Goal: Task Accomplishment & Management: Use online tool/utility

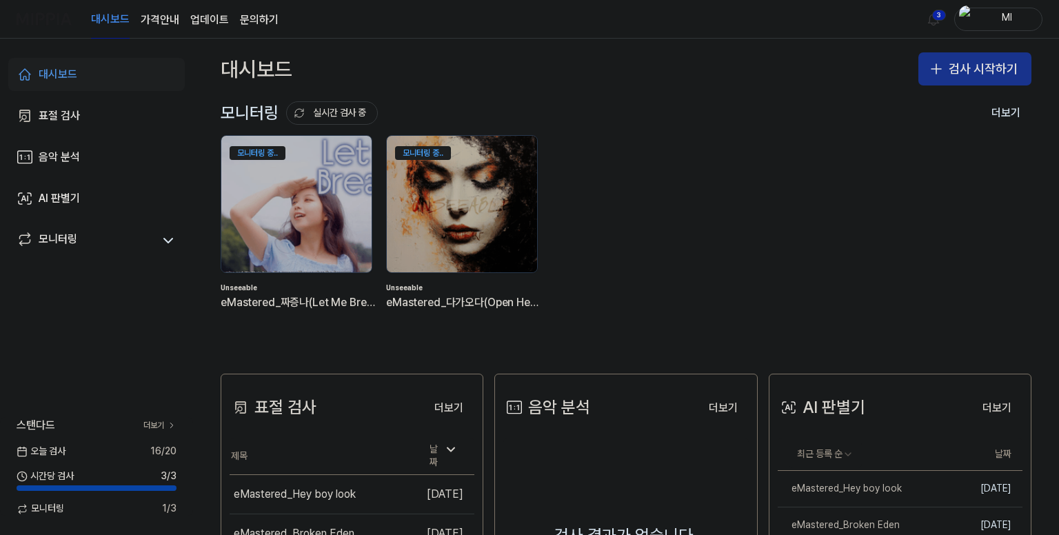
click at [968, 64] on button "검사 시작하기" at bounding box center [974, 68] width 113 height 33
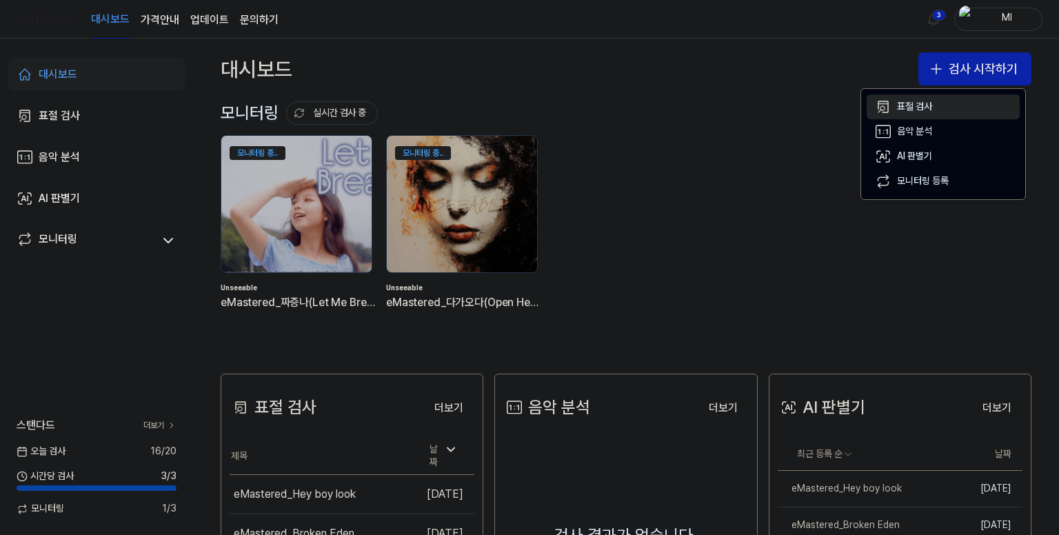
click at [916, 108] on div "표절 검사" at bounding box center [914, 107] width 35 height 14
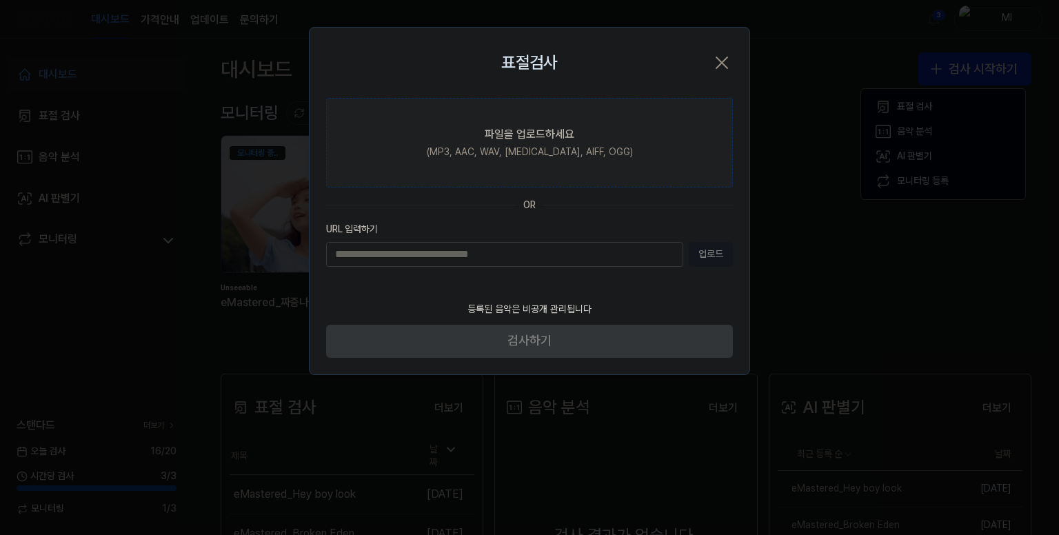
click at [534, 144] on label "파일을 업로드하세요 (MP3, AAC, WAV, [MEDICAL_DATA], AIFF, OGG)" at bounding box center [529, 143] width 407 height 90
click at [0, 0] on input "파일을 업로드하세요 (MP3, AAC, WAV, [MEDICAL_DATA], AIFF, OGG)" at bounding box center [0, 0] width 0 height 0
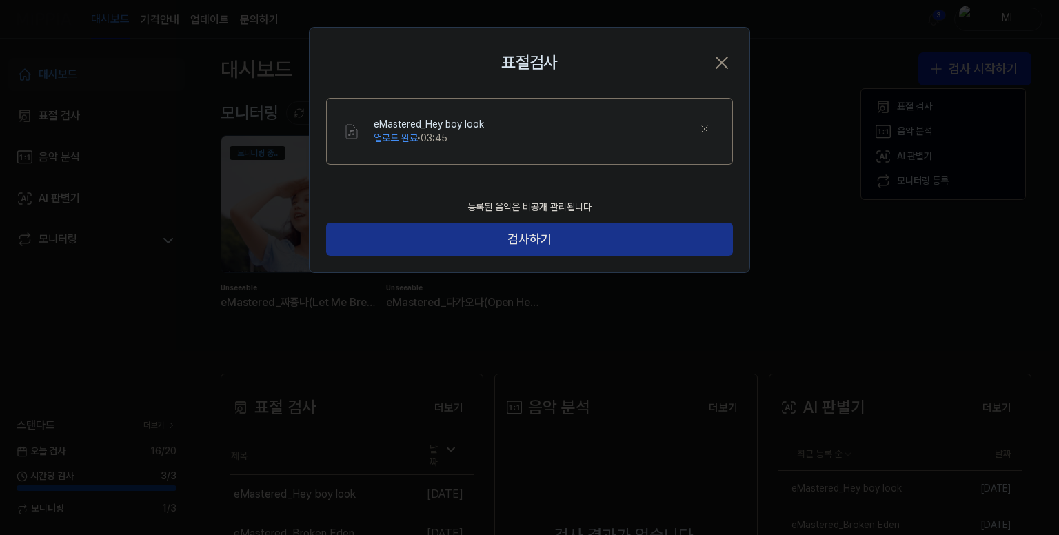
click at [547, 241] on button "검사하기" at bounding box center [529, 239] width 407 height 33
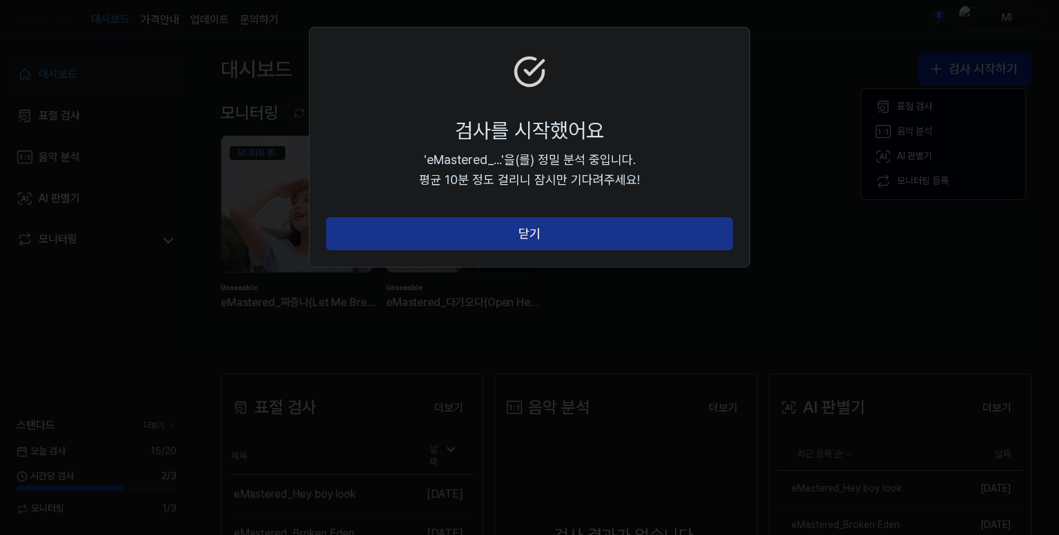
click at [586, 221] on button "닫기" at bounding box center [529, 233] width 407 height 33
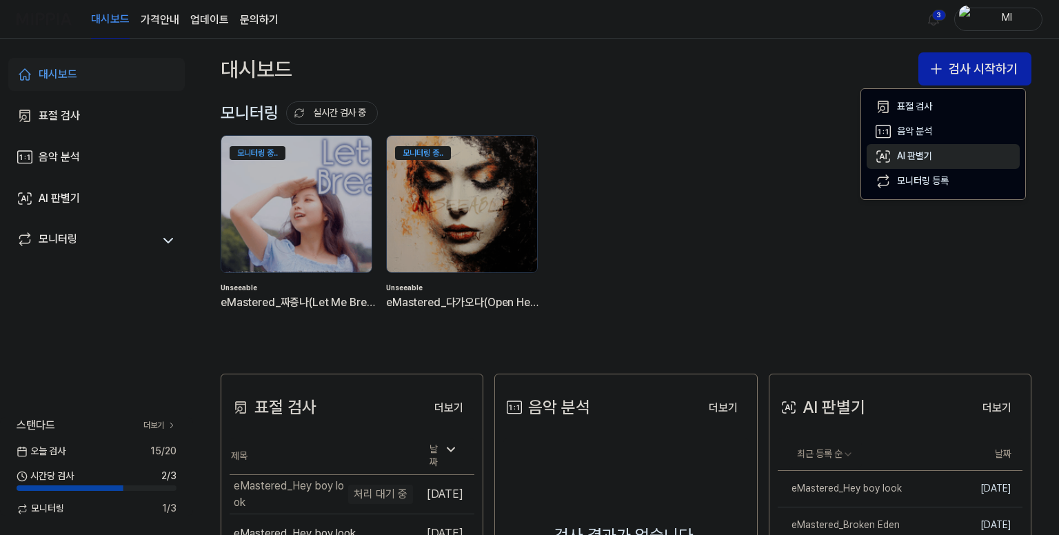
click at [908, 157] on div "AI 판별기" at bounding box center [914, 157] width 35 height 14
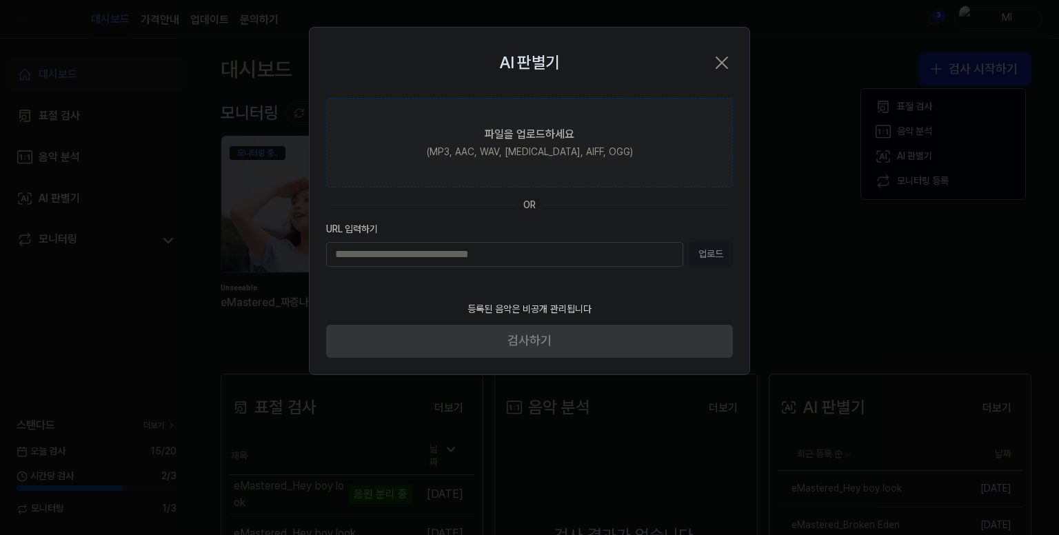
click at [542, 139] on div "파일을 업로드하세요" at bounding box center [529, 134] width 90 height 17
click at [0, 0] on input "파일을 업로드하세요 (MP3, AAC, WAV, [MEDICAL_DATA], AIFF, OGG)" at bounding box center [0, 0] width 0 height 0
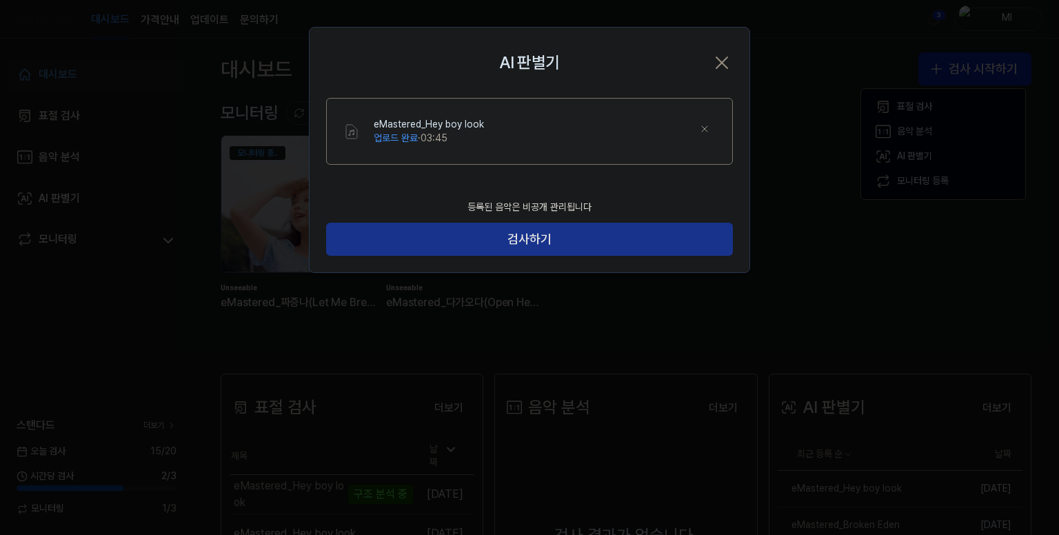
click at [529, 241] on button "검사하기" at bounding box center [529, 239] width 407 height 33
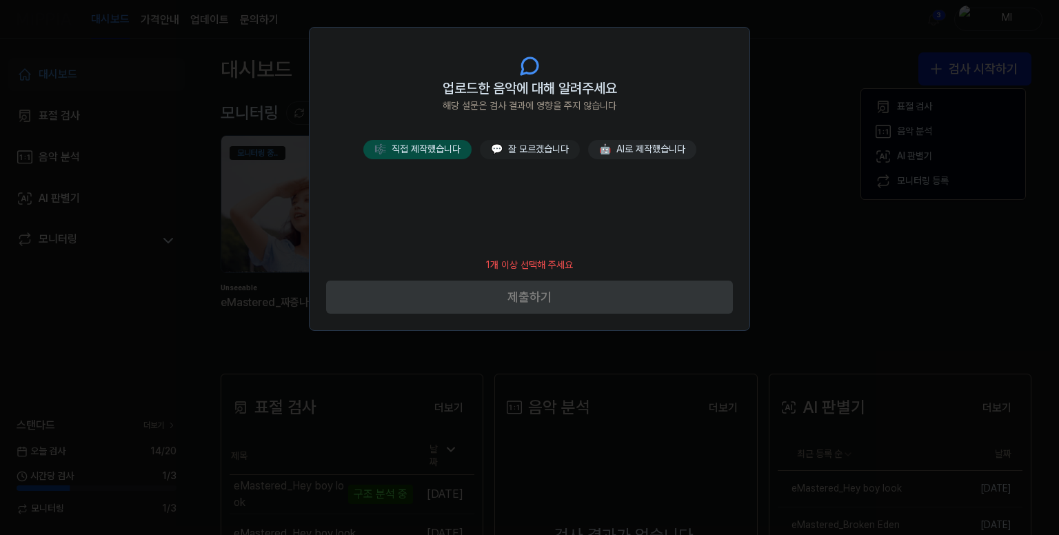
click at [449, 150] on button "🎼 직접 제작했습니다" at bounding box center [417, 149] width 108 height 19
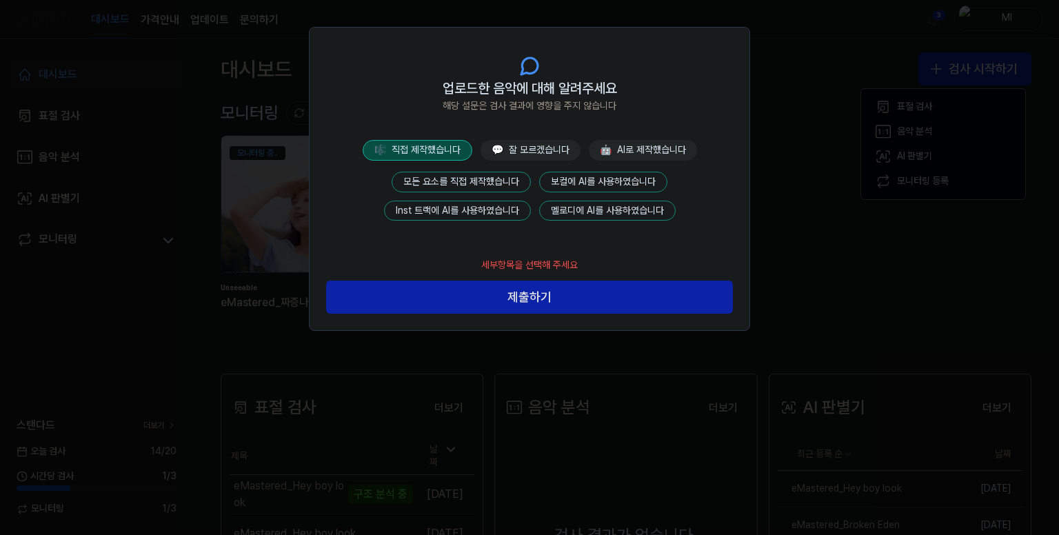
click at [470, 176] on button "모든 요소를 직접 제작했습니다" at bounding box center [460, 182] width 139 height 21
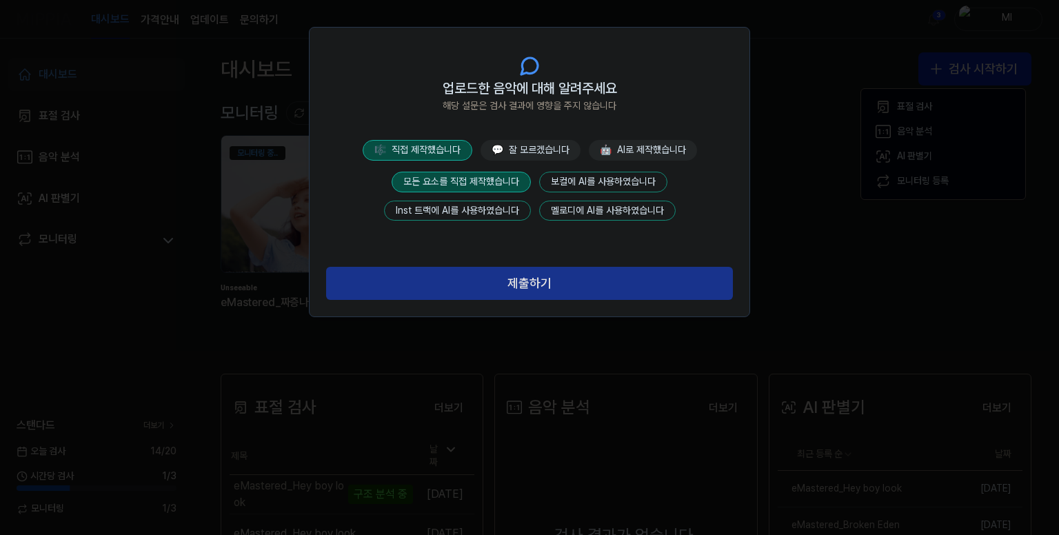
click at [522, 283] on button "제출하기" at bounding box center [529, 283] width 407 height 33
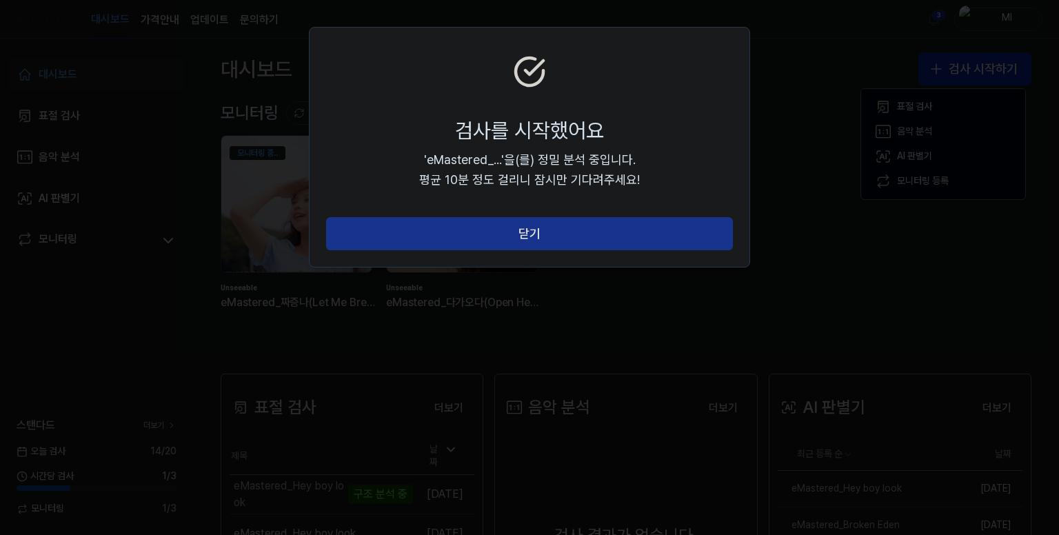
drag, startPoint x: 530, startPoint y: 231, endPoint x: 700, endPoint y: 252, distance: 171.5
click at [531, 231] on button "닫기" at bounding box center [529, 233] width 407 height 33
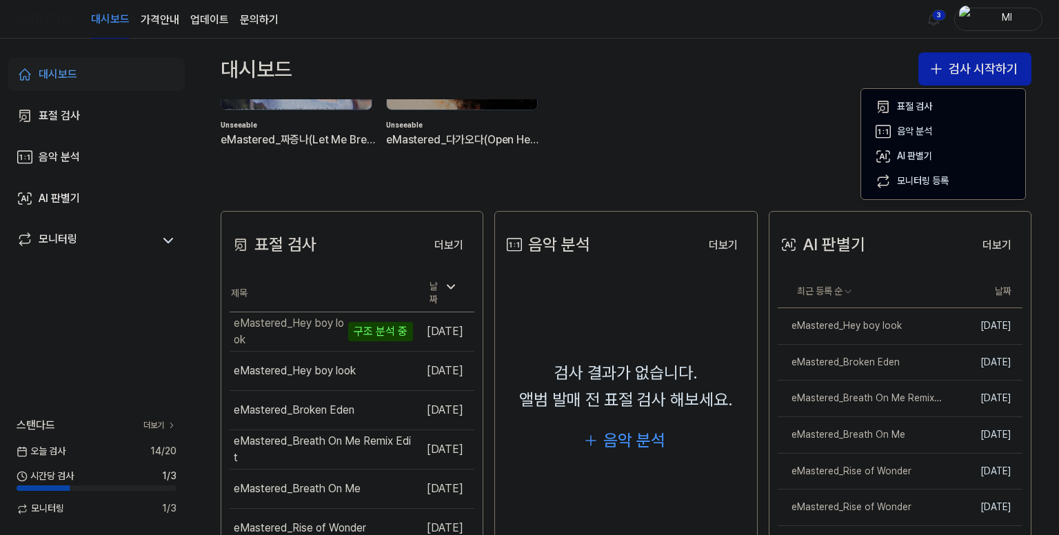
scroll to position [57, 0]
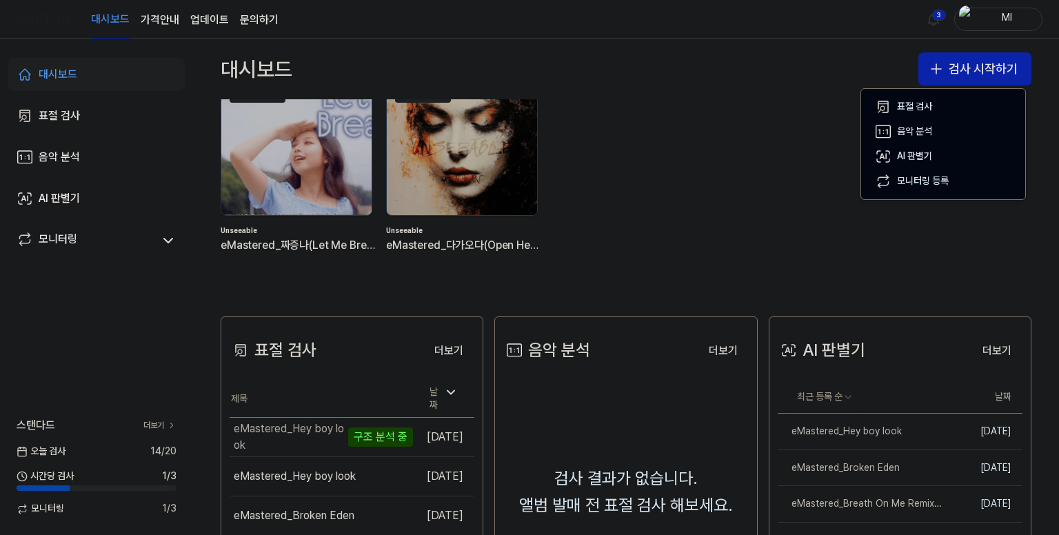
click at [715, 121] on div "모니터링 중.. Unseeable eMastered_짜증나(Let Me Breathe) 모니터링 중.. Unseeable eMastered_다…" at bounding box center [615, 176] width 810 height 197
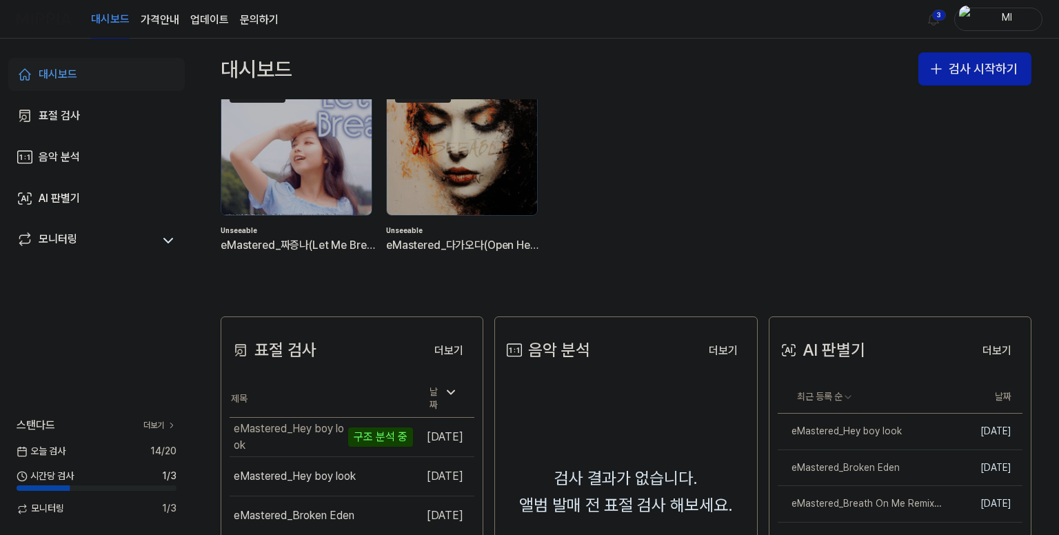
scroll to position [195, 0]
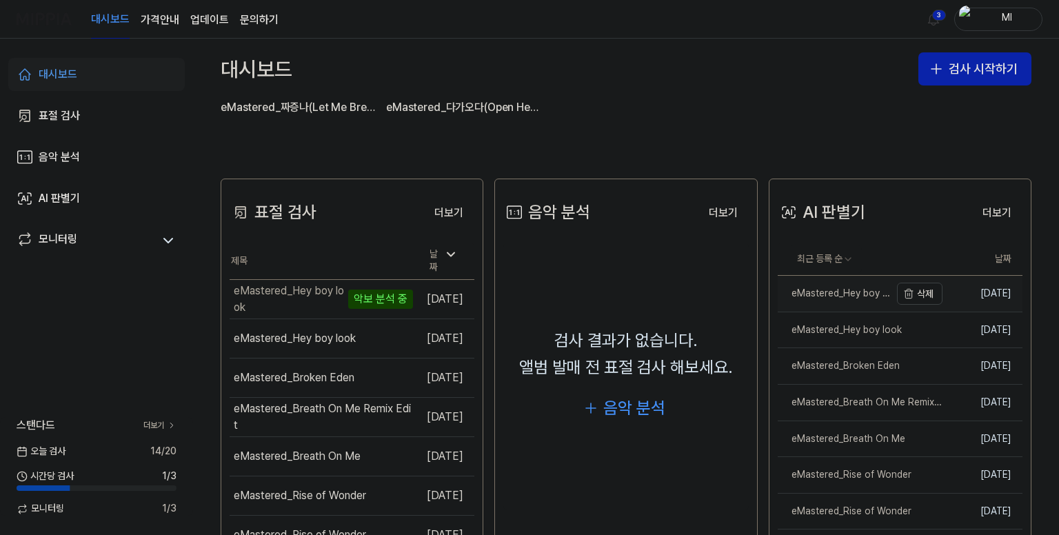
click at [849, 297] on div "eMastered_Hey boy look" at bounding box center [833, 294] width 112 height 14
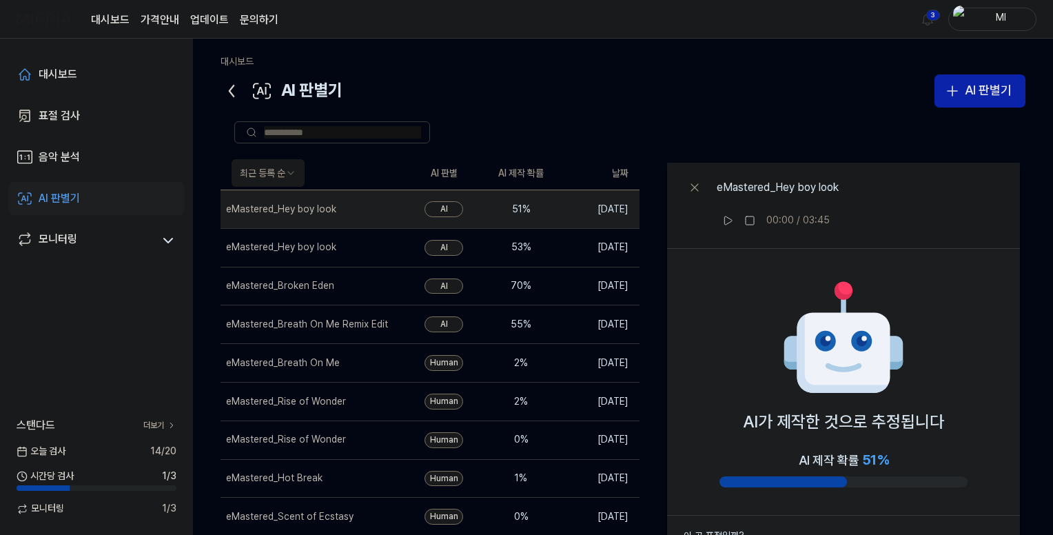
click at [232, 90] on icon at bounding box center [232, 91] width 22 height 22
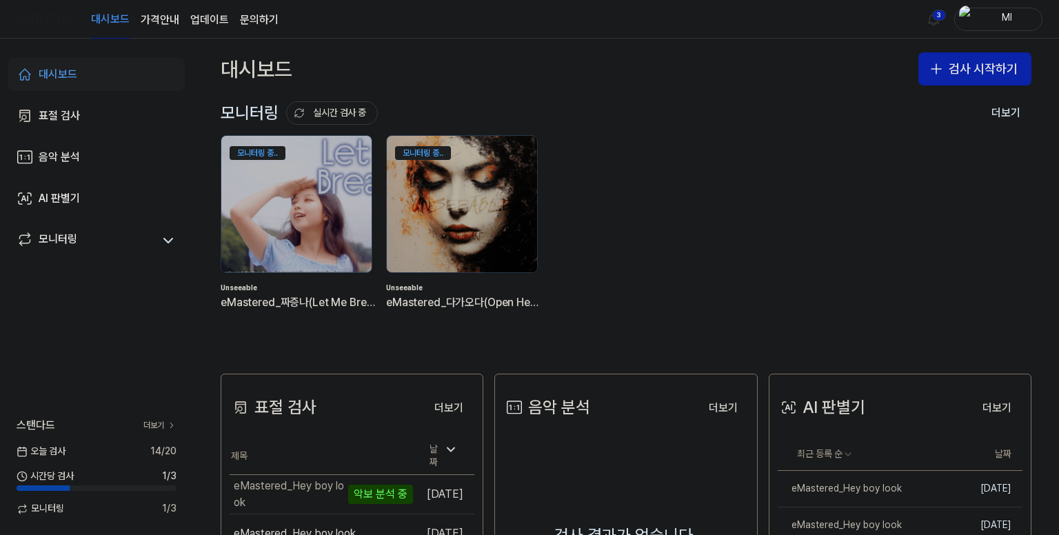
scroll to position [207, 0]
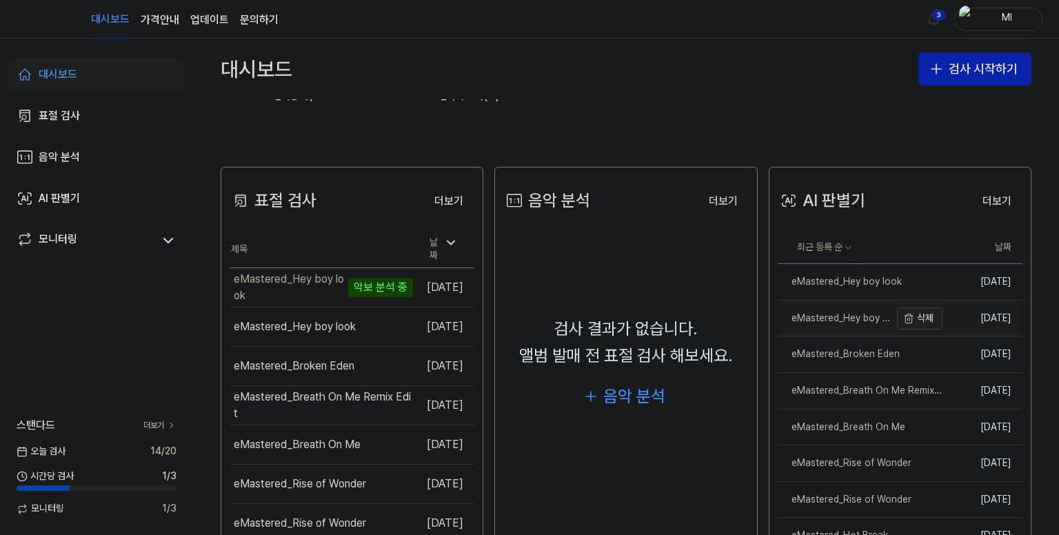
click at [906, 313] on icon "button" at bounding box center [908, 318] width 11 height 11
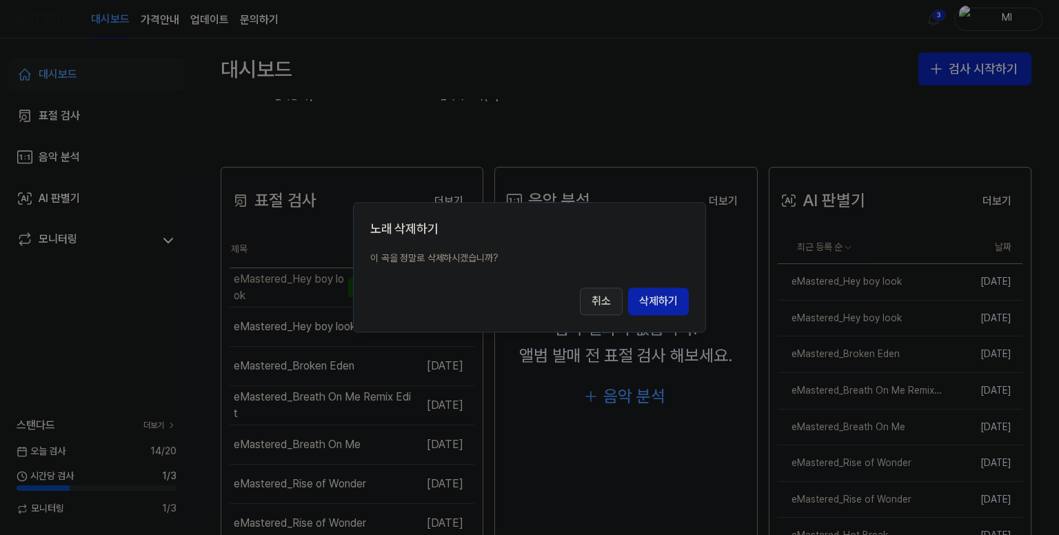
click at [606, 302] on button "취소" at bounding box center [601, 302] width 43 height 28
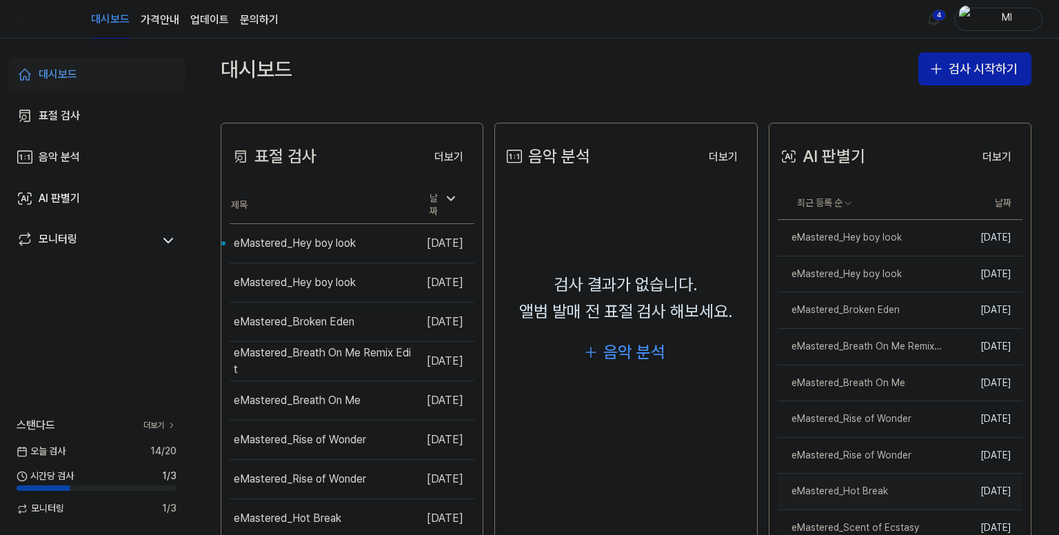
scroll to position [276, 0]
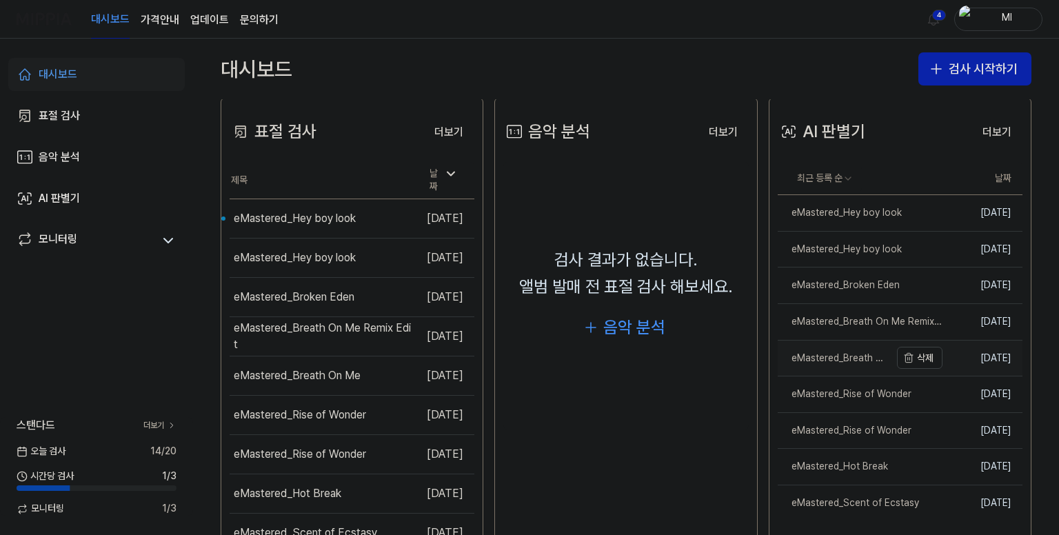
click at [852, 362] on div "eMastered_Breath On Me" at bounding box center [833, 358] width 112 height 14
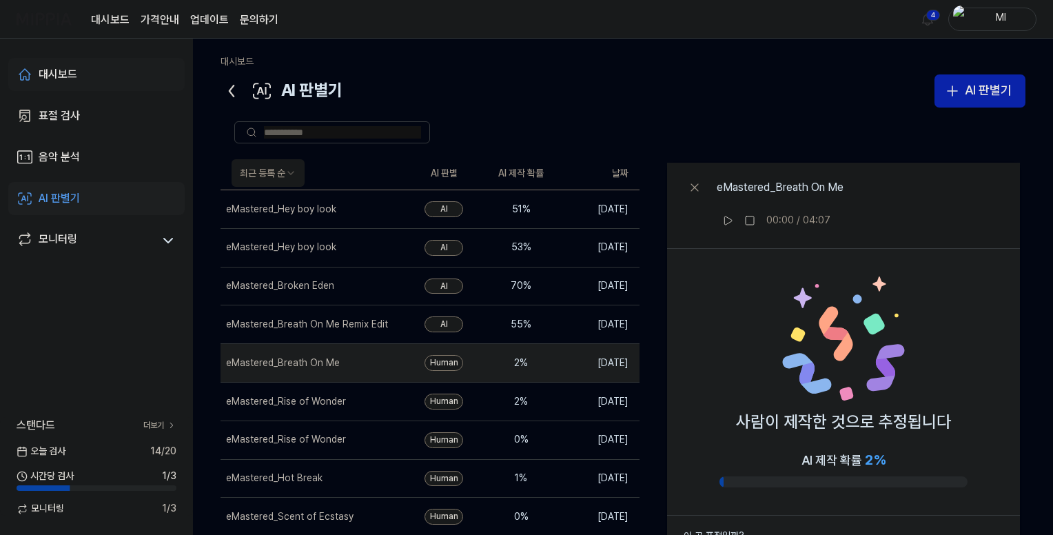
click at [60, 73] on div "대시보드" at bounding box center [58, 74] width 39 height 17
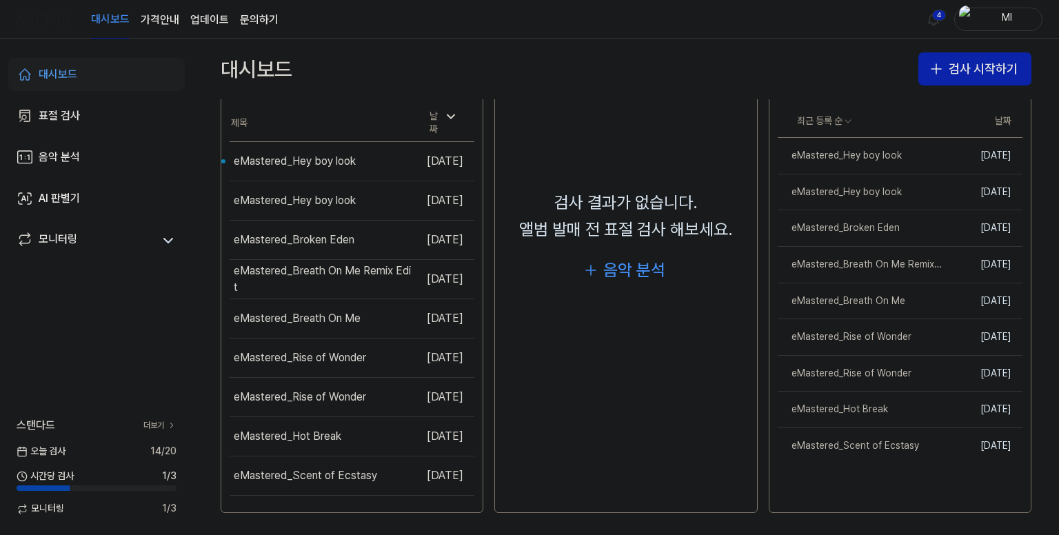
scroll to position [0, 0]
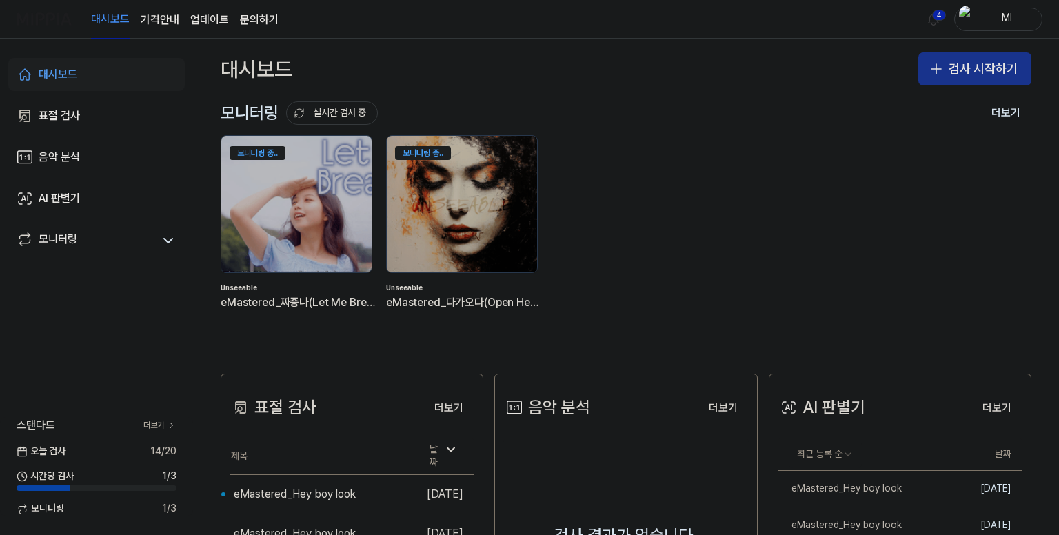
click at [948, 67] on button "검사 시작하기" at bounding box center [974, 68] width 113 height 33
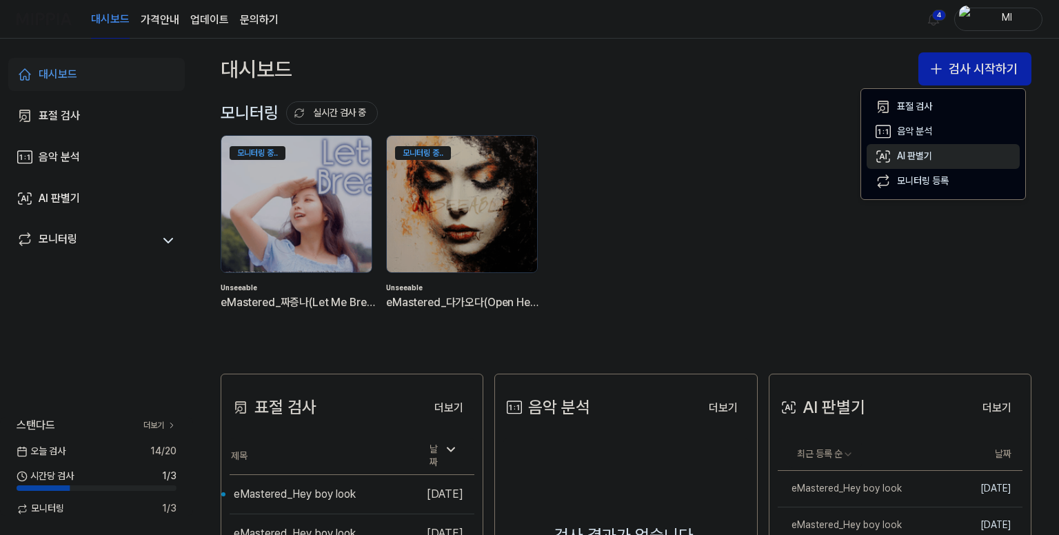
click at [919, 151] on div "AI 판별기" at bounding box center [914, 157] width 35 height 14
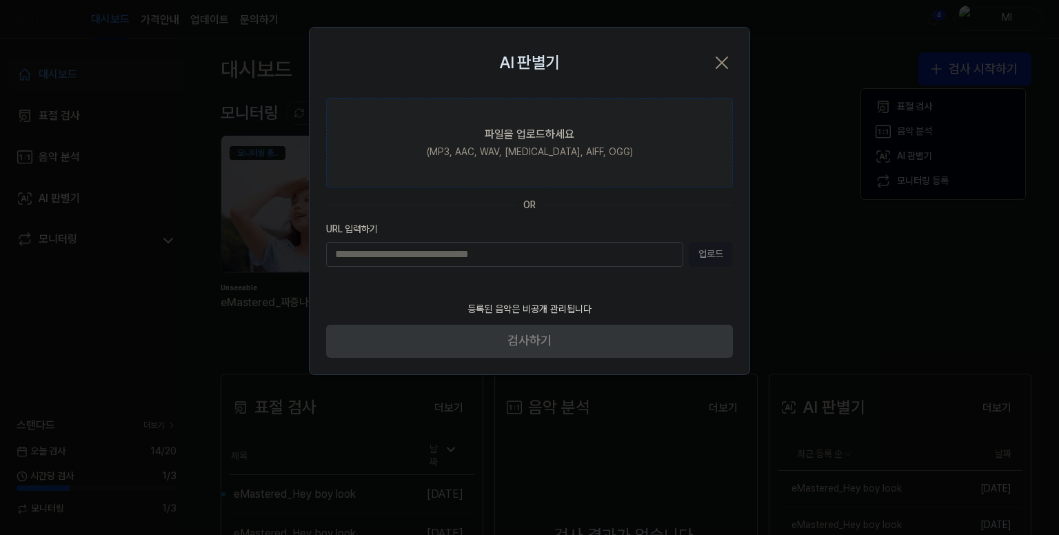
click at [515, 144] on label "파일을 업로드하세요 (MP3, AAC, WAV, [MEDICAL_DATA], AIFF, OGG)" at bounding box center [529, 143] width 407 height 90
click at [0, 0] on input "파일을 업로드하세요 (MP3, AAC, WAV, [MEDICAL_DATA], AIFF, OGG)" at bounding box center [0, 0] width 0 height 0
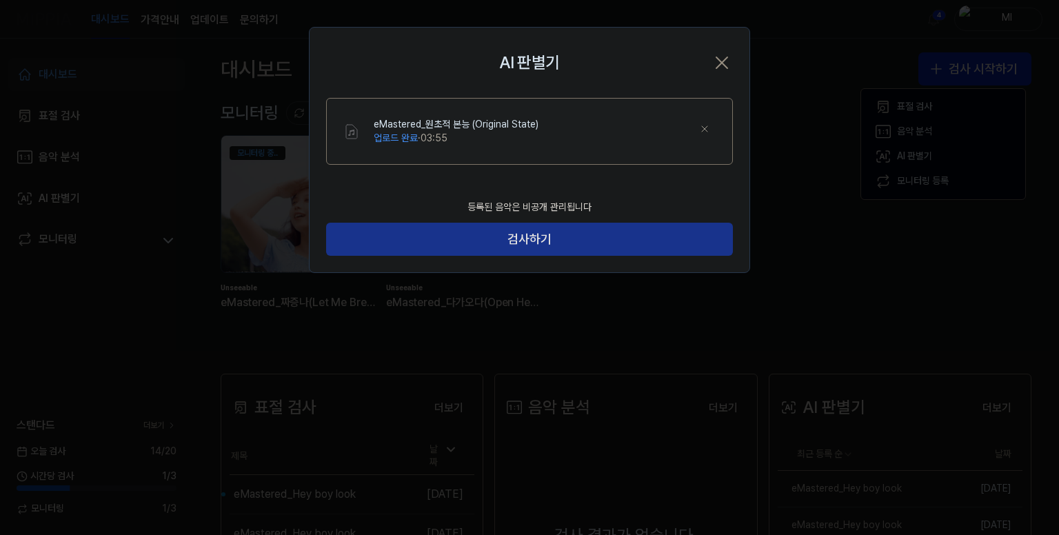
click at [540, 234] on button "검사하기" at bounding box center [529, 239] width 407 height 33
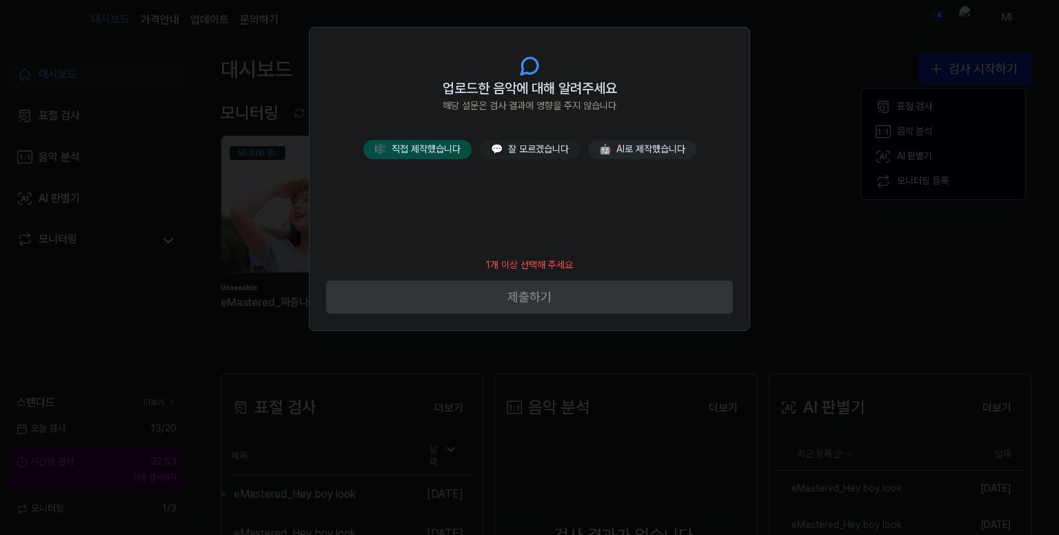
click at [430, 154] on button "🎼 직접 제작했습니다" at bounding box center [417, 149] width 108 height 19
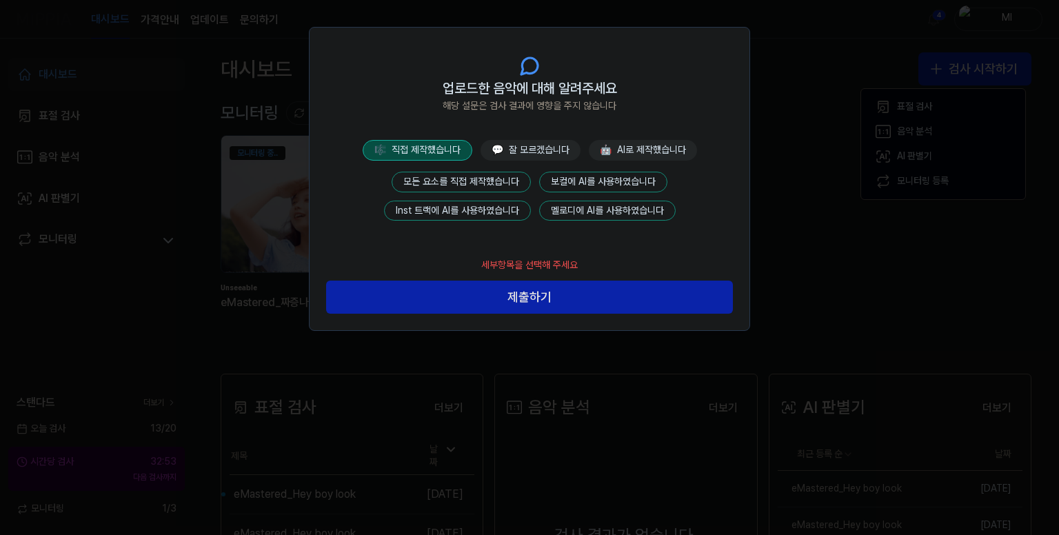
click at [471, 174] on button "모든 요소를 직접 제작했습니다" at bounding box center [460, 182] width 139 height 21
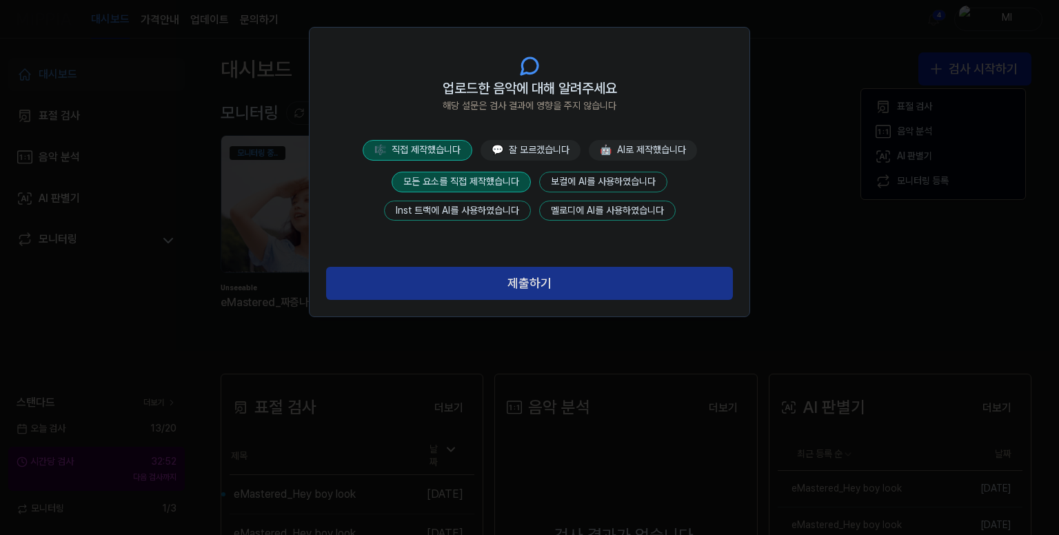
click at [535, 283] on button "제출하기" at bounding box center [529, 283] width 407 height 33
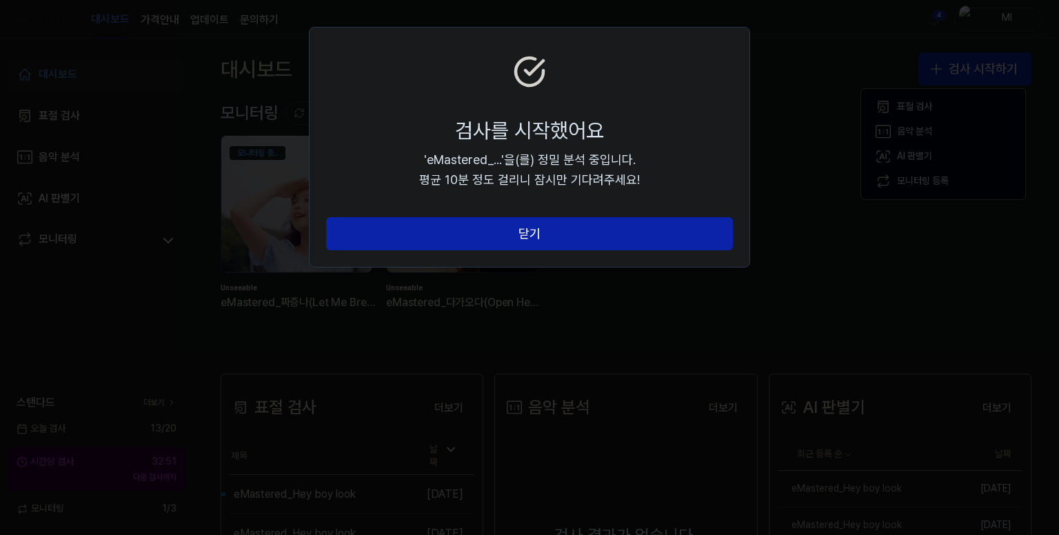
click at [546, 233] on button "닫기" at bounding box center [529, 233] width 407 height 33
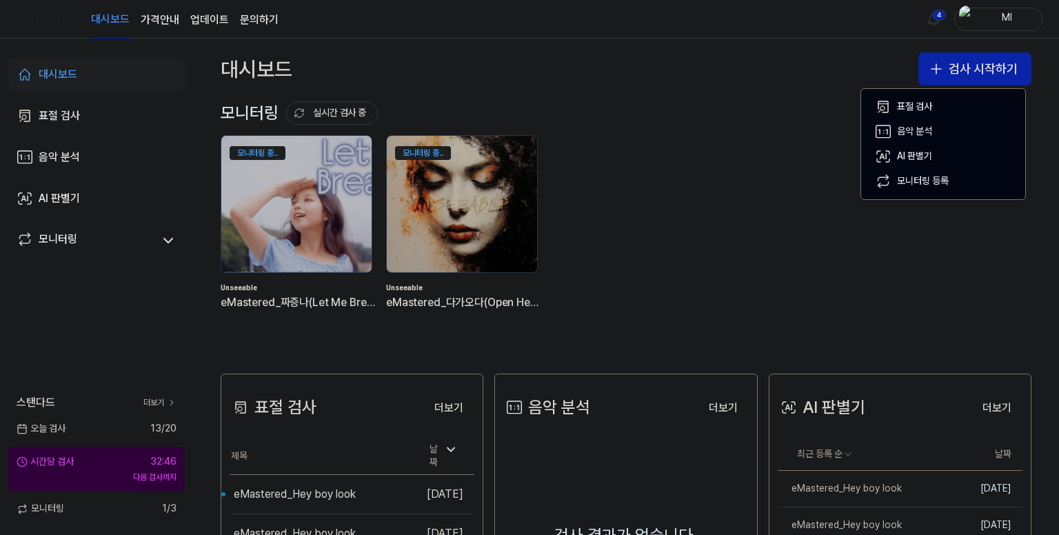
click at [684, 203] on div "모니터링 중.. Unseeable eMastered_짜증나(Let Me Breathe) 모니터링 중.. Unseeable eMastered_다…" at bounding box center [615, 233] width 810 height 197
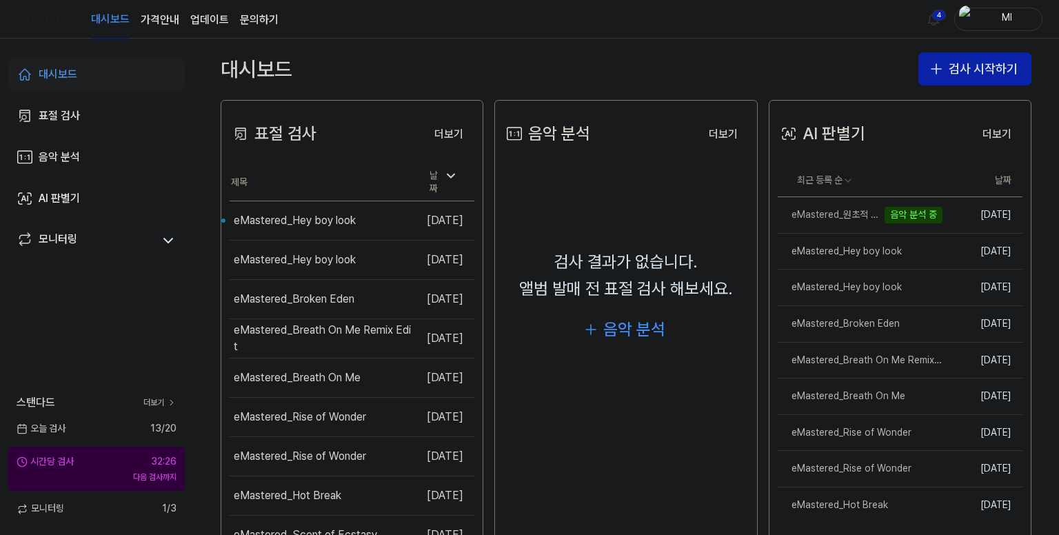
scroll to position [276, 0]
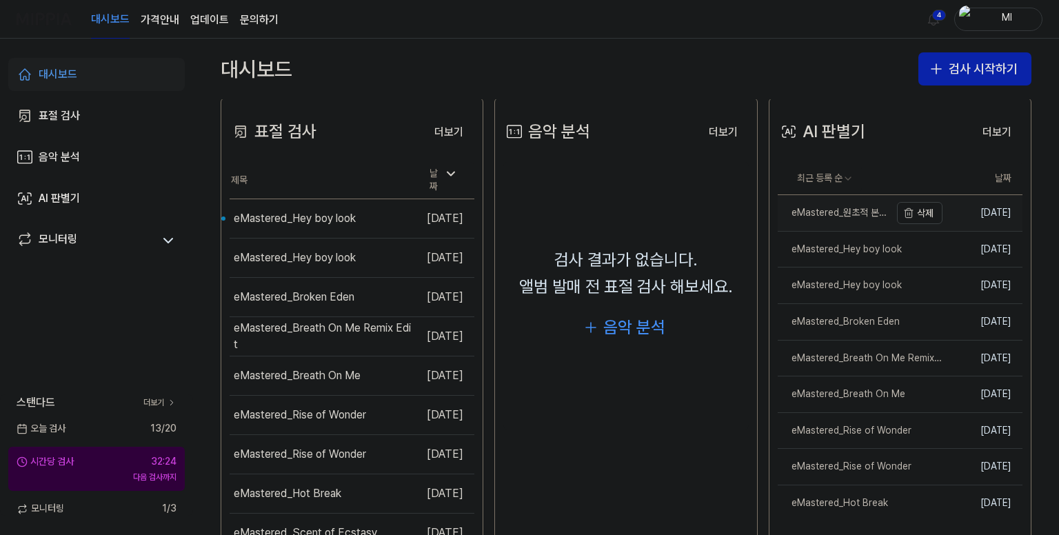
click at [828, 207] on div "eMastered_원초적 본능 (Original State)" at bounding box center [833, 213] width 112 height 14
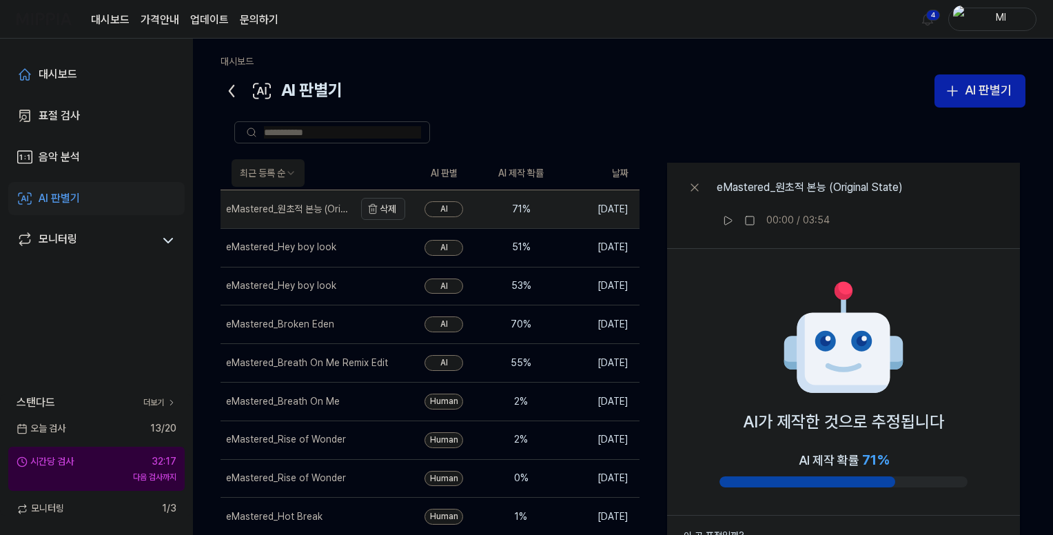
click at [382, 207] on button "삭제" at bounding box center [383, 209] width 44 height 22
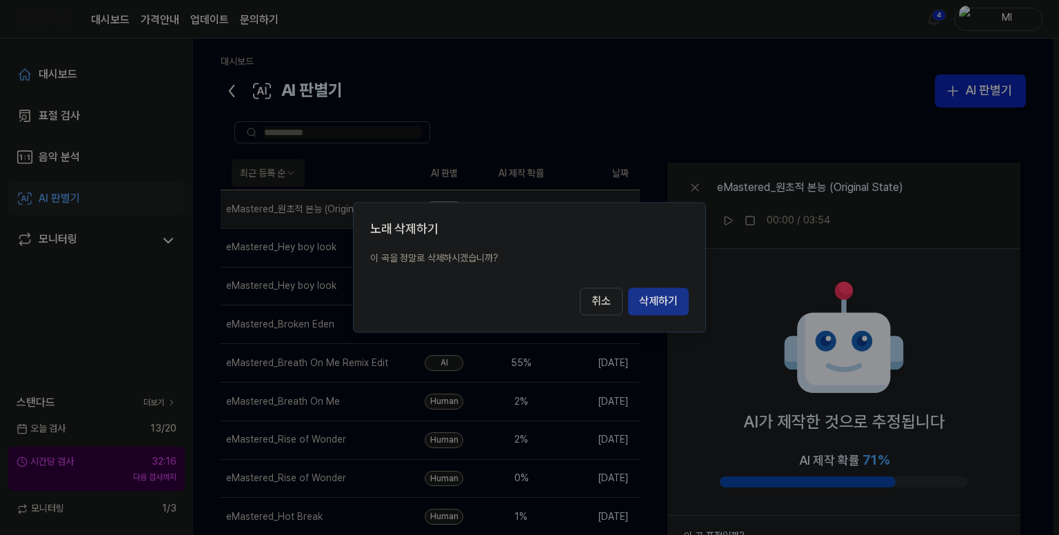
click at [653, 305] on button "삭제하기" at bounding box center [658, 302] width 61 height 28
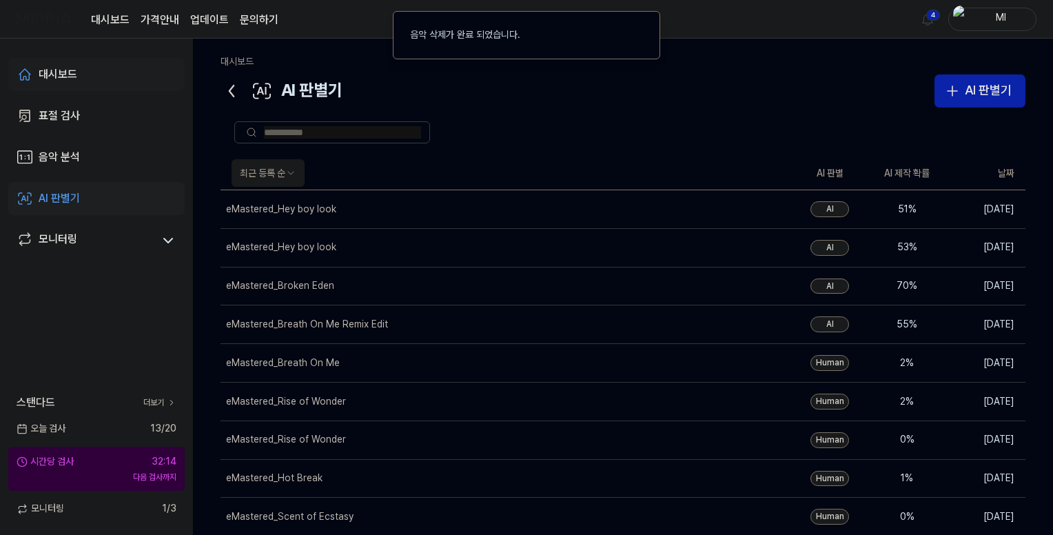
click at [46, 76] on div "대시보드" at bounding box center [58, 74] width 39 height 17
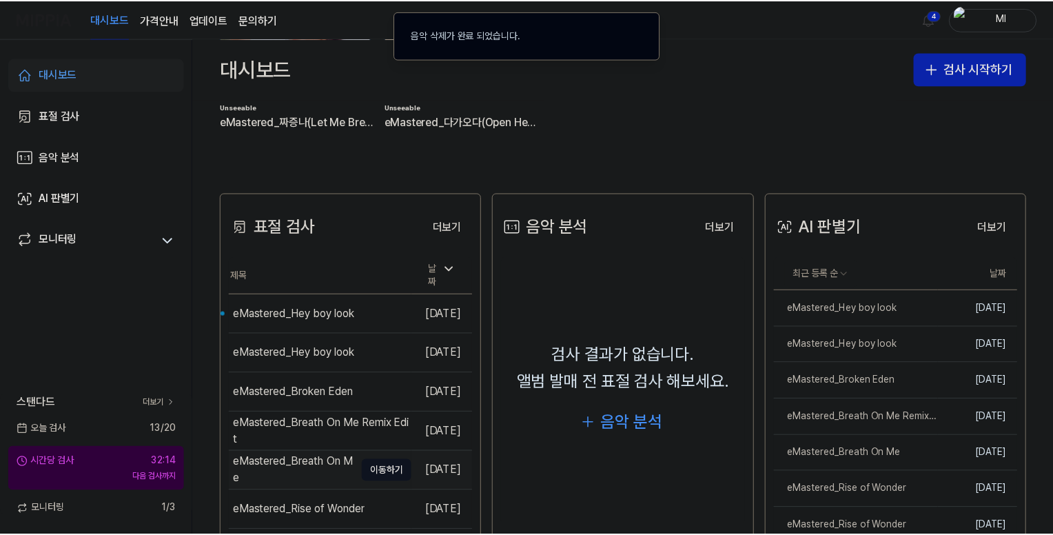
scroll to position [333, 0]
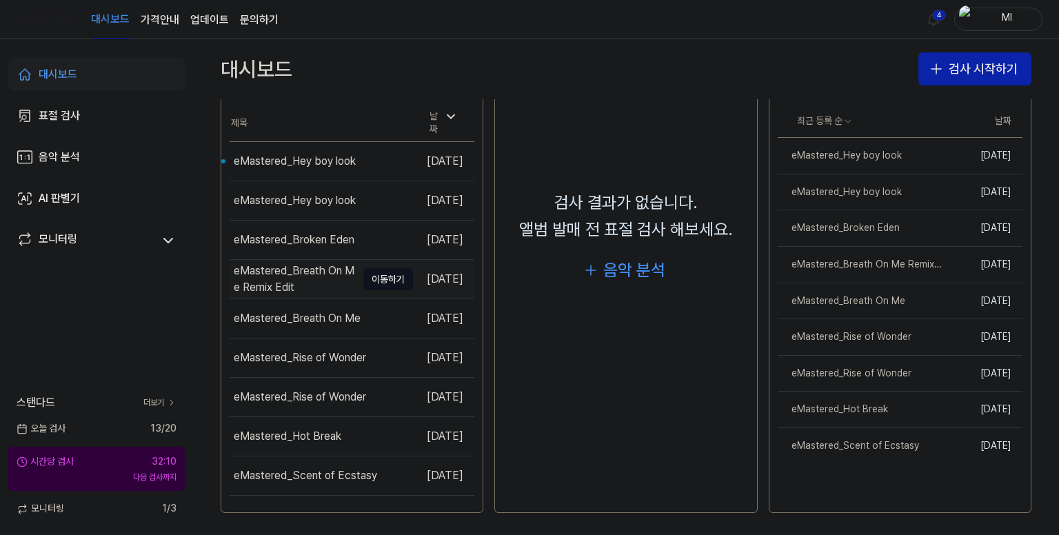
click at [298, 273] on div "eMastered_Breath On Me Remix Edit" at bounding box center [295, 279] width 123 height 33
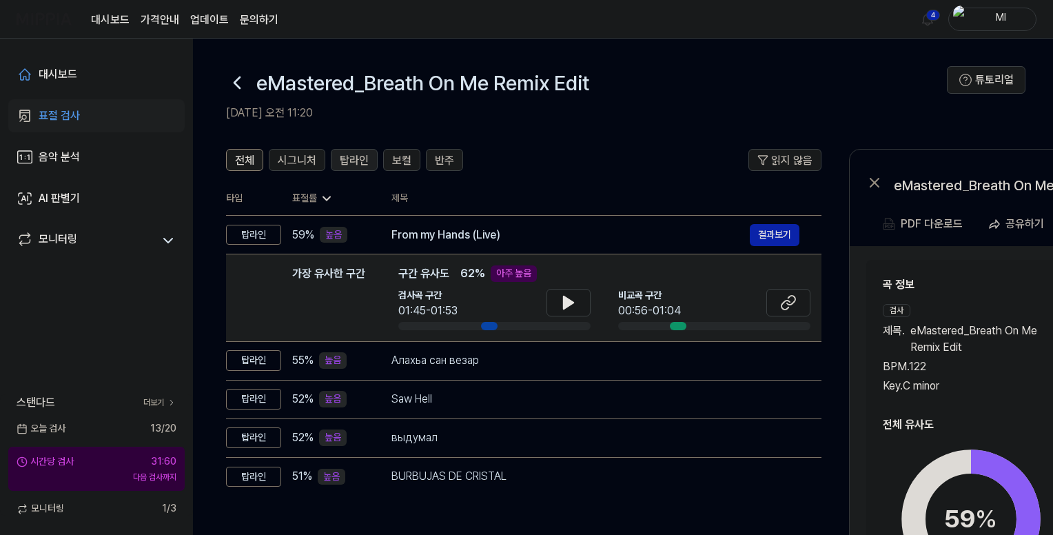
click at [351, 163] on span "탑라인" at bounding box center [354, 160] width 29 height 17
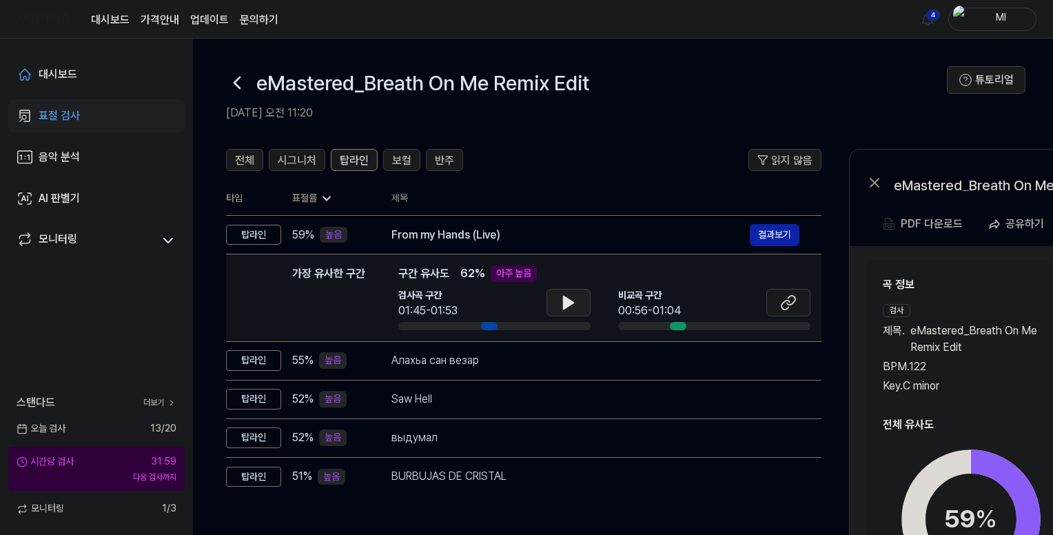
click at [565, 307] on icon at bounding box center [569, 302] width 10 height 12
click at [796, 307] on icon at bounding box center [788, 302] width 17 height 17
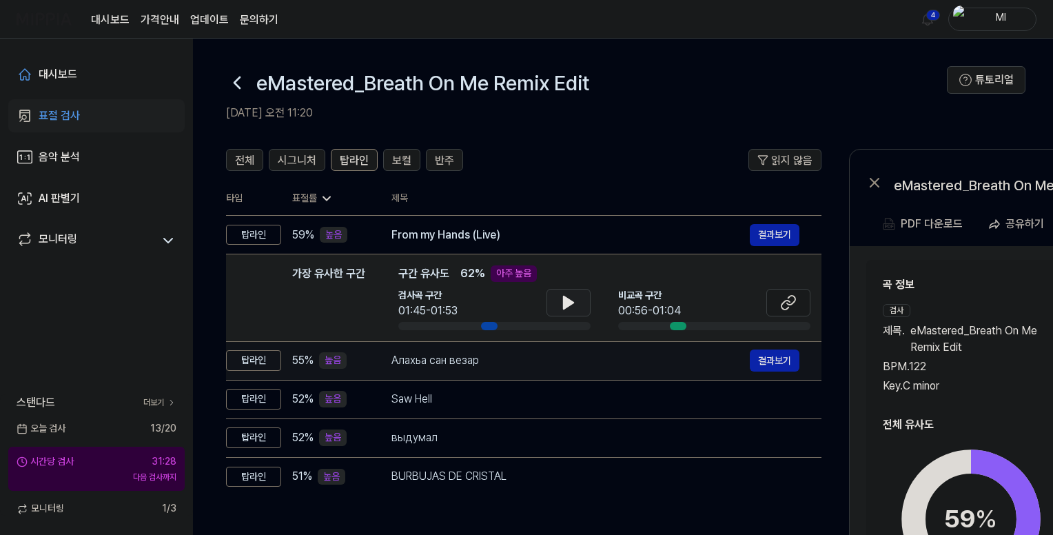
click at [571, 363] on div "Алахьа сан везар" at bounding box center [570, 360] width 358 height 17
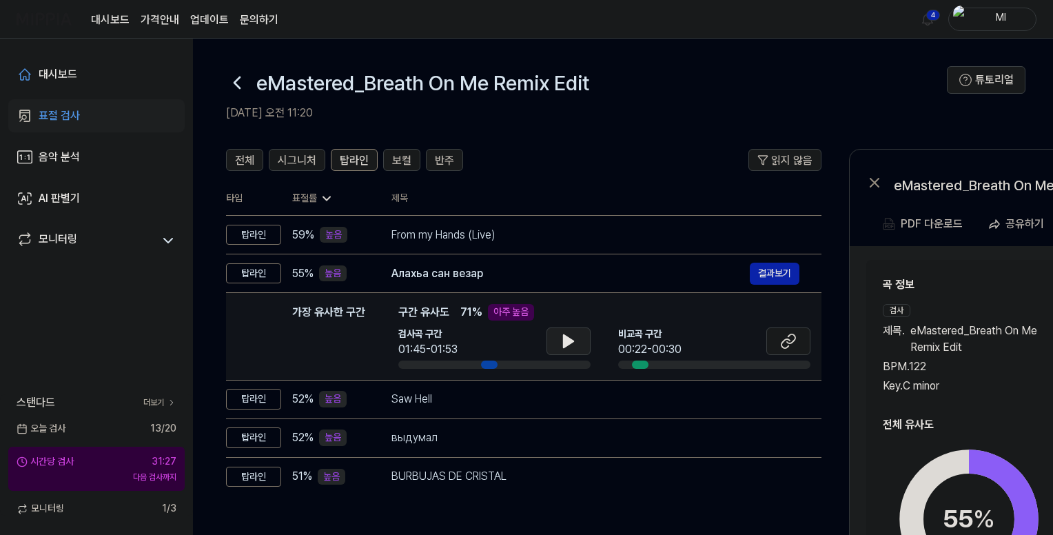
click at [567, 343] on icon at bounding box center [569, 341] width 10 height 12
click at [562, 345] on icon at bounding box center [568, 341] width 17 height 17
click at [788, 343] on icon at bounding box center [791, 338] width 8 height 9
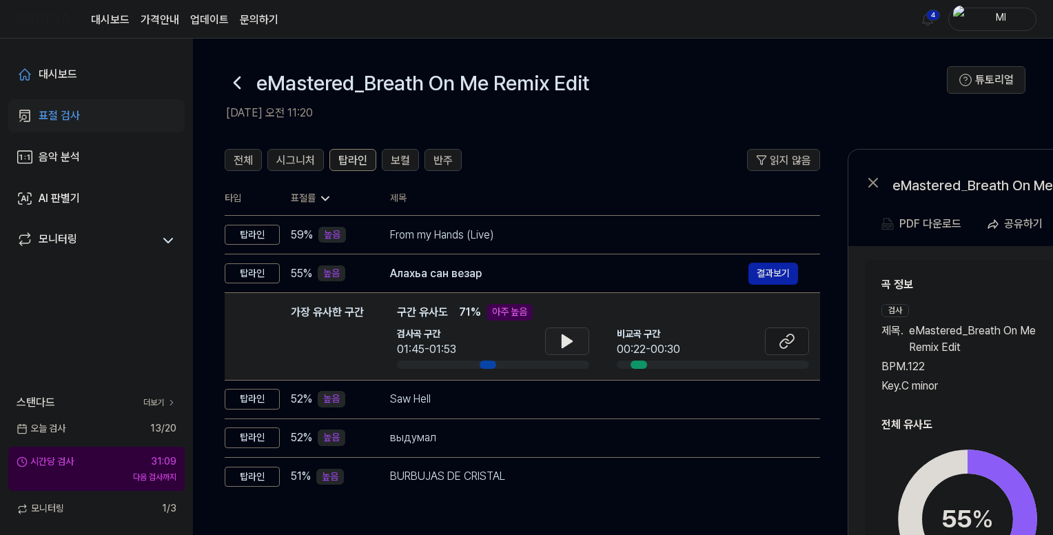
click at [566, 343] on icon at bounding box center [567, 341] width 10 height 12
click at [566, 343] on icon at bounding box center [567, 341] width 17 height 17
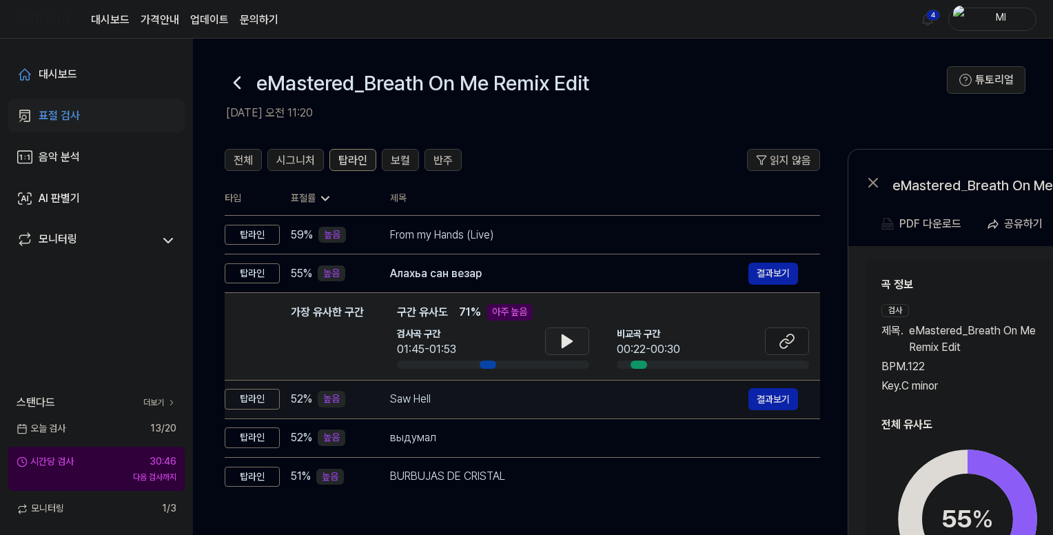
click at [515, 400] on div "Saw Hell" at bounding box center [569, 399] width 358 height 17
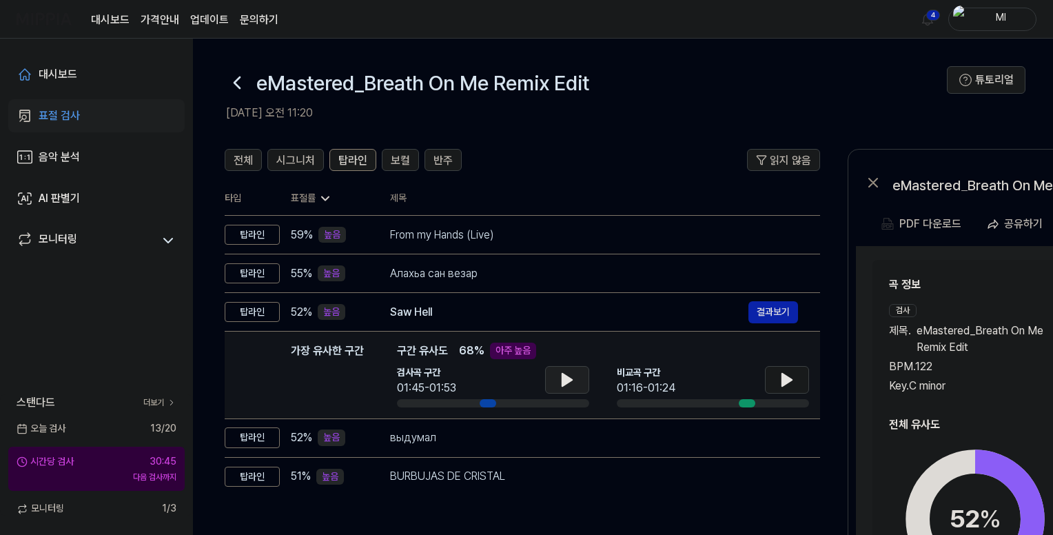
click at [556, 378] on button at bounding box center [567, 380] width 44 height 28
click at [788, 378] on icon at bounding box center [787, 380] width 10 height 12
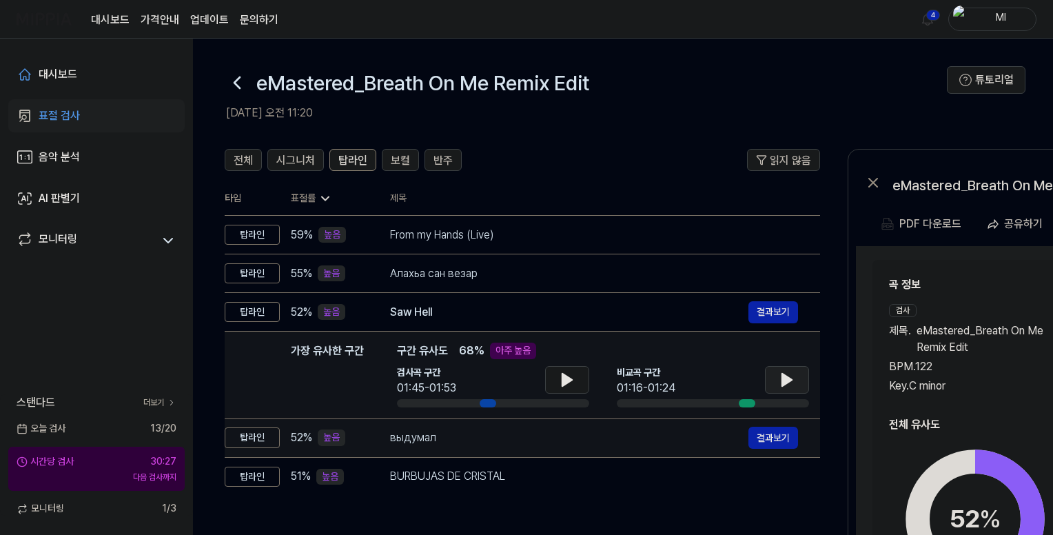
click at [537, 437] on div "выдумал" at bounding box center [569, 437] width 358 height 17
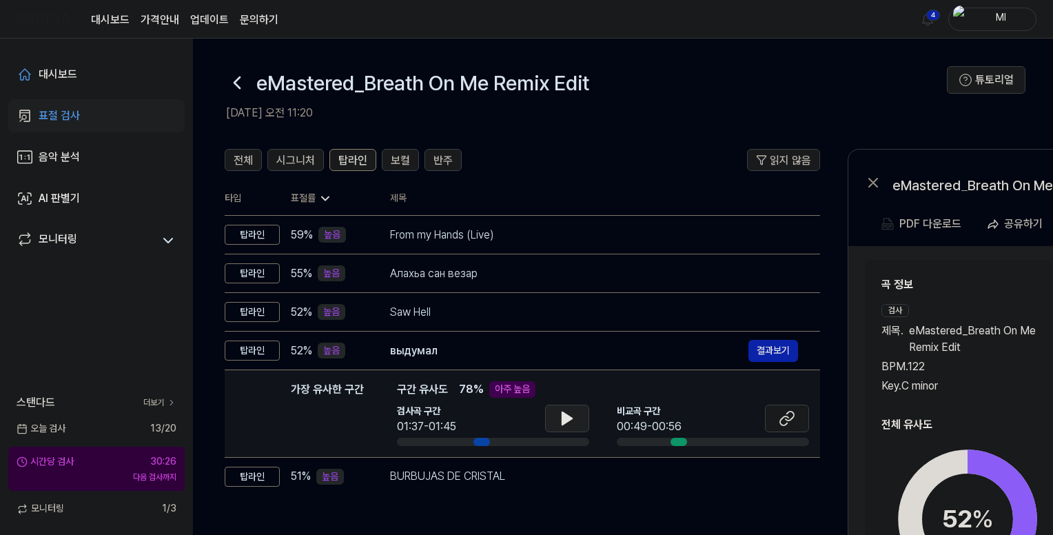
click at [557, 420] on button at bounding box center [567, 419] width 44 height 28
click at [794, 422] on icon at bounding box center [787, 418] width 17 height 17
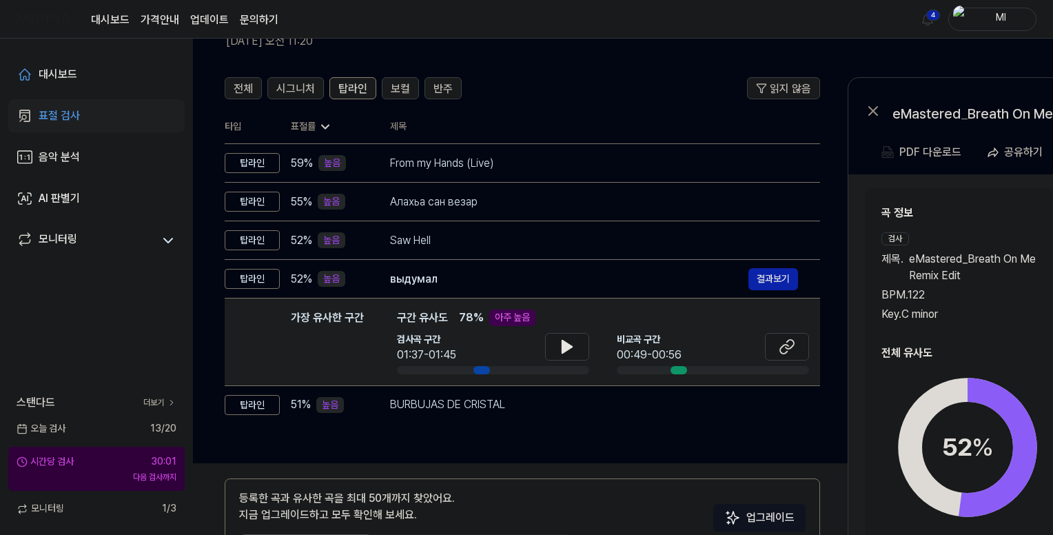
scroll to position [138, 0]
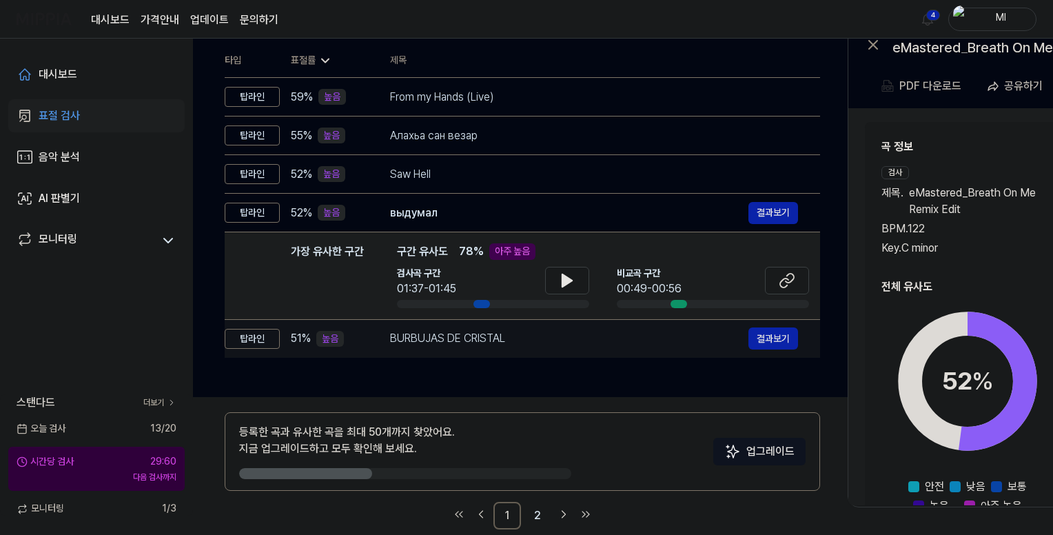
click at [496, 340] on div "BURBUJAS DE CRISTAL" at bounding box center [569, 338] width 358 height 17
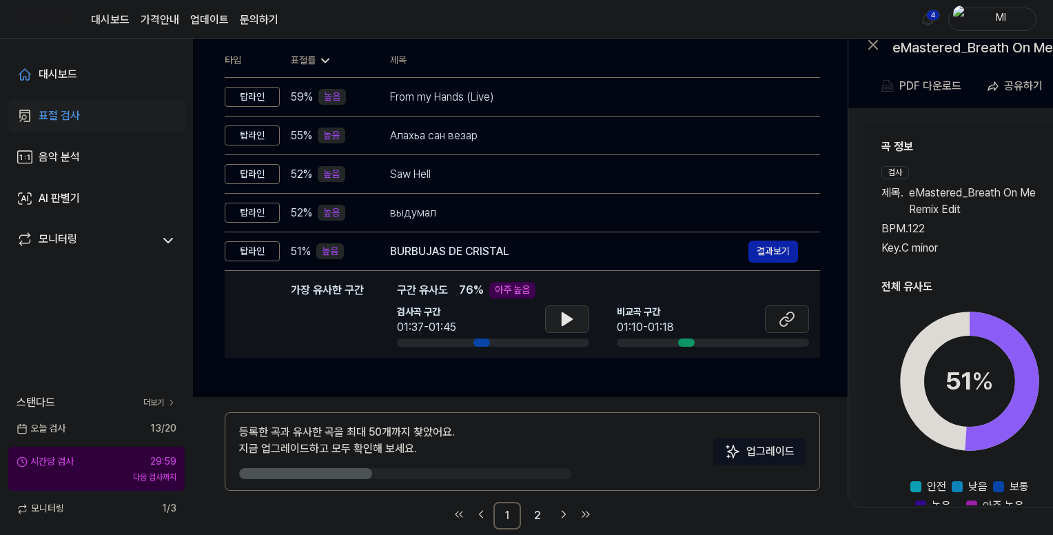
click at [573, 315] on icon at bounding box center [567, 319] width 17 height 17
click at [775, 320] on button at bounding box center [787, 319] width 44 height 28
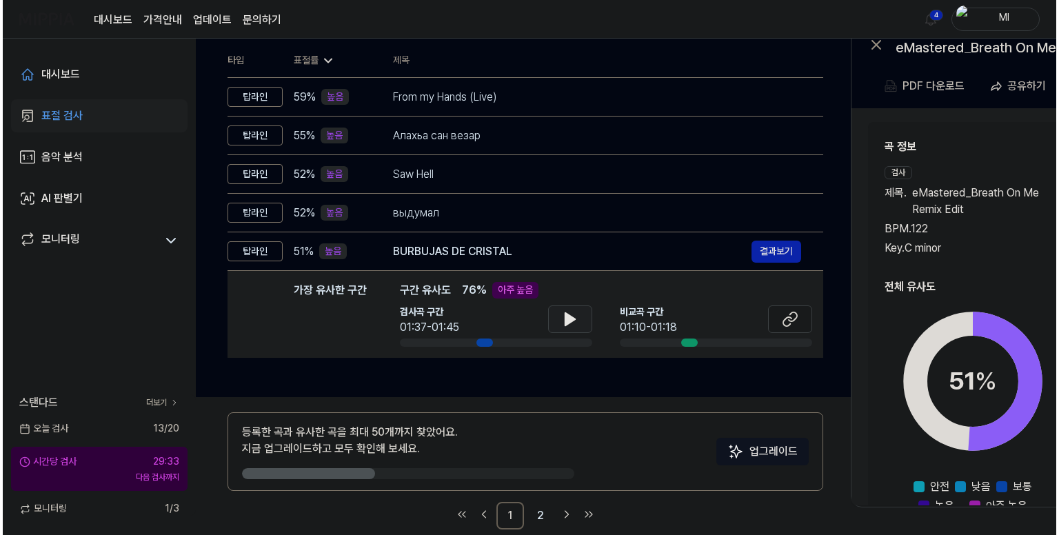
scroll to position [0, 0]
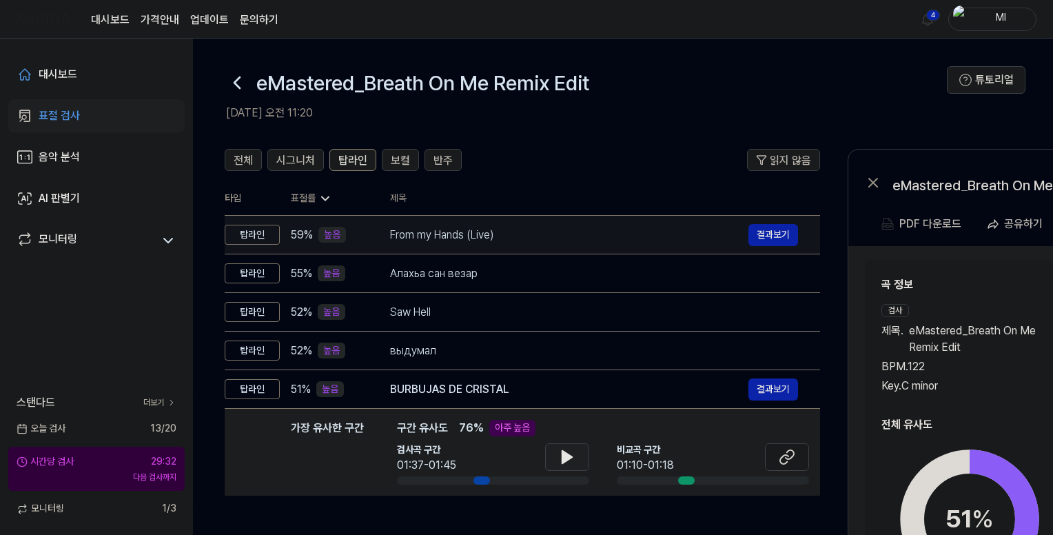
click at [535, 241] on div "From my Hands (Live)" at bounding box center [569, 235] width 358 height 17
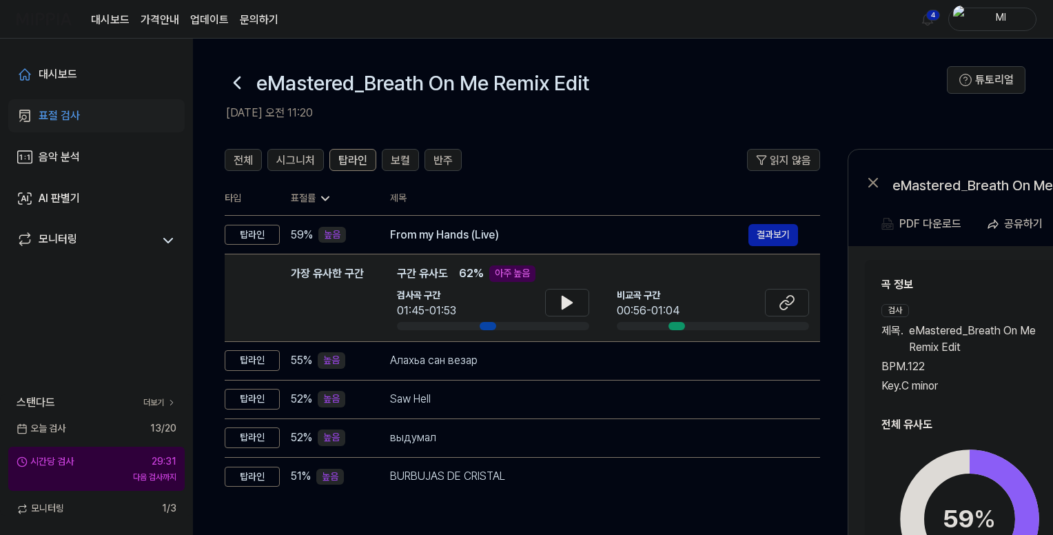
click at [1019, 365] on div "BPM. 122" at bounding box center [964, 366] width 166 height 17
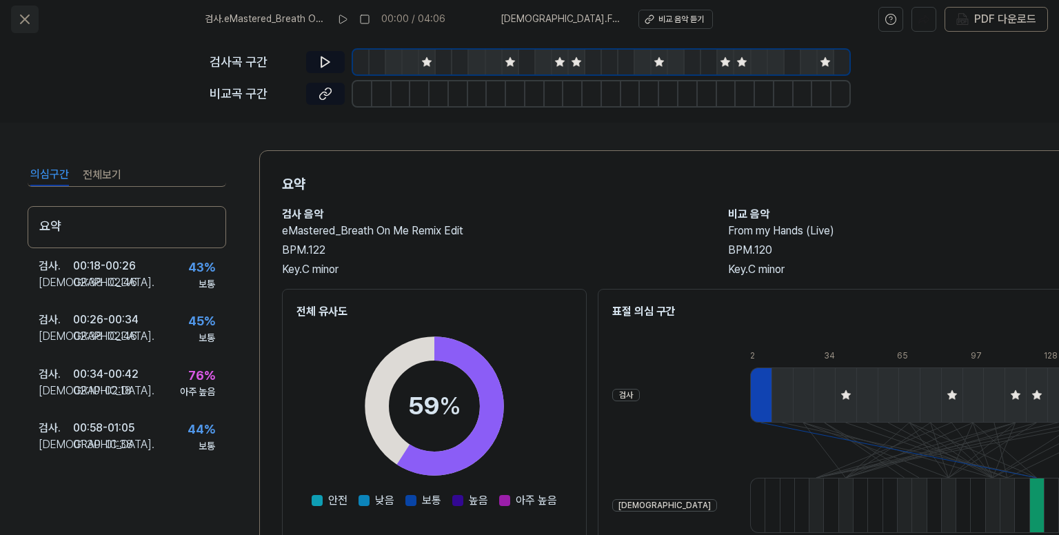
click at [28, 23] on icon at bounding box center [25, 19] width 8 height 8
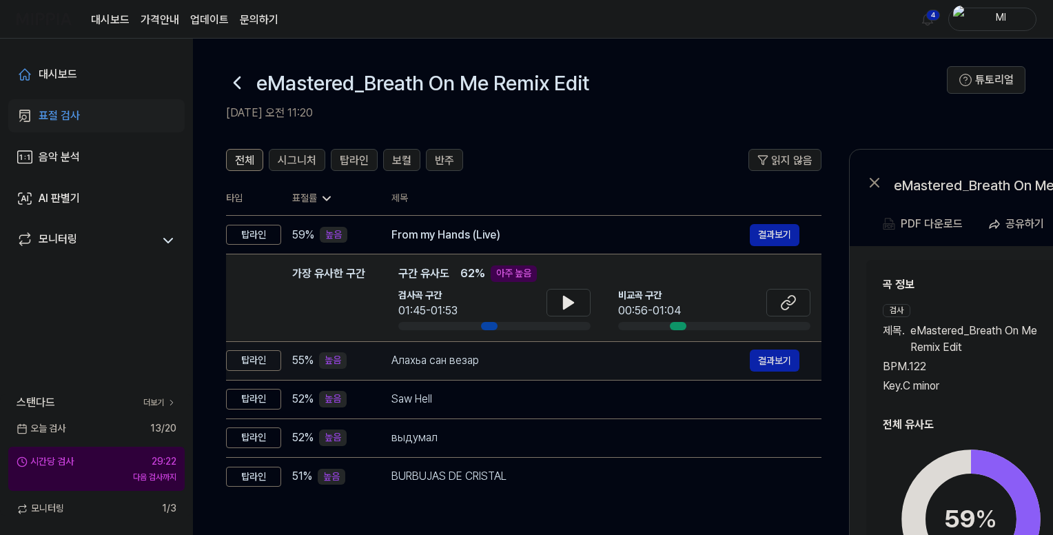
click at [577, 361] on div "Алахьа сан везар" at bounding box center [570, 360] width 358 height 17
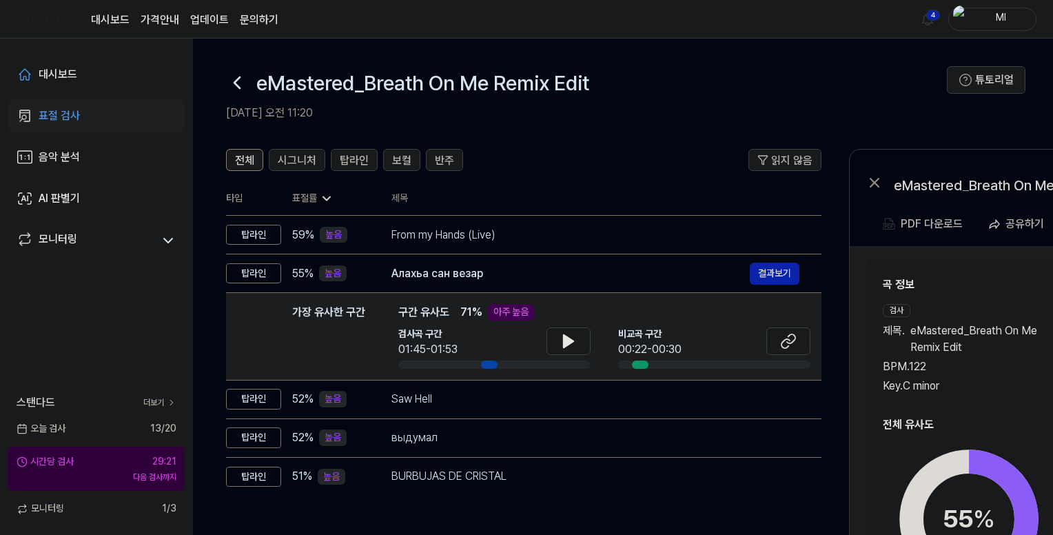
click at [965, 338] on span "eMastered_Breath On Me Remix Edit" at bounding box center [982, 339] width 145 height 33
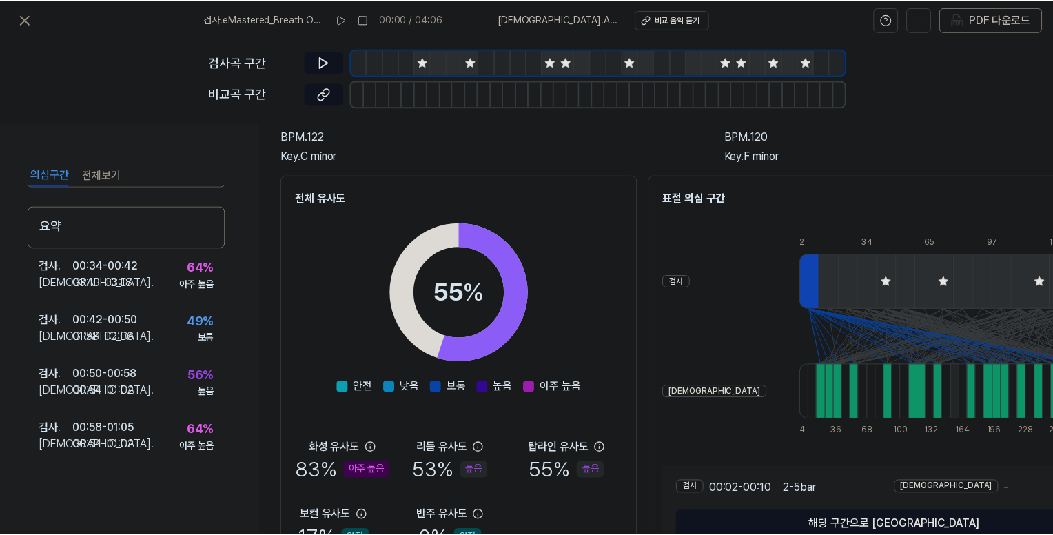
scroll to position [201, 0]
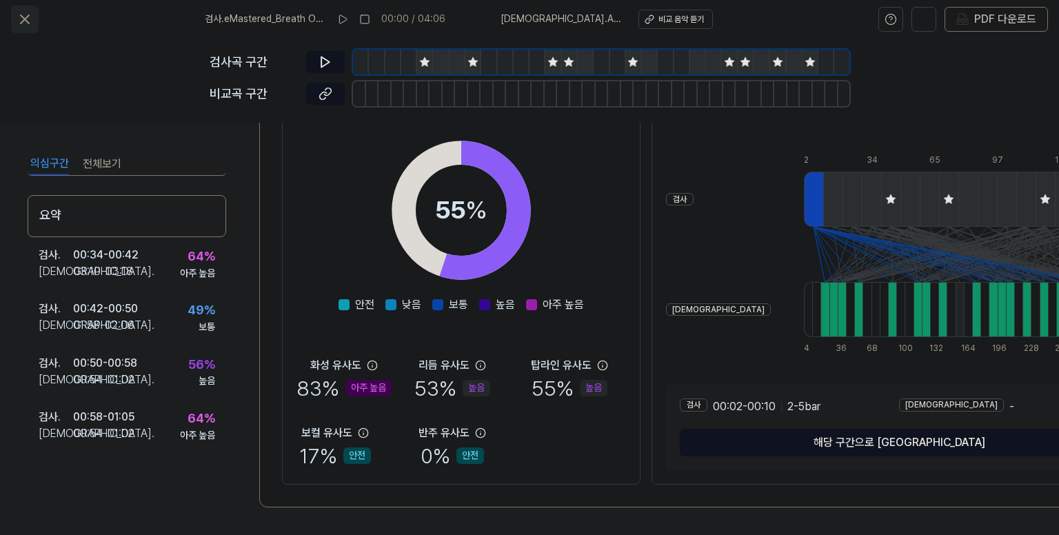
click at [21, 22] on icon at bounding box center [25, 19] width 8 height 8
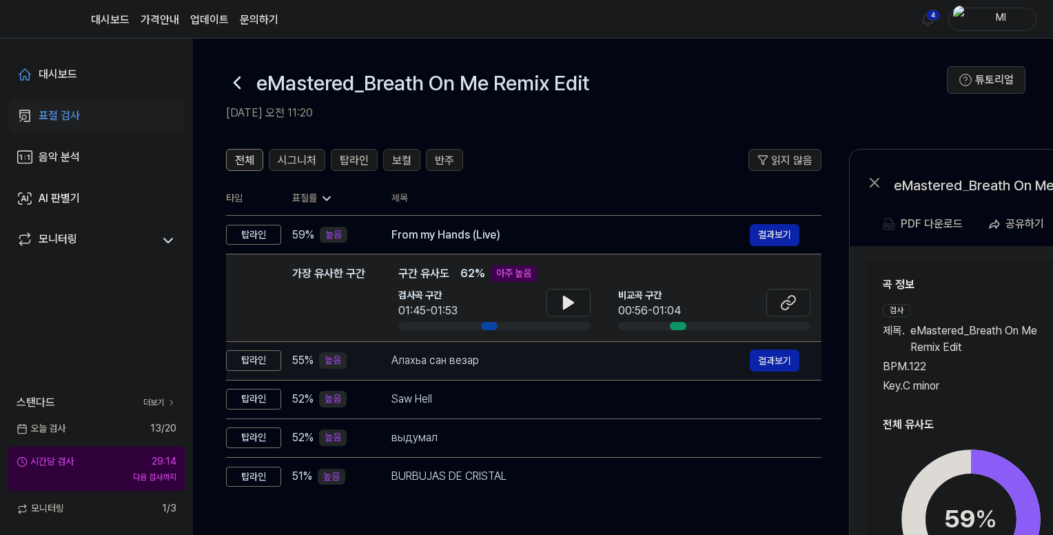
click at [522, 364] on div "Алахьа сан везар" at bounding box center [570, 360] width 358 height 17
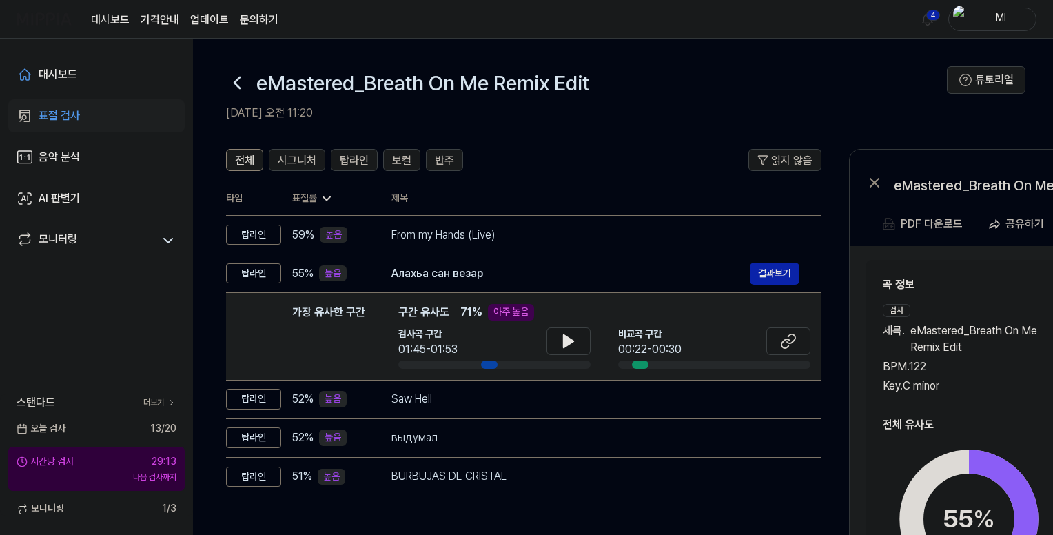
click at [959, 369] on div "BPM. 122" at bounding box center [969, 366] width 172 height 17
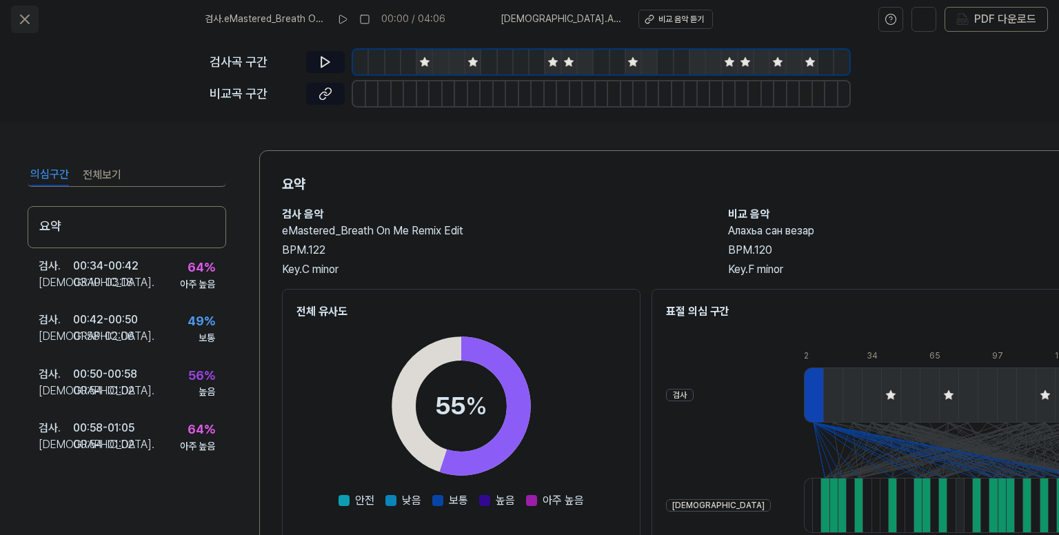
click at [19, 19] on icon at bounding box center [25, 19] width 17 height 17
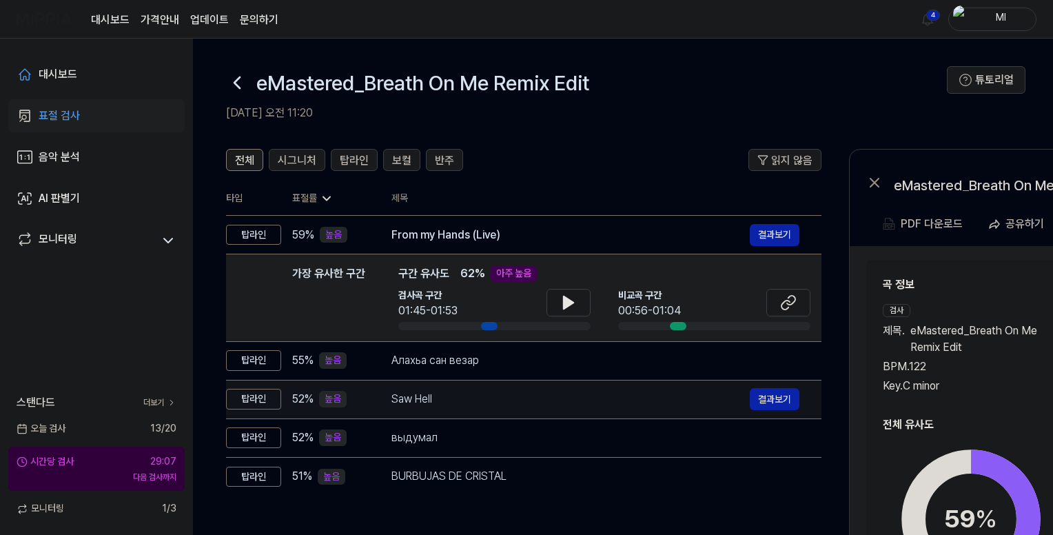
click at [491, 398] on div "Saw Hell" at bounding box center [570, 399] width 358 height 17
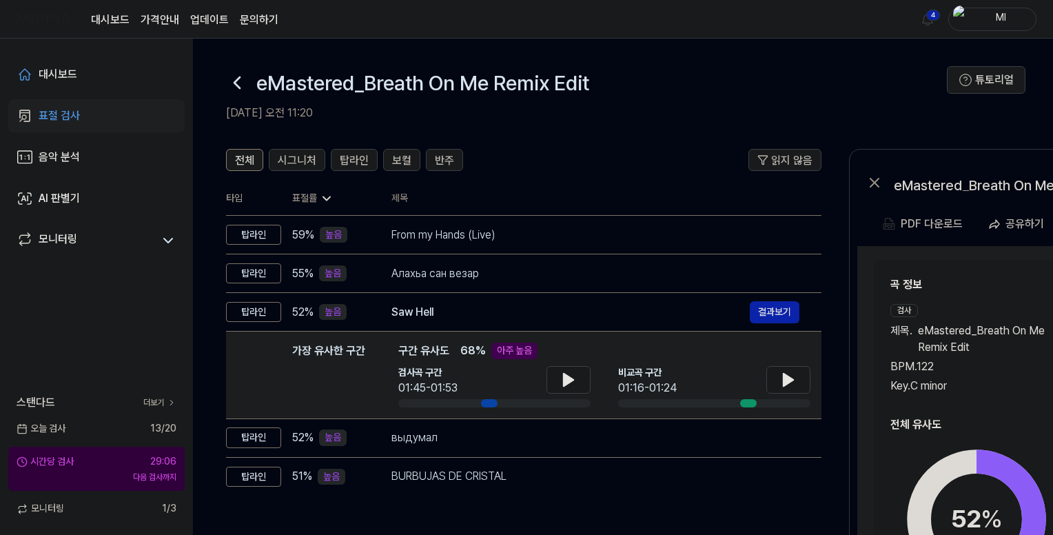
click at [979, 334] on span "eMastered_Breath On Me Remix Edit" at bounding box center [985, 339] width 135 height 33
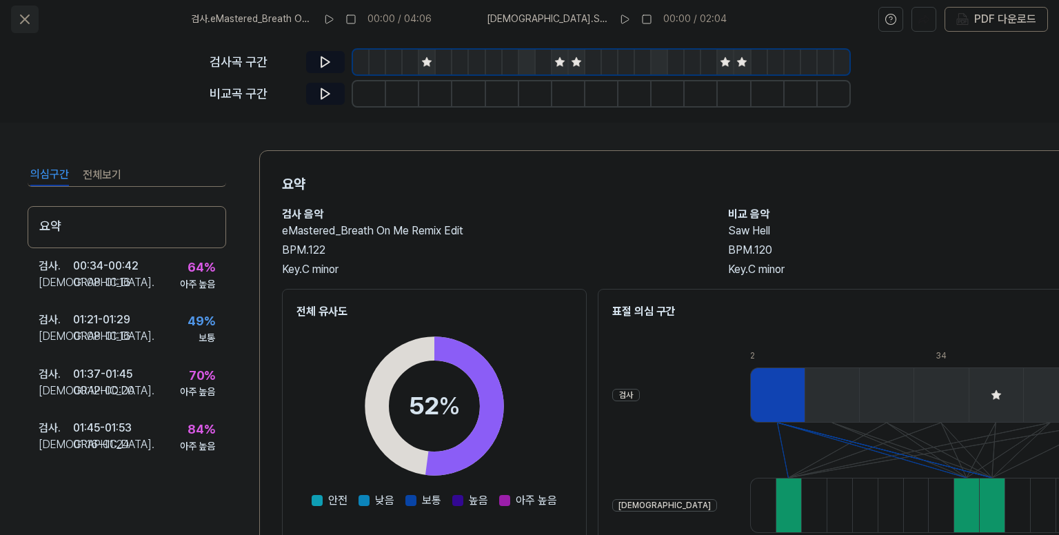
click at [25, 19] on icon at bounding box center [25, 19] width 8 height 8
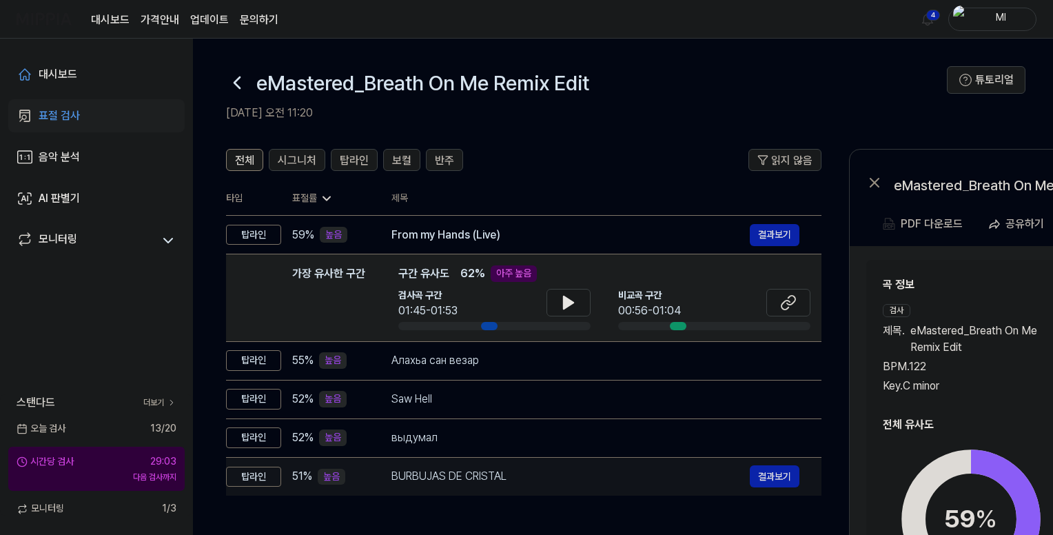
scroll to position [138, 0]
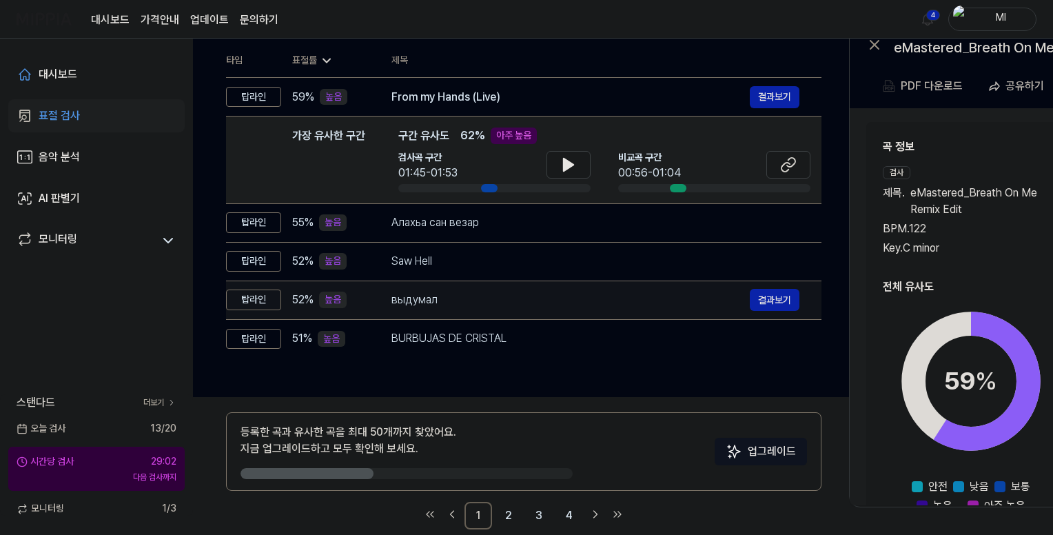
click at [500, 293] on div "выдумал" at bounding box center [570, 300] width 358 height 17
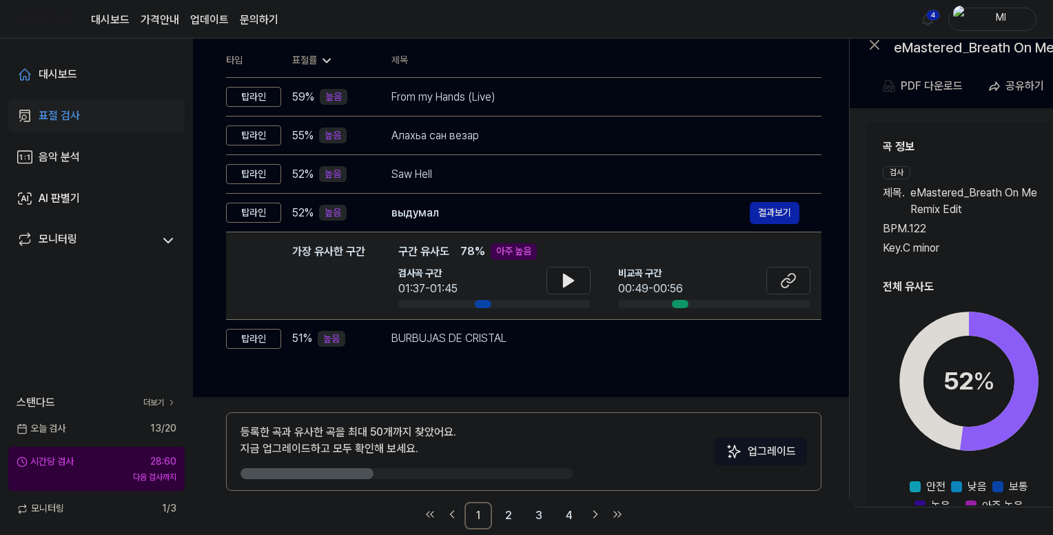
click at [985, 257] on div "곡 정보 검사 제목 . eMastered_Breath On Me Remix Edit BPM. 122 Key. C minor 비교 제목 . вы…" at bounding box center [1068, 327] width 371 height 376
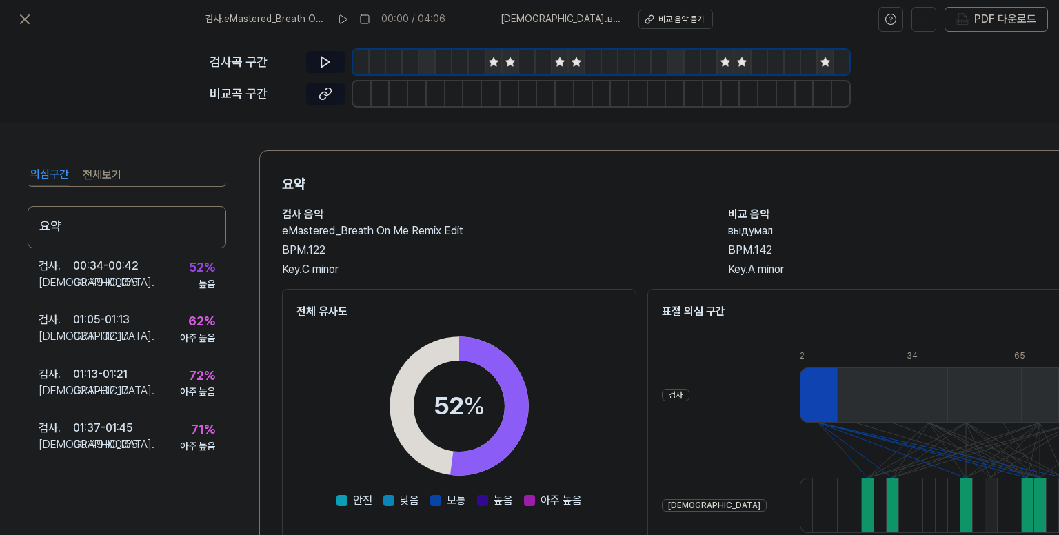
scroll to position [201, 0]
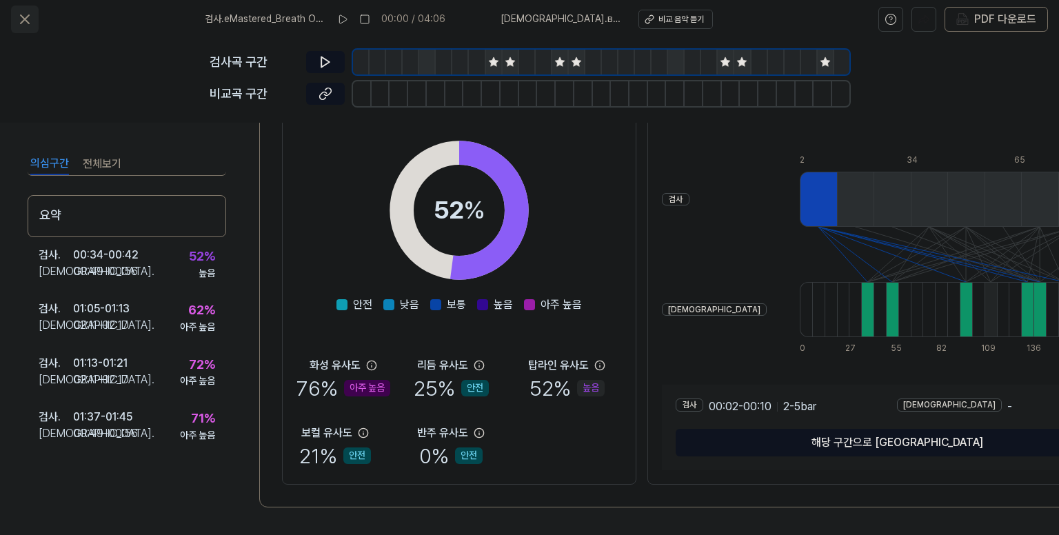
click at [25, 21] on icon at bounding box center [25, 19] width 17 height 17
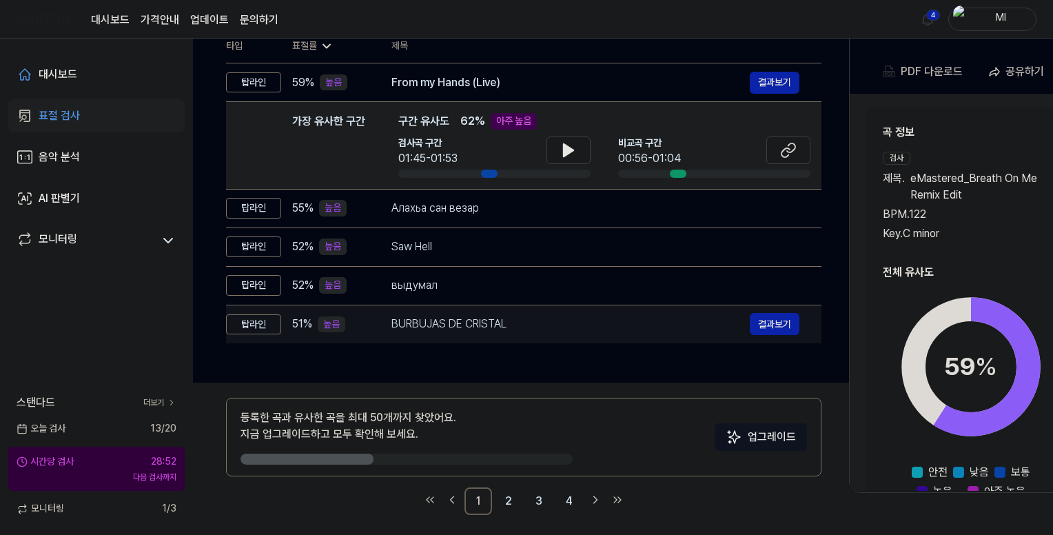
scroll to position [160, 0]
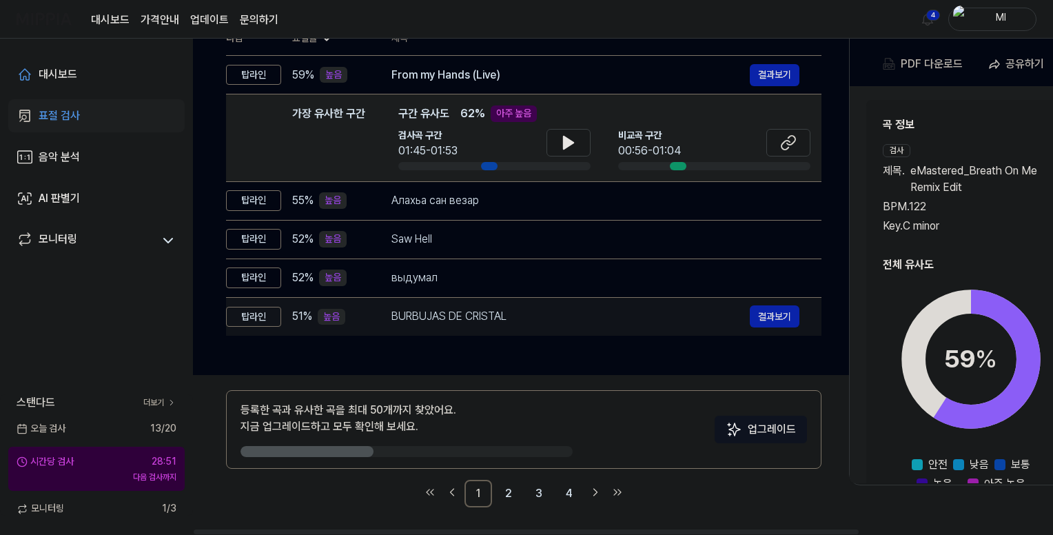
click at [510, 325] on div "BURBUJAS DE CRISTAL 결과보기" at bounding box center [595, 316] width 408 height 22
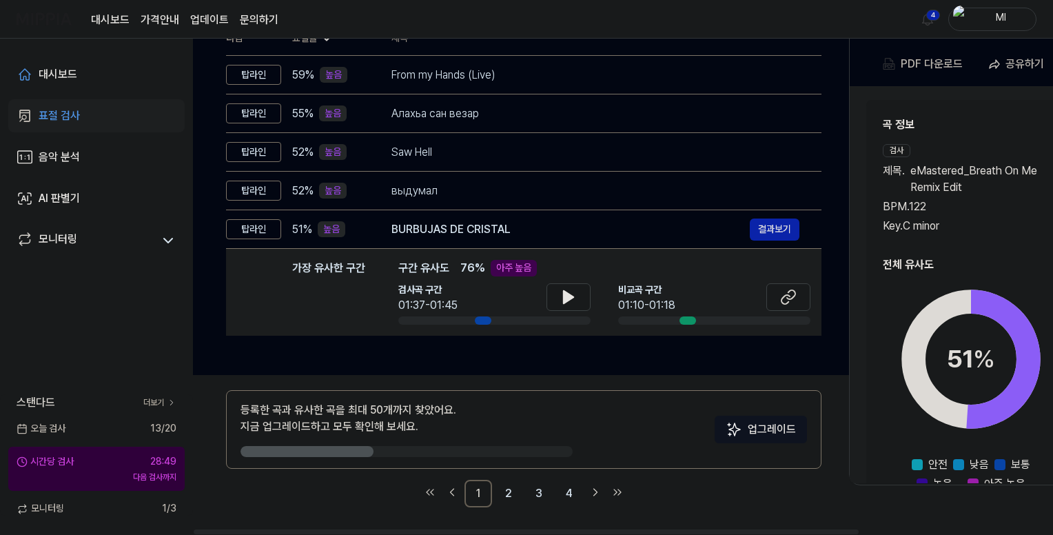
click at [972, 227] on div "Key. C minor" at bounding box center [966, 226] width 166 height 17
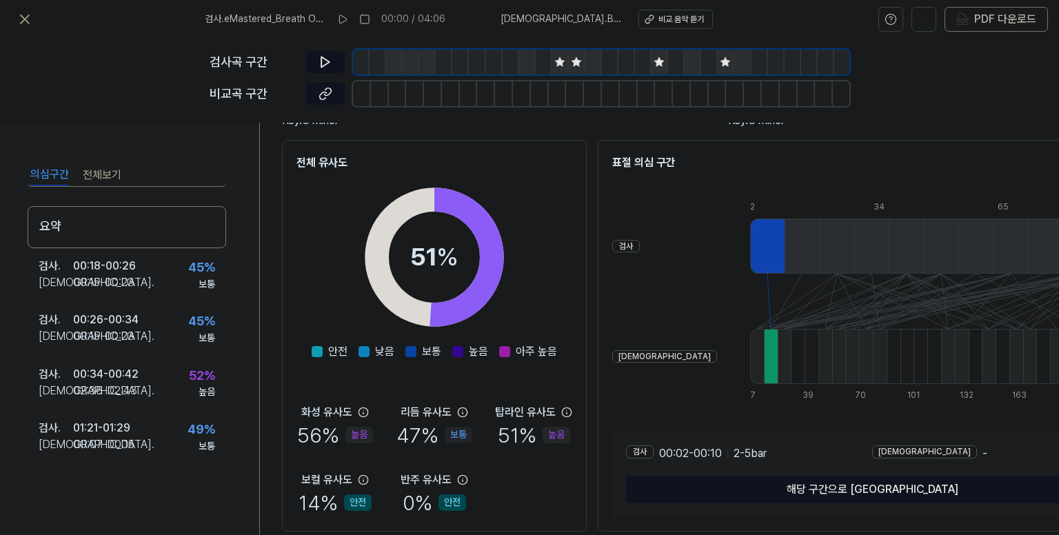
scroll to position [201, 0]
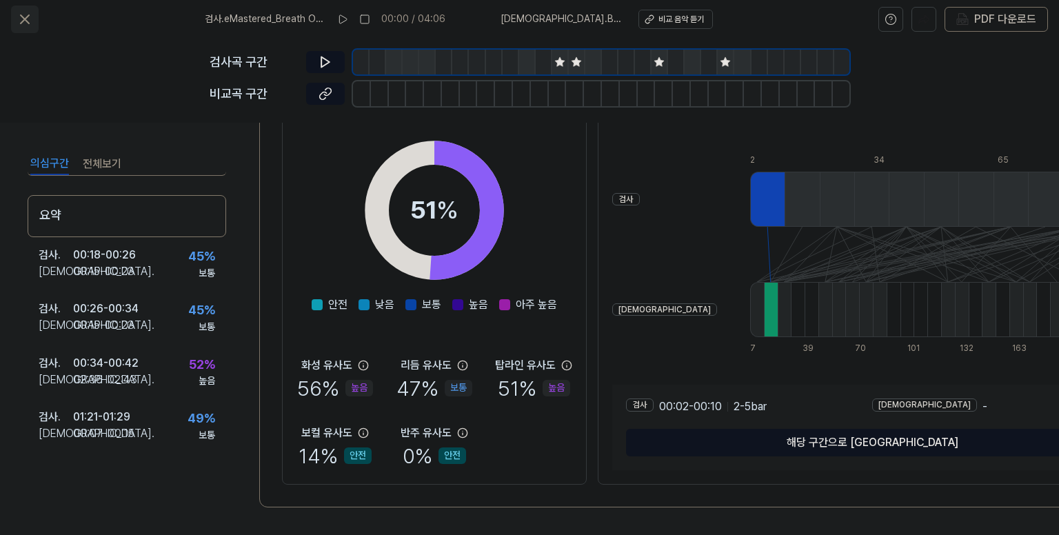
click at [25, 21] on icon at bounding box center [25, 19] width 17 height 17
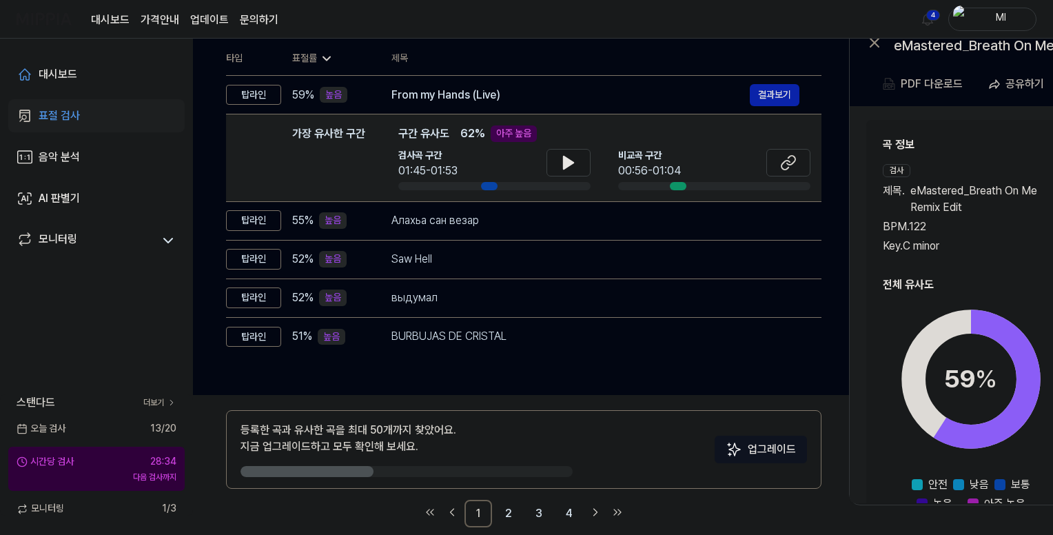
scroll to position [160, 0]
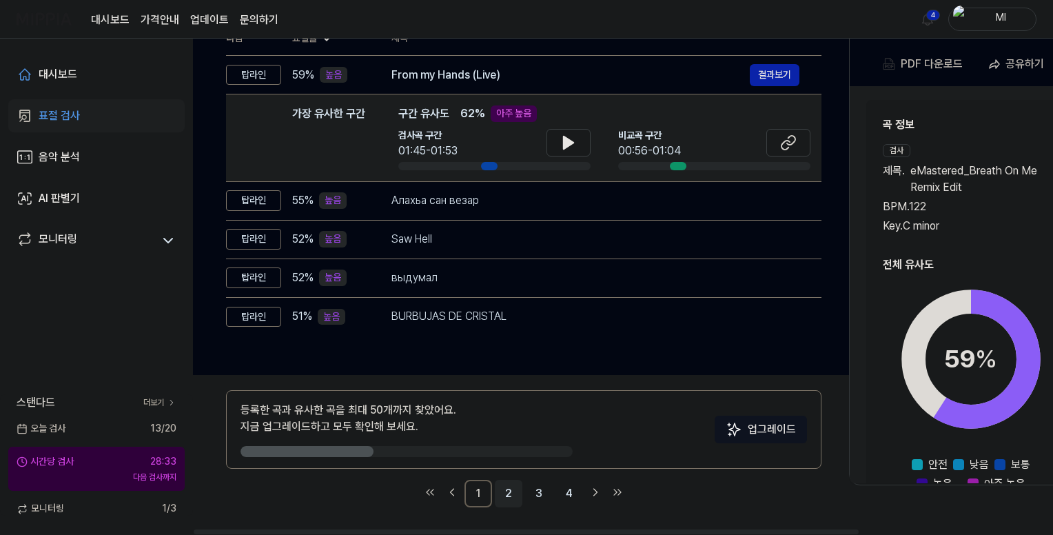
click at [513, 499] on link "2" at bounding box center [509, 494] width 28 height 28
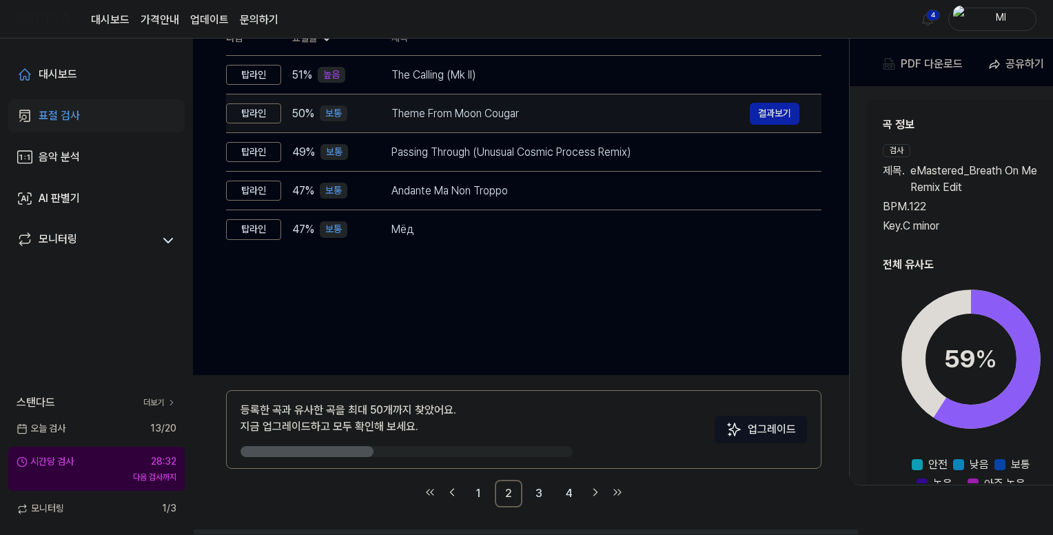
scroll to position [22, 0]
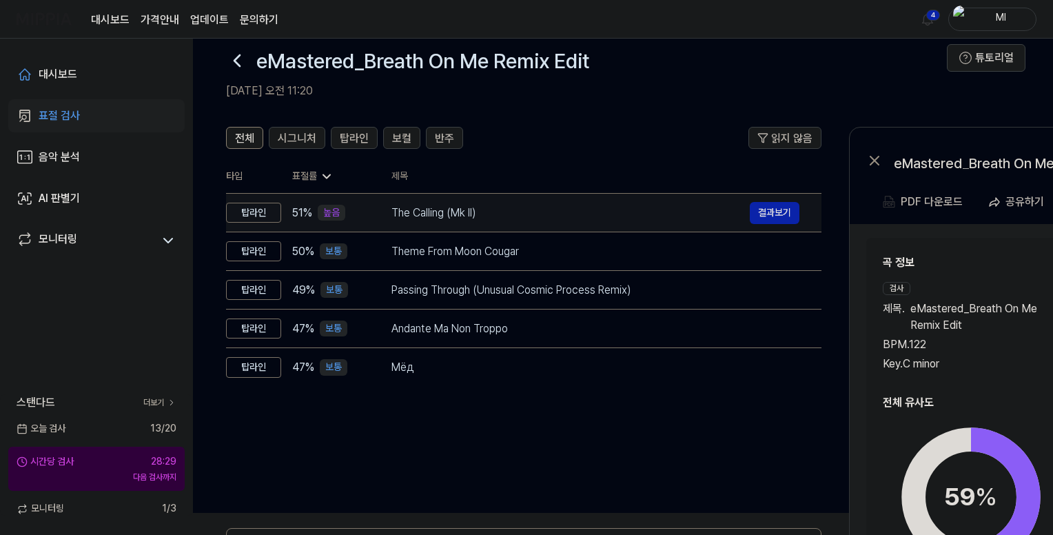
click at [538, 214] on div "The Calling (Mk II)" at bounding box center [570, 213] width 358 height 17
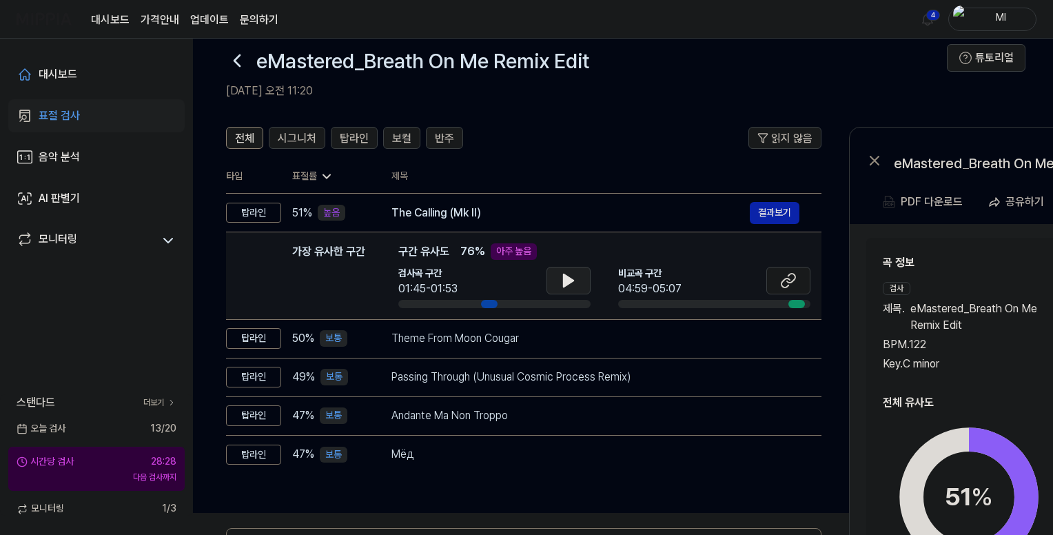
click at [571, 282] on icon at bounding box center [569, 280] width 10 height 12
click at [571, 282] on icon at bounding box center [571, 280] width 3 height 11
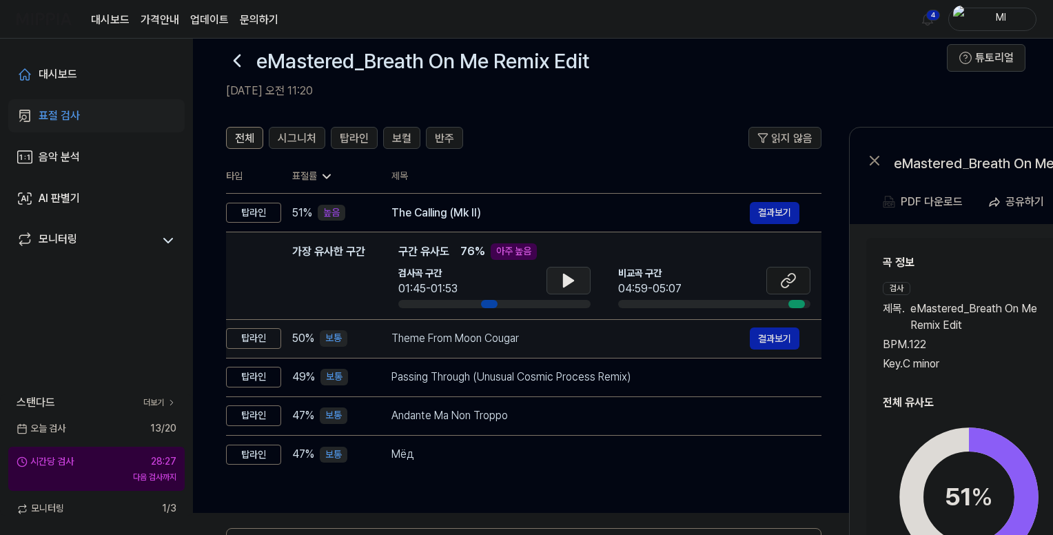
click at [540, 338] on div "Theme From Moon Cougar" at bounding box center [570, 338] width 358 height 17
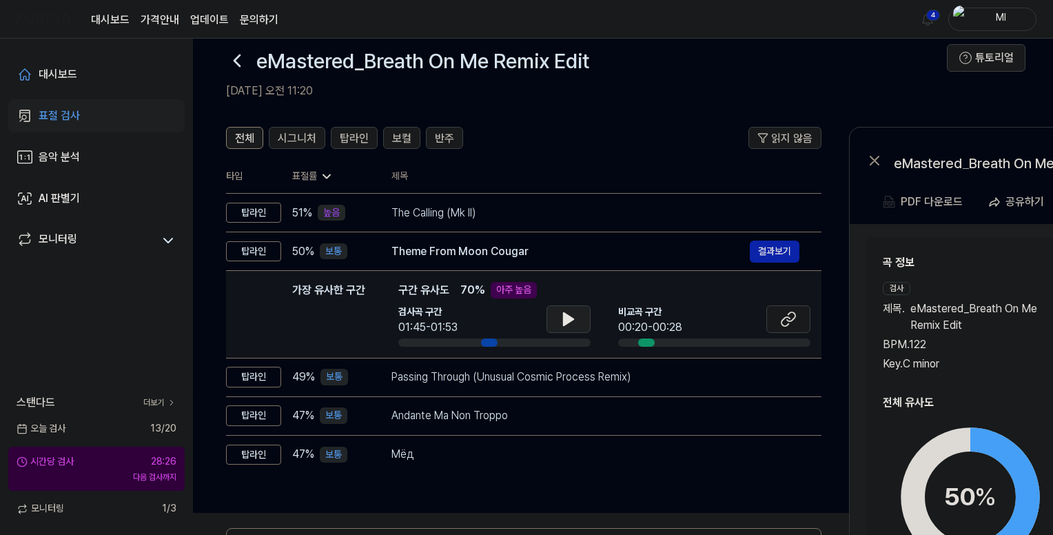
click at [566, 320] on icon at bounding box center [569, 319] width 10 height 12
click at [566, 320] on icon at bounding box center [565, 319] width 3 height 11
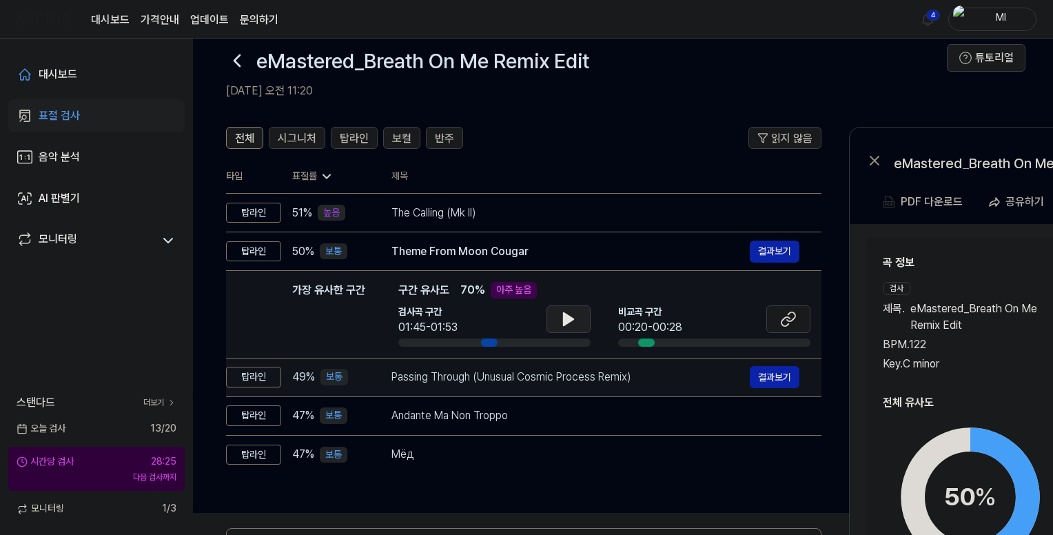
click at [548, 377] on div "Passing Through (Unusual Cosmic Process Remix)" at bounding box center [570, 377] width 358 height 17
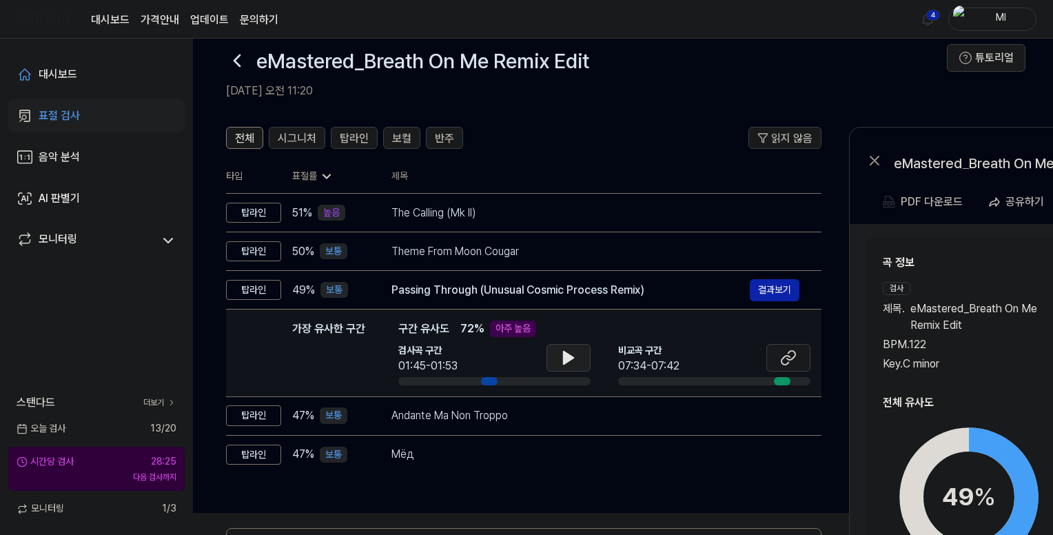
click at [564, 362] on icon at bounding box center [569, 357] width 10 height 12
click at [564, 362] on icon at bounding box center [565, 357] width 3 height 11
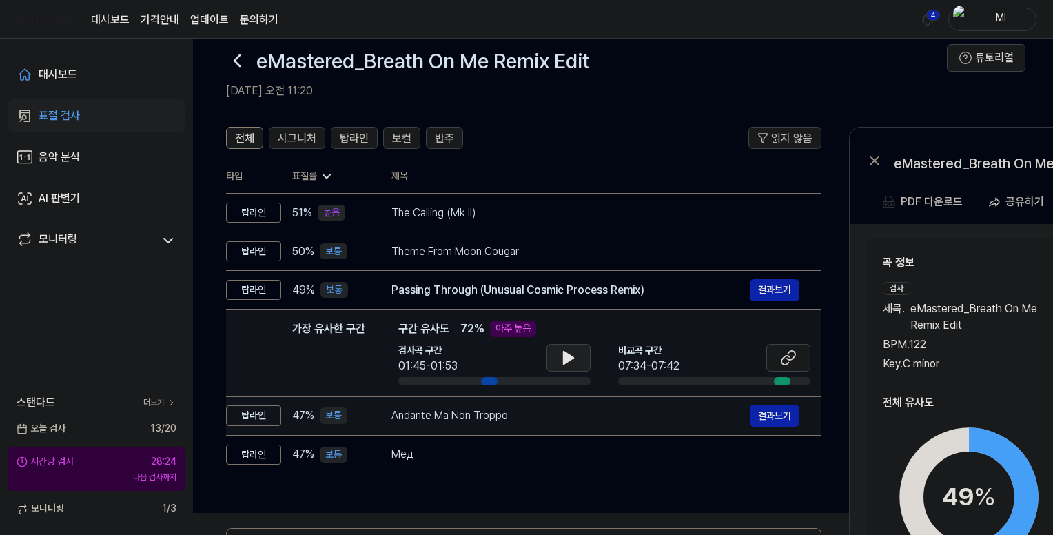
drag, startPoint x: 542, startPoint y: 419, endPoint x: 543, endPoint y: 411, distance: 7.7
click at [543, 411] on div "Andante Ma Non Troppo" at bounding box center [570, 415] width 358 height 17
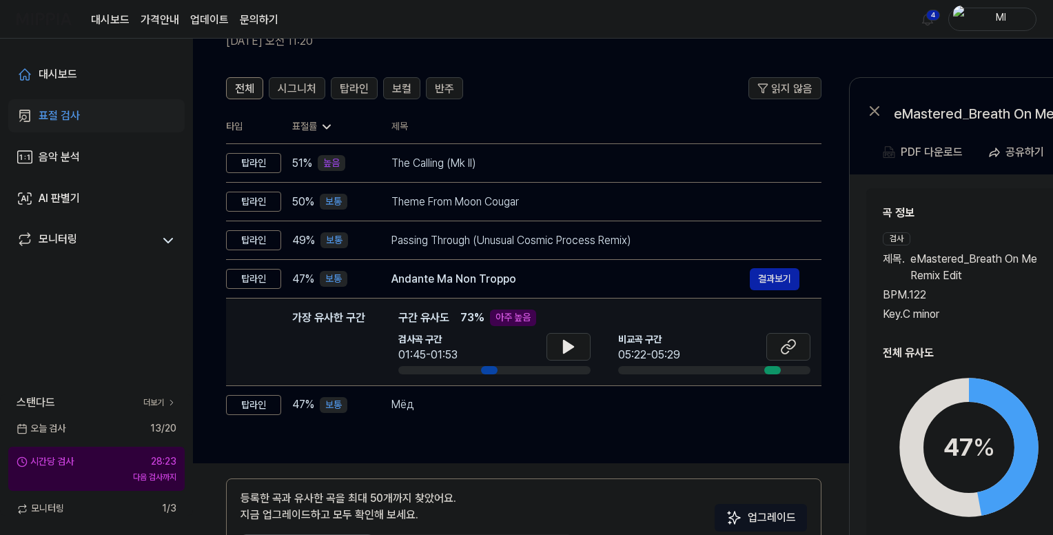
scroll to position [91, 0]
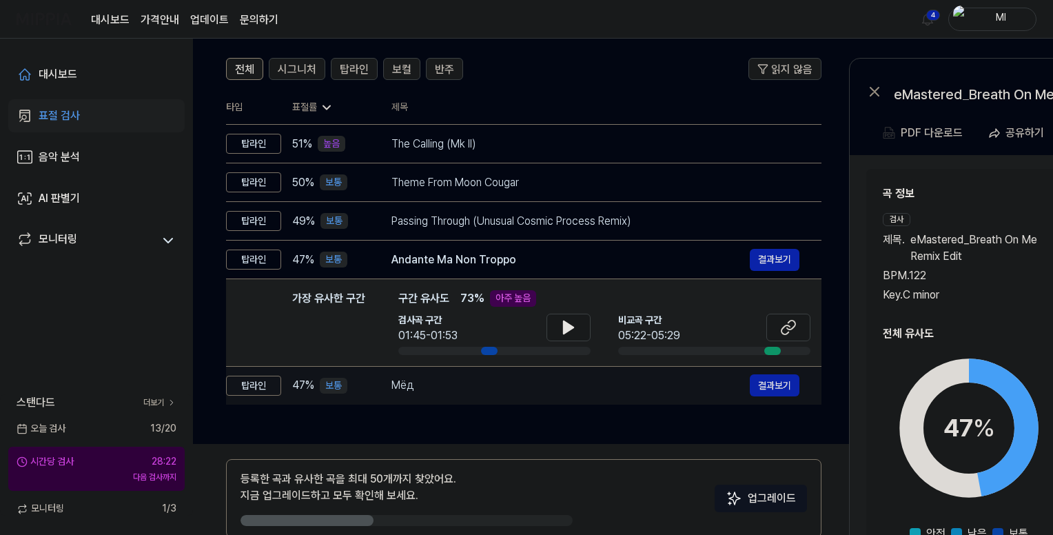
click at [560, 386] on div "Мёд" at bounding box center [570, 385] width 358 height 17
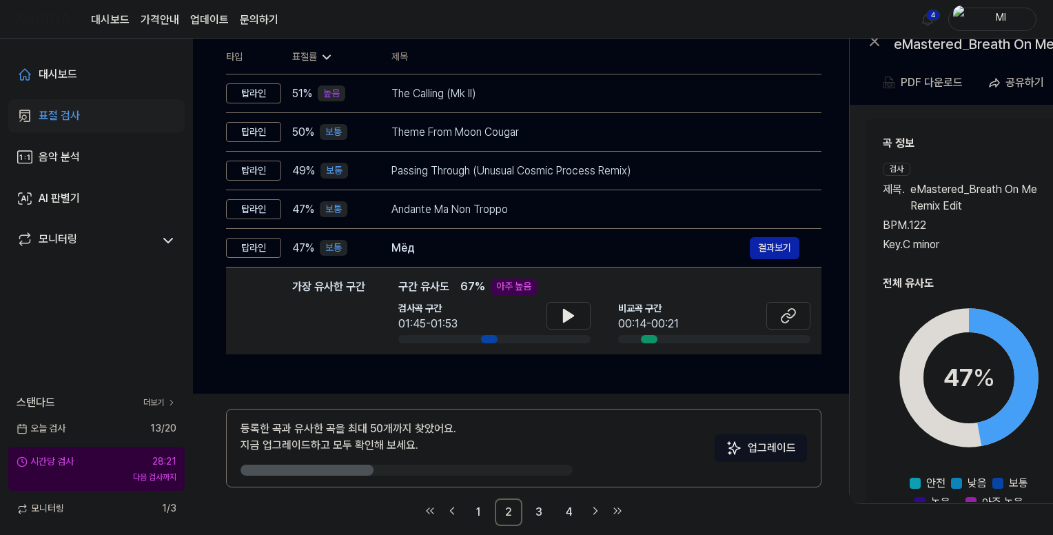
scroll to position [160, 0]
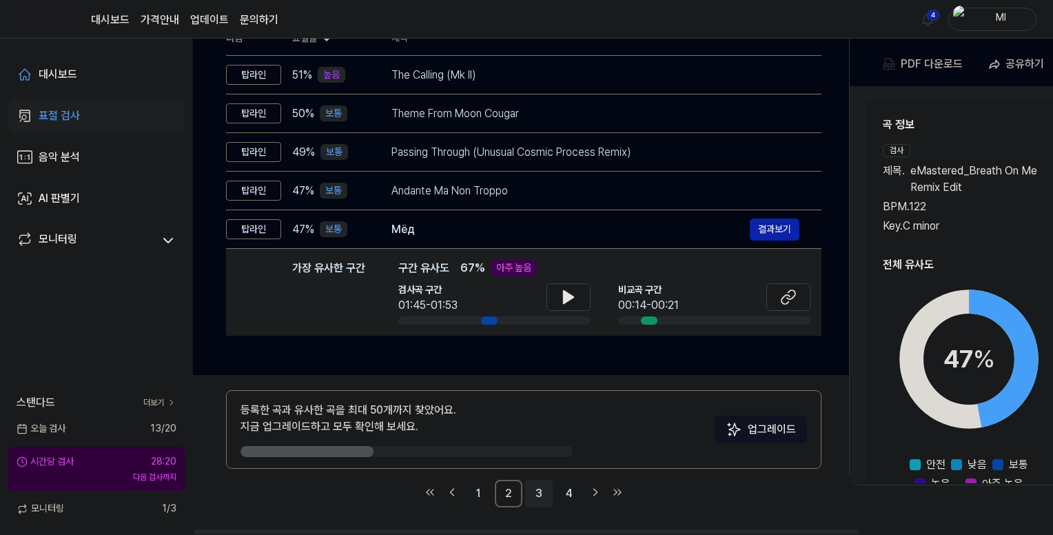
click at [532, 493] on link "3" at bounding box center [539, 494] width 28 height 28
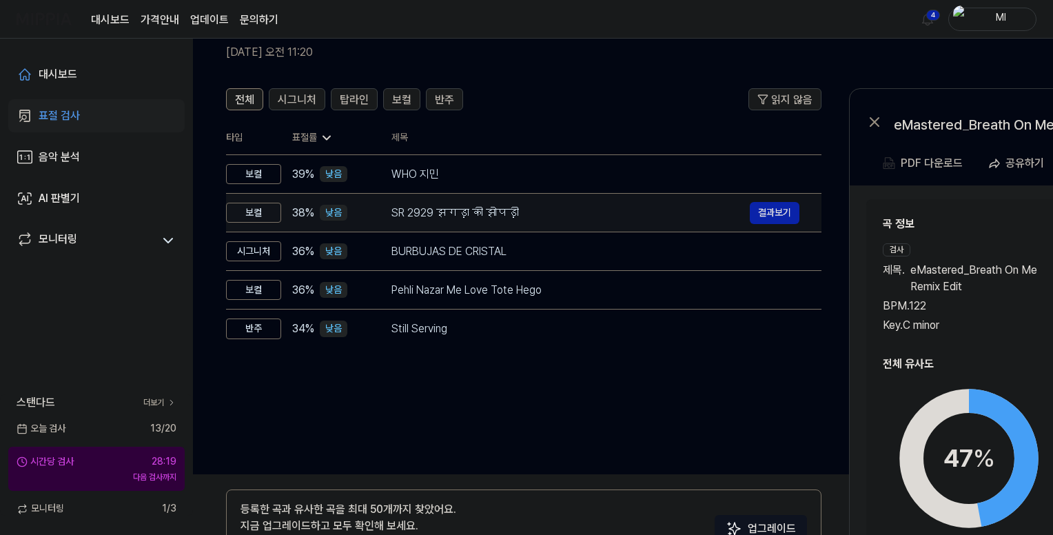
scroll to position [22, 0]
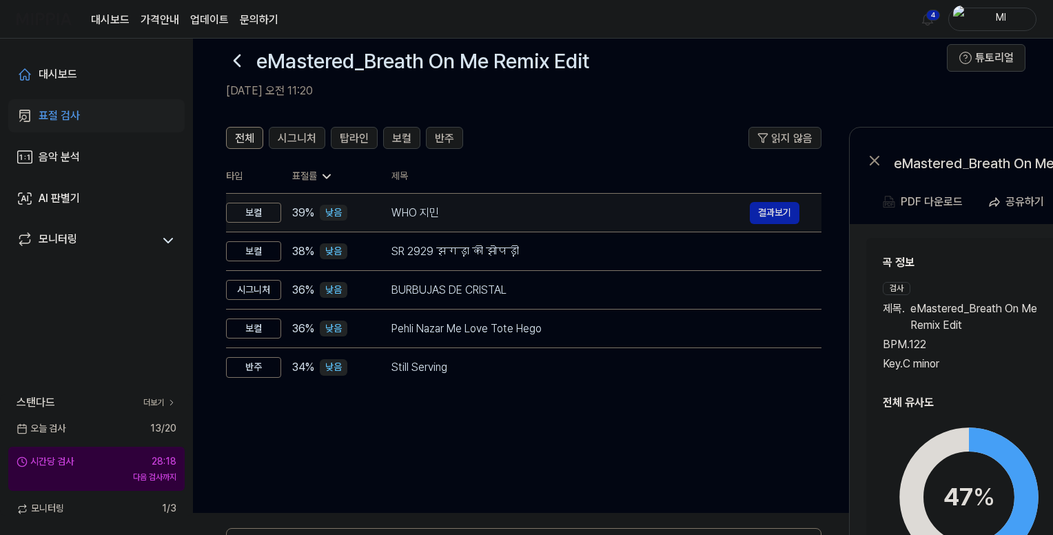
click at [491, 208] on div "WHO 지민" at bounding box center [570, 213] width 358 height 17
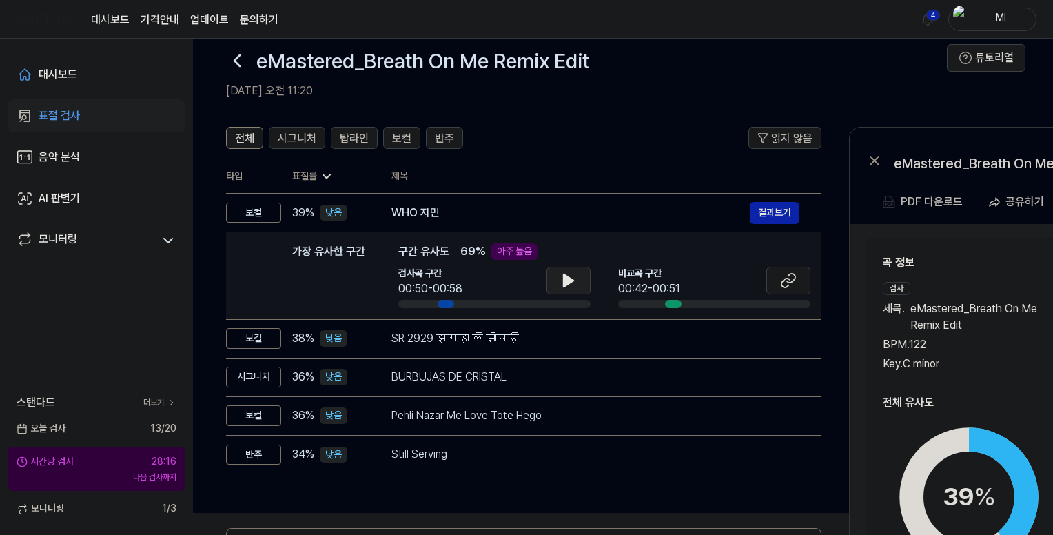
click at [559, 281] on button at bounding box center [568, 281] width 44 height 28
click at [572, 278] on icon at bounding box center [571, 280] width 3 height 11
click at [789, 275] on icon at bounding box center [791, 278] width 8 height 9
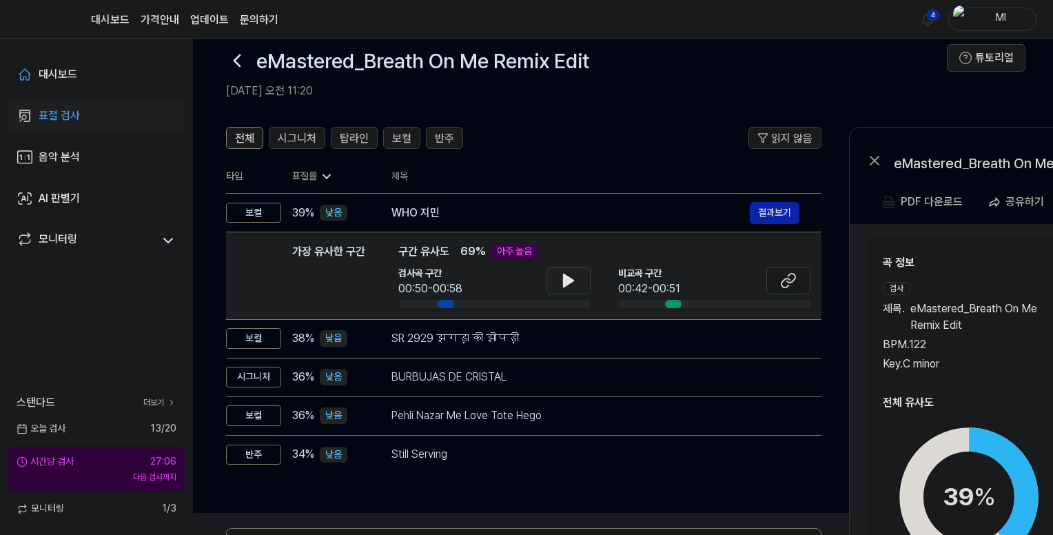
scroll to position [0, 0]
click at [564, 282] on icon at bounding box center [569, 280] width 10 height 12
click at [565, 282] on icon at bounding box center [565, 280] width 3 height 11
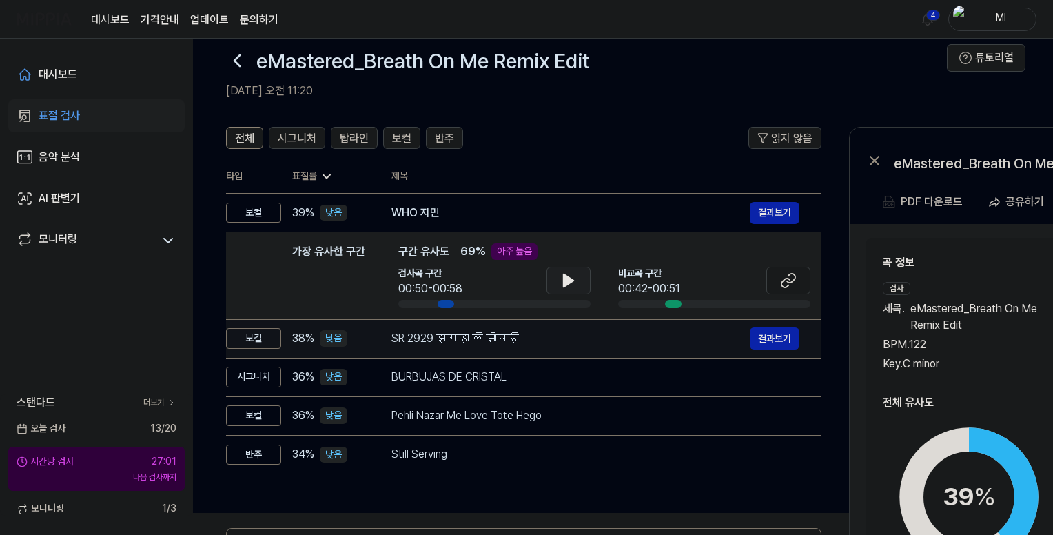
click at [560, 340] on div "SR 2929 झगड़ा की झोपड़ी" at bounding box center [570, 338] width 358 height 17
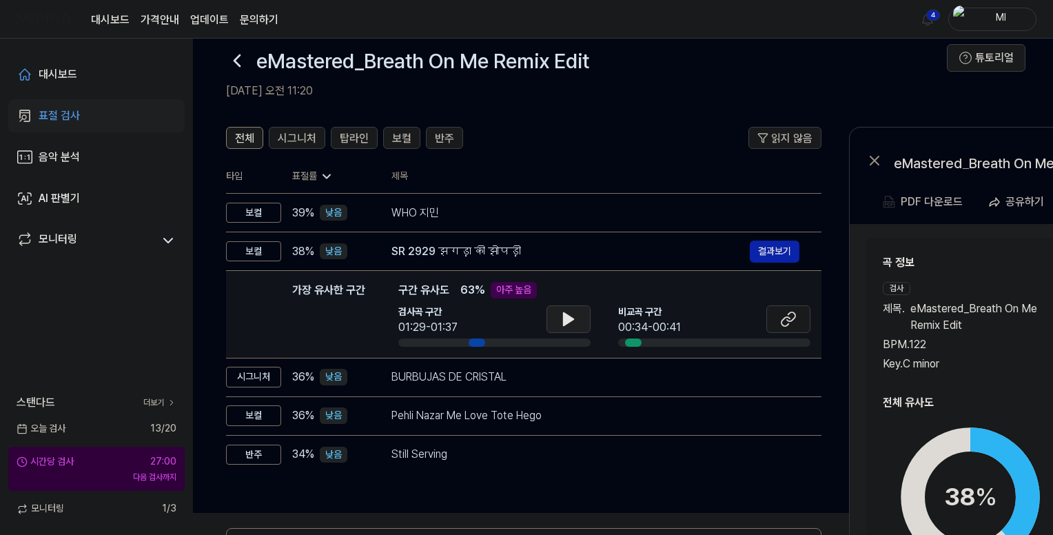
click at [570, 318] on icon at bounding box center [569, 319] width 10 height 12
click at [570, 318] on icon at bounding box center [571, 319] width 3 height 11
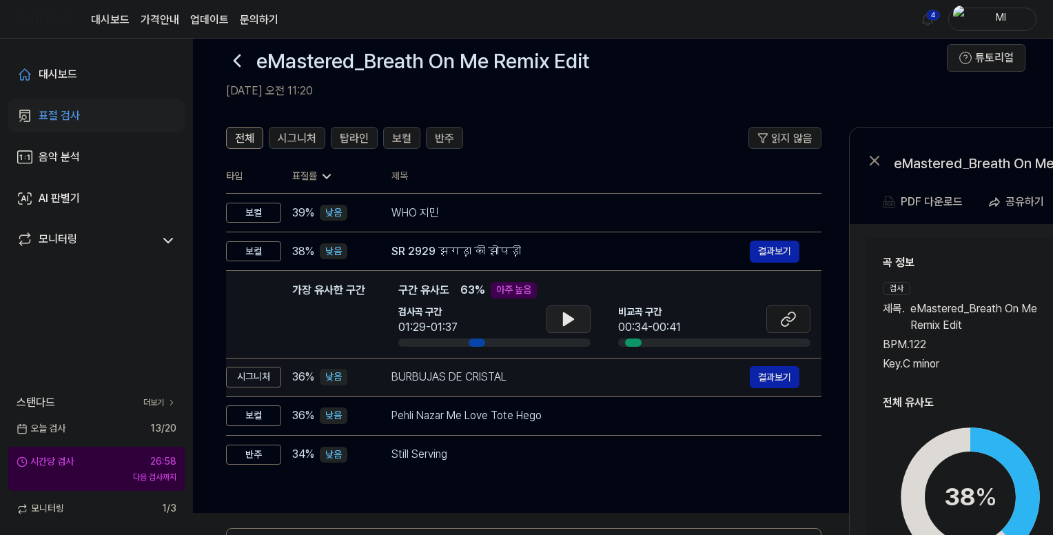
click at [563, 373] on div "BURBUJAS DE CRISTAL" at bounding box center [570, 377] width 358 height 17
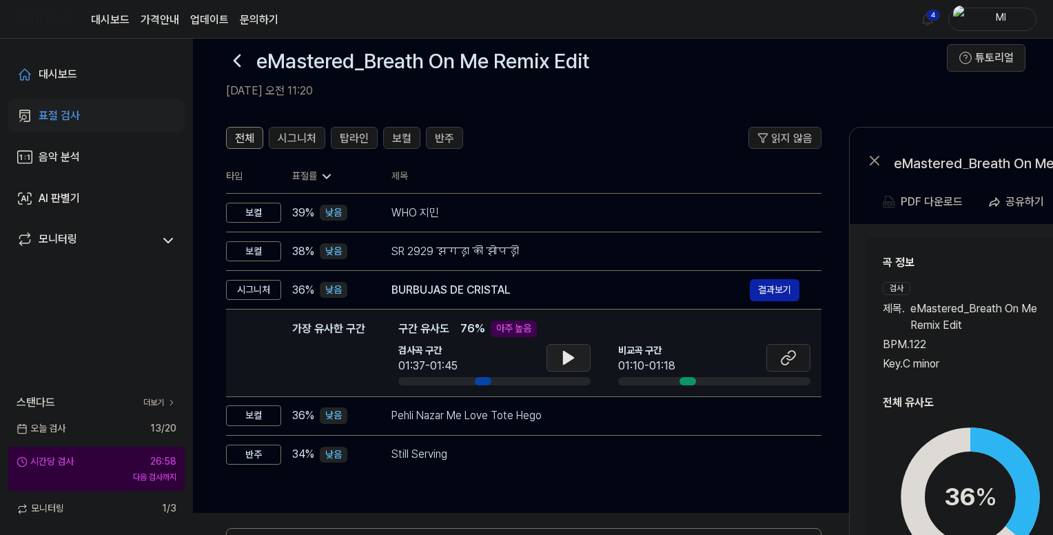
click at [574, 351] on icon at bounding box center [568, 357] width 17 height 17
click at [571, 356] on icon at bounding box center [571, 357] width 3 height 11
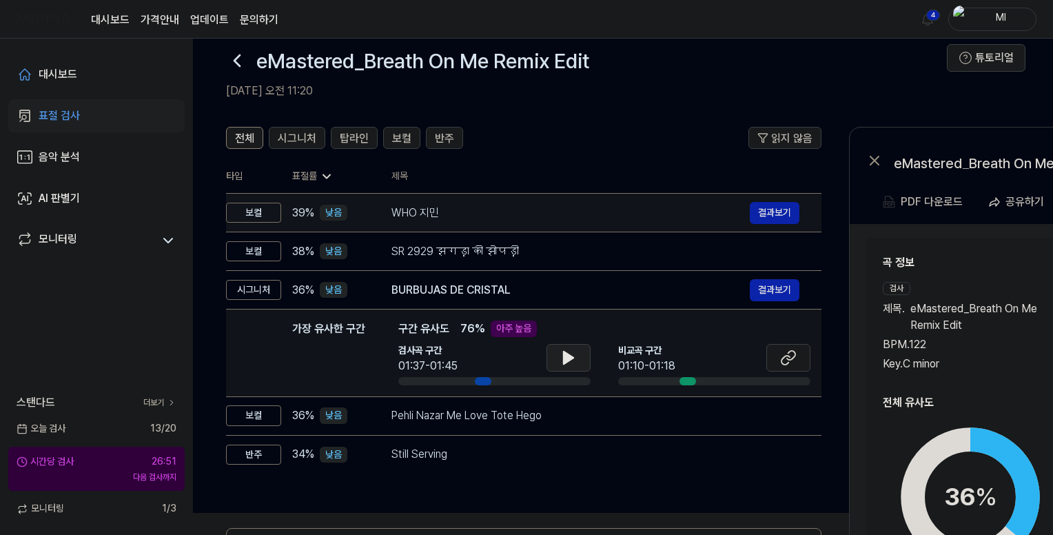
click at [546, 219] on div "WHO 지민" at bounding box center [570, 213] width 358 height 17
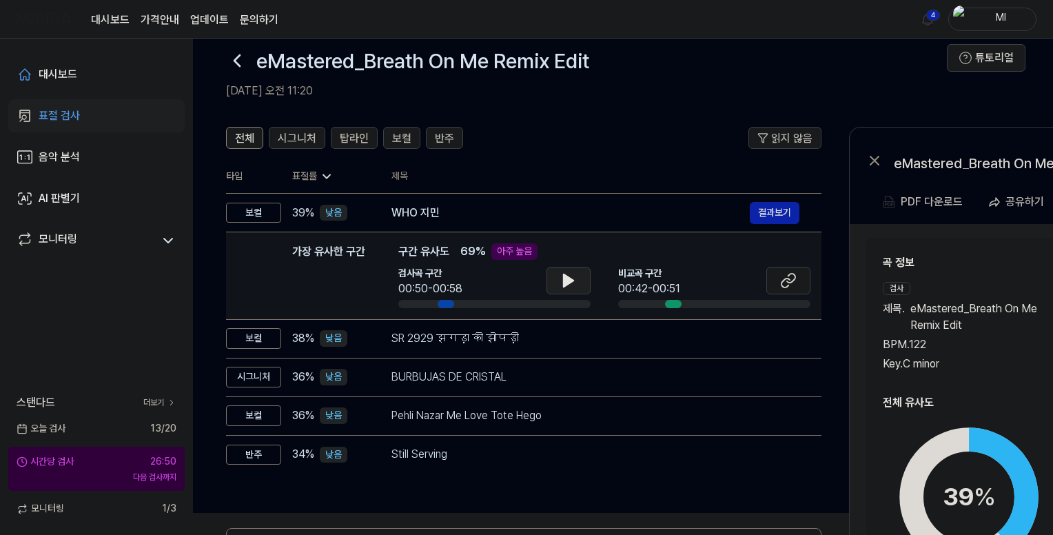
click at [564, 281] on icon at bounding box center [569, 280] width 10 height 12
click at [564, 281] on icon at bounding box center [565, 280] width 3 height 11
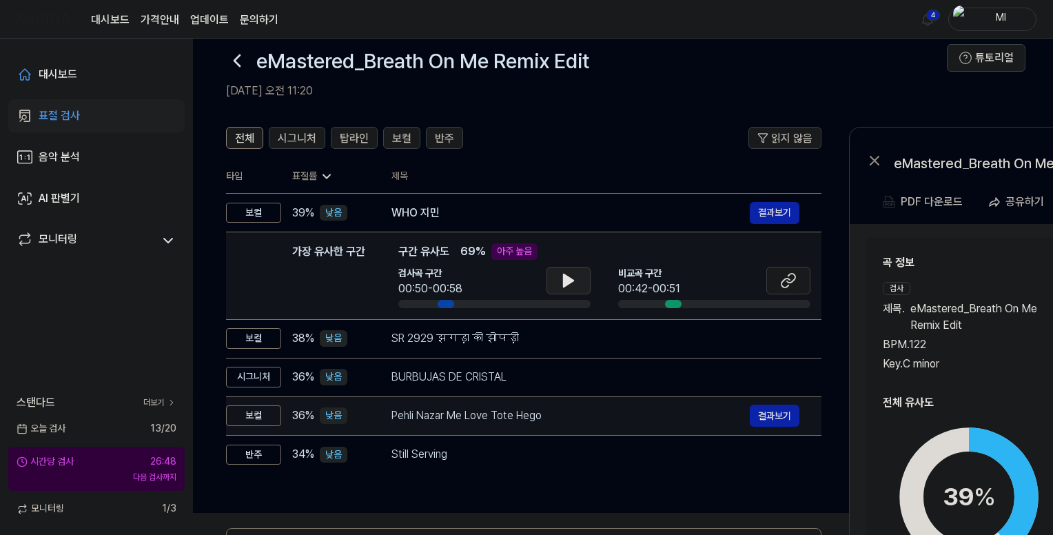
click at [544, 416] on div "Pehli Nazar Me Love Tote Hego" at bounding box center [570, 415] width 358 height 17
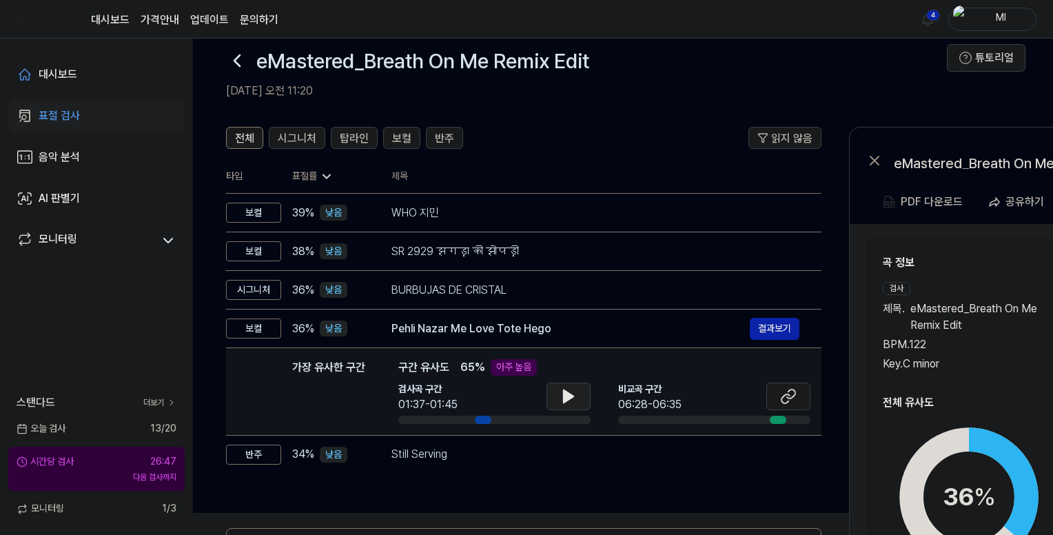
click at [571, 398] on icon at bounding box center [568, 396] width 17 height 17
click at [571, 398] on icon at bounding box center [571, 396] width 3 height 11
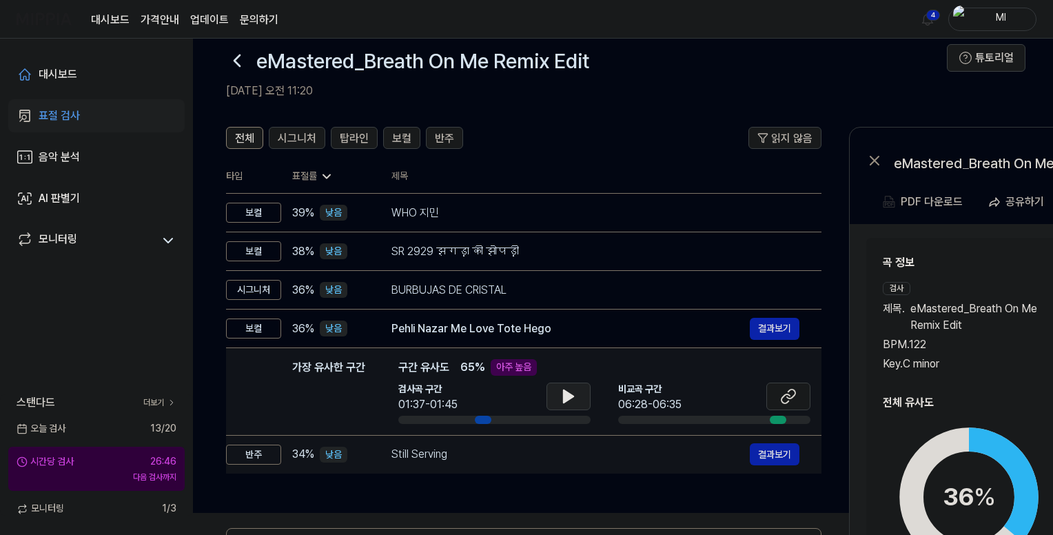
click at [551, 453] on div "Still Serving" at bounding box center [570, 454] width 358 height 17
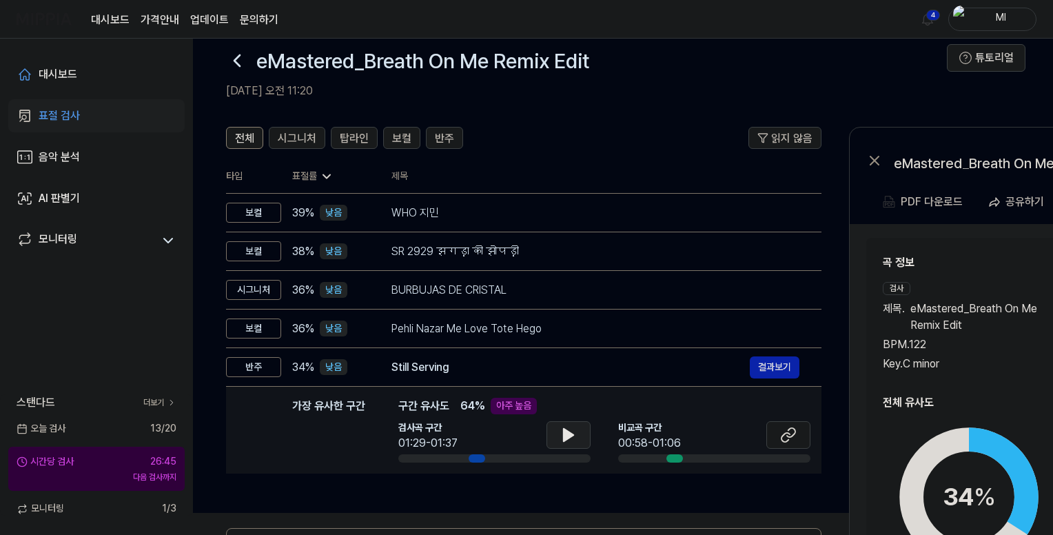
click at [567, 431] on icon at bounding box center [569, 435] width 10 height 12
click at [566, 436] on icon at bounding box center [568, 435] width 17 height 17
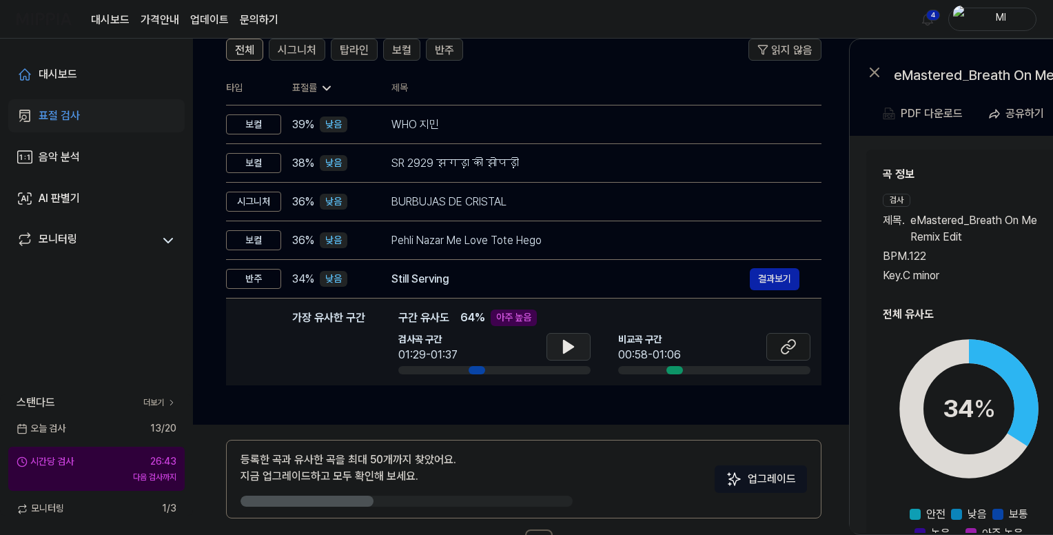
scroll to position [160, 0]
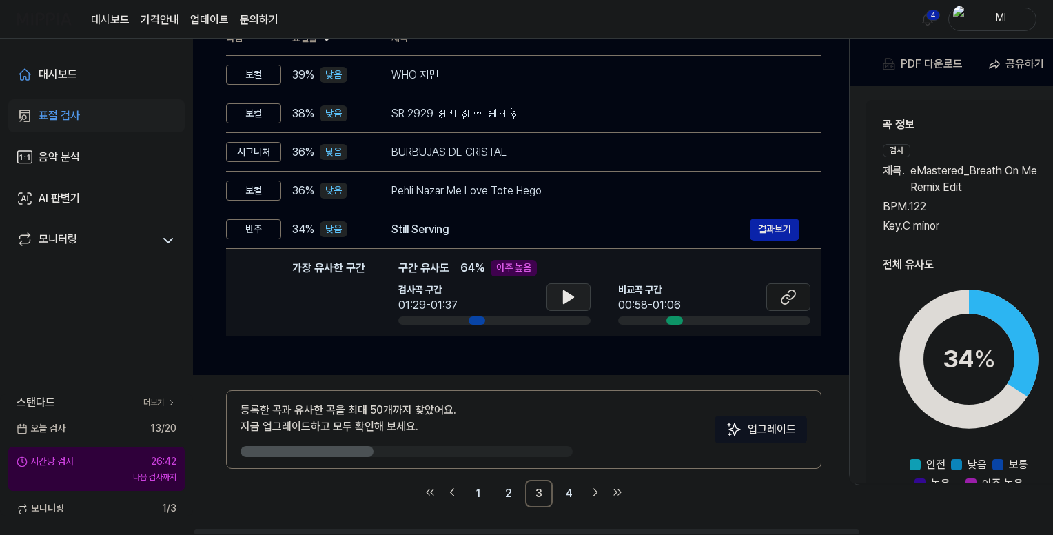
drag, startPoint x: 568, startPoint y: 495, endPoint x: 577, endPoint y: 416, distance: 79.8
click at [568, 494] on link "4" at bounding box center [569, 494] width 28 height 28
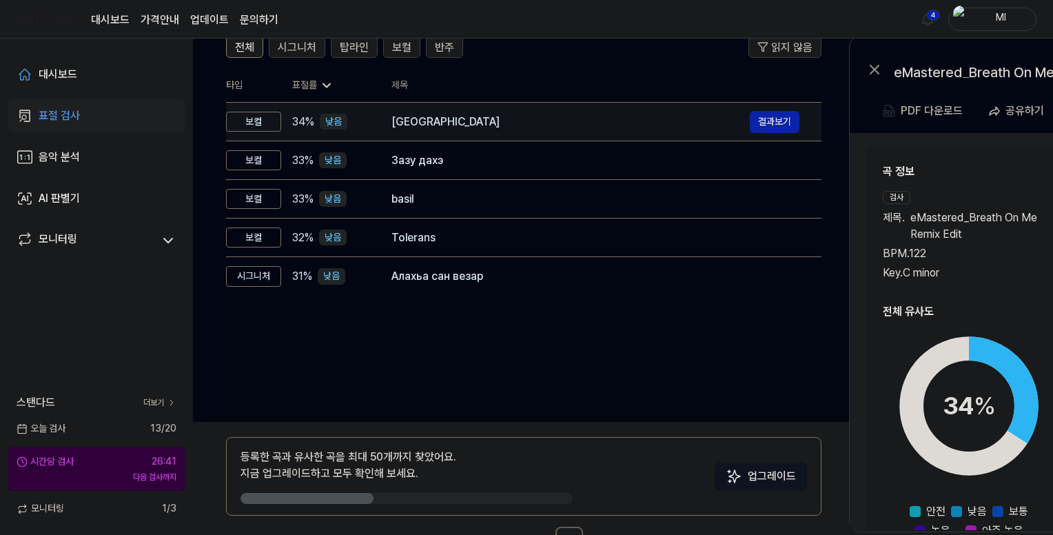
scroll to position [91, 0]
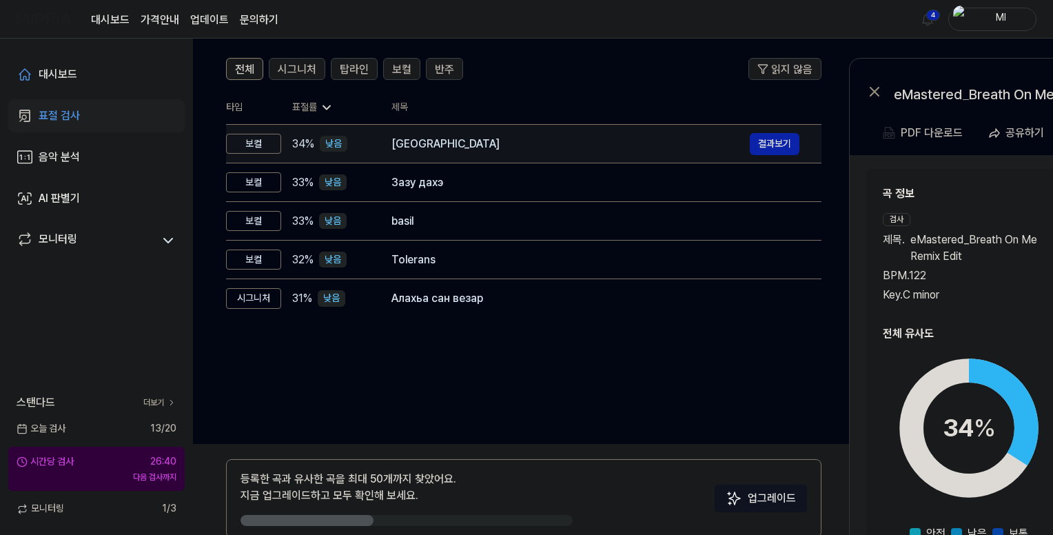
click at [510, 147] on div "[GEOGRAPHIC_DATA]" at bounding box center [570, 144] width 358 height 17
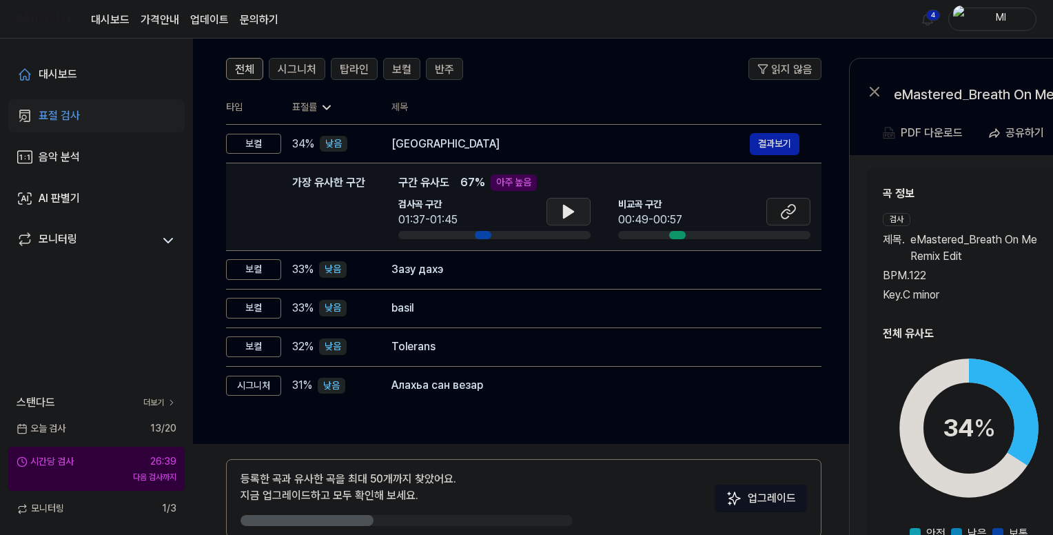
click at [566, 208] on icon at bounding box center [569, 211] width 10 height 12
drag, startPoint x: 566, startPoint y: 214, endPoint x: 565, endPoint y: 252, distance: 37.2
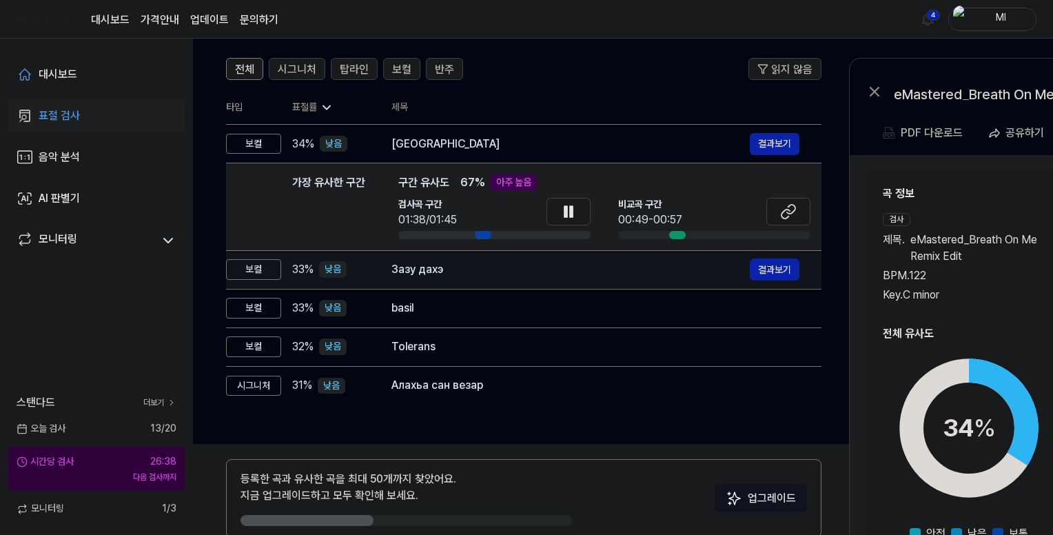
click at [566, 214] on icon at bounding box center [565, 211] width 3 height 11
click at [562, 273] on div "Зазу дахэ" at bounding box center [570, 269] width 358 height 17
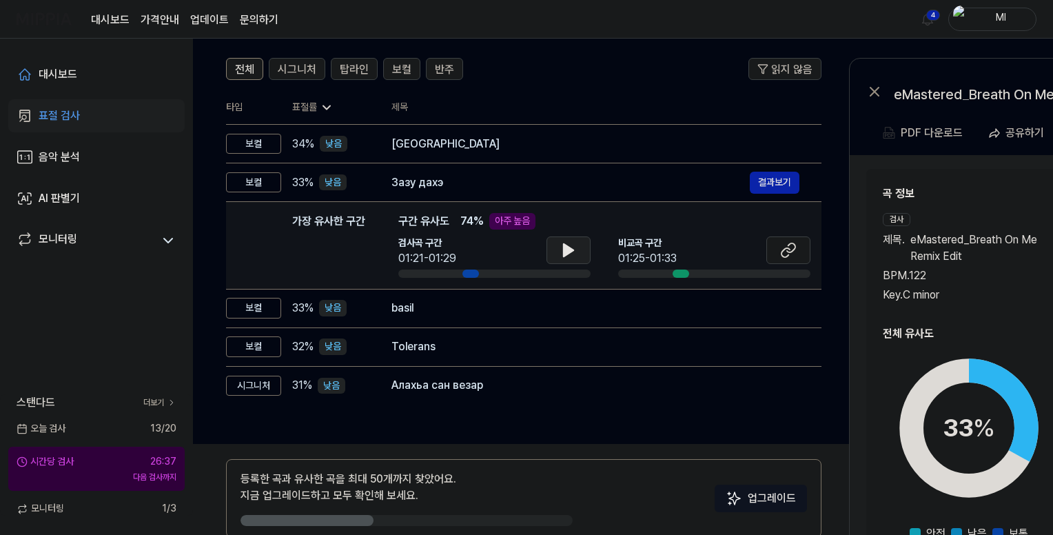
click at [572, 252] on icon at bounding box center [568, 250] width 17 height 17
click at [570, 249] on icon at bounding box center [571, 250] width 3 height 11
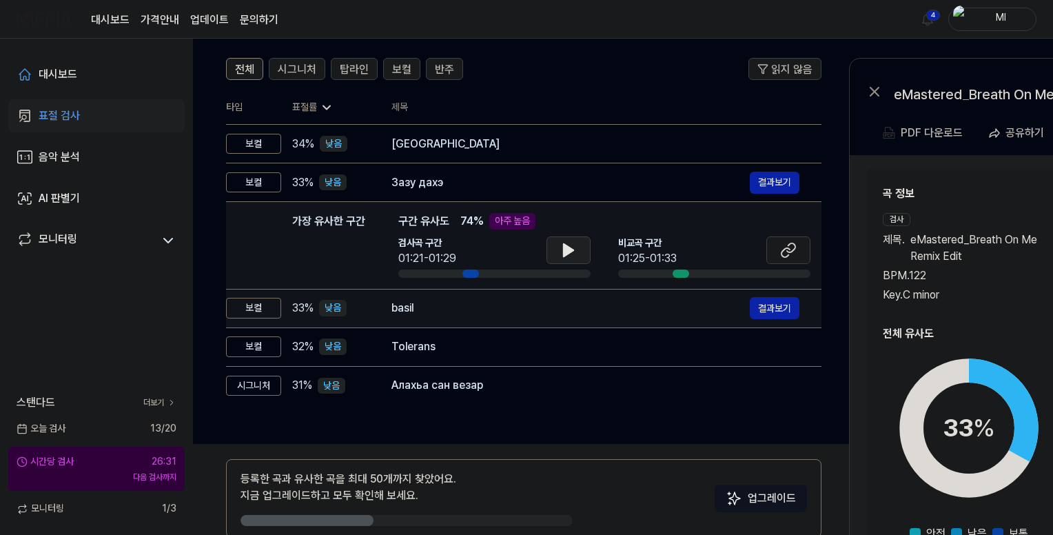
click at [553, 315] on div "basil" at bounding box center [570, 308] width 358 height 17
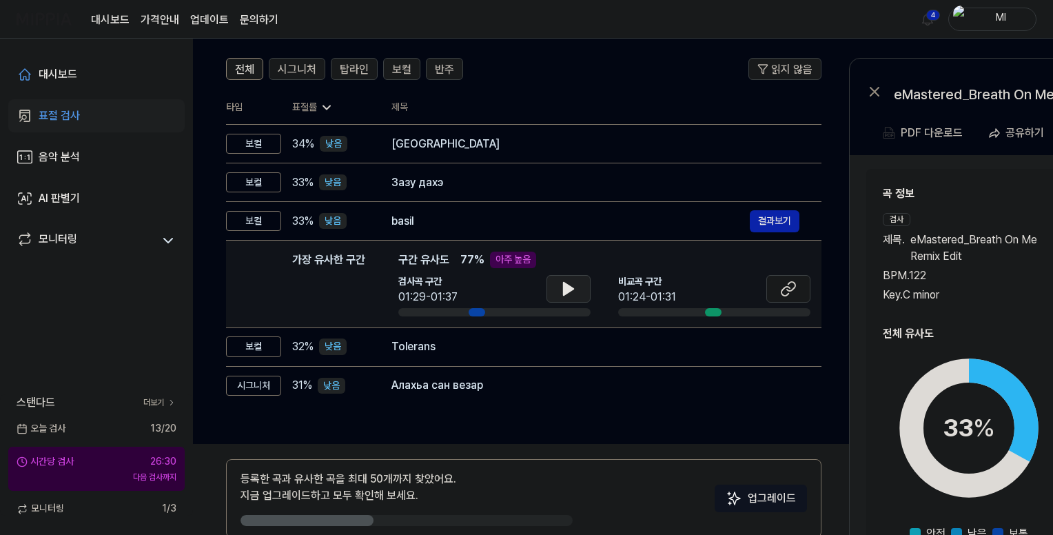
click at [568, 285] on icon at bounding box center [568, 288] width 17 height 17
click at [564, 287] on icon at bounding box center [565, 288] width 3 height 11
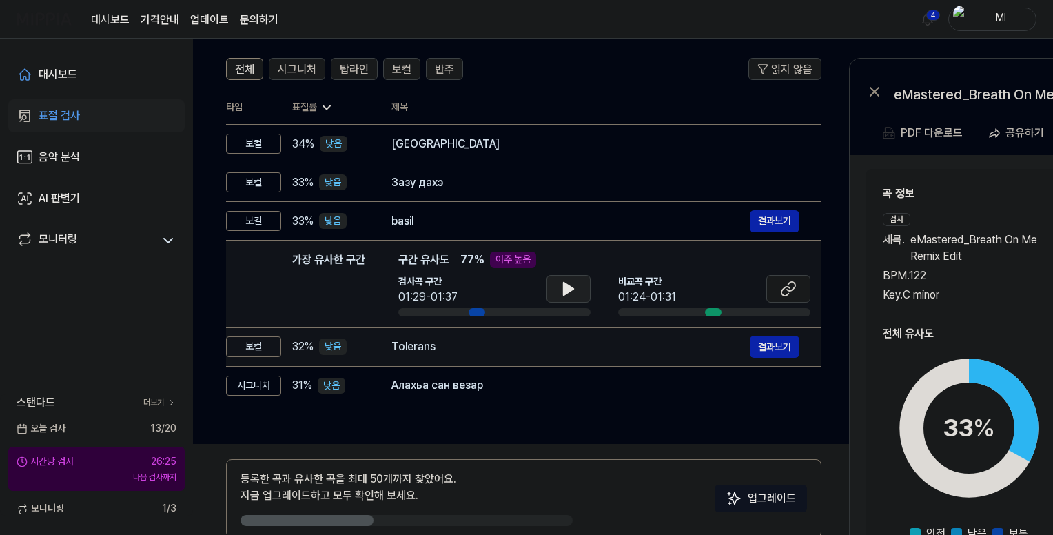
click at [547, 343] on div "Tolerans" at bounding box center [570, 346] width 358 height 17
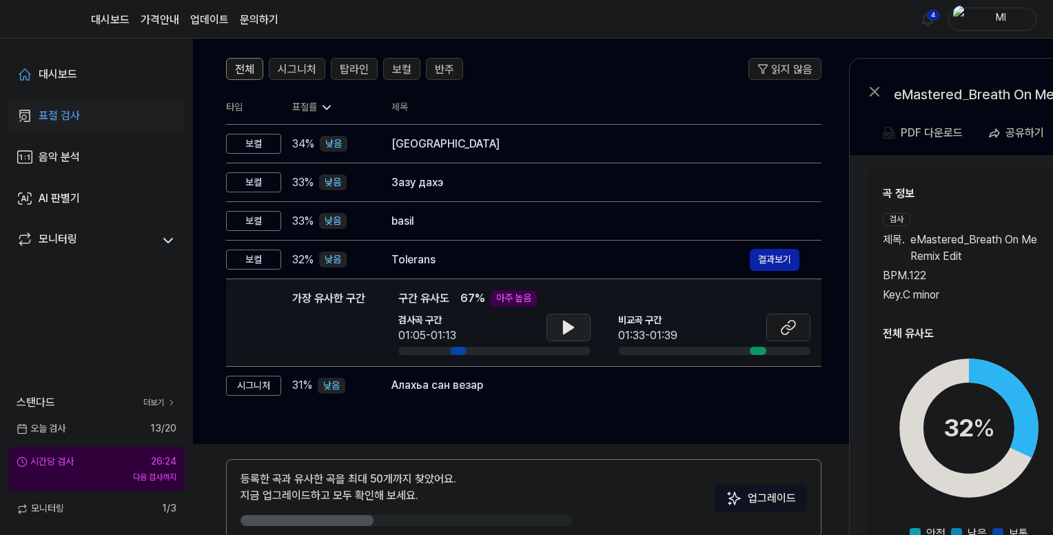
click at [564, 331] on icon at bounding box center [569, 327] width 10 height 12
click at [564, 331] on icon at bounding box center [565, 327] width 3 height 11
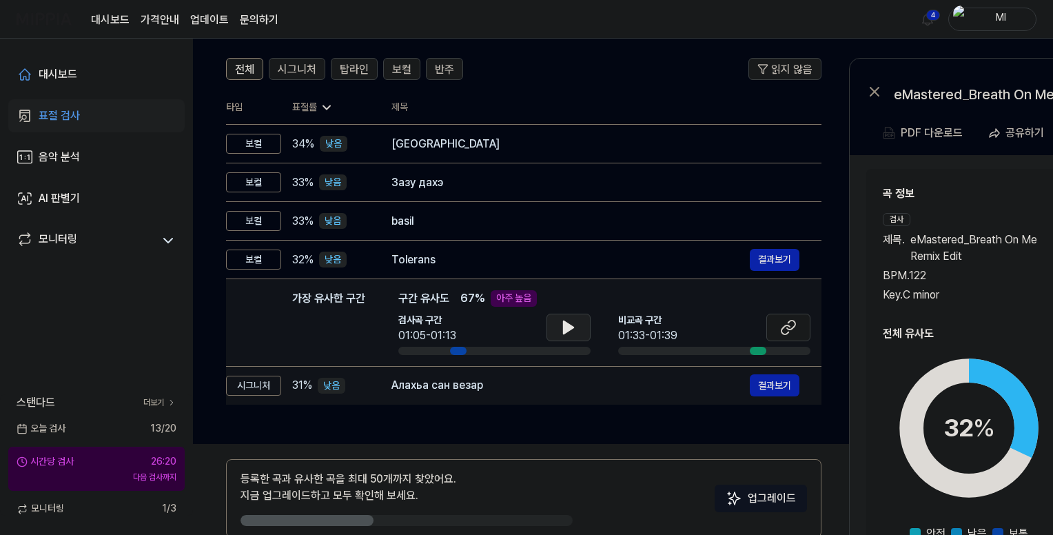
click at [560, 384] on div "Алахьа сан везар" at bounding box center [570, 385] width 358 height 17
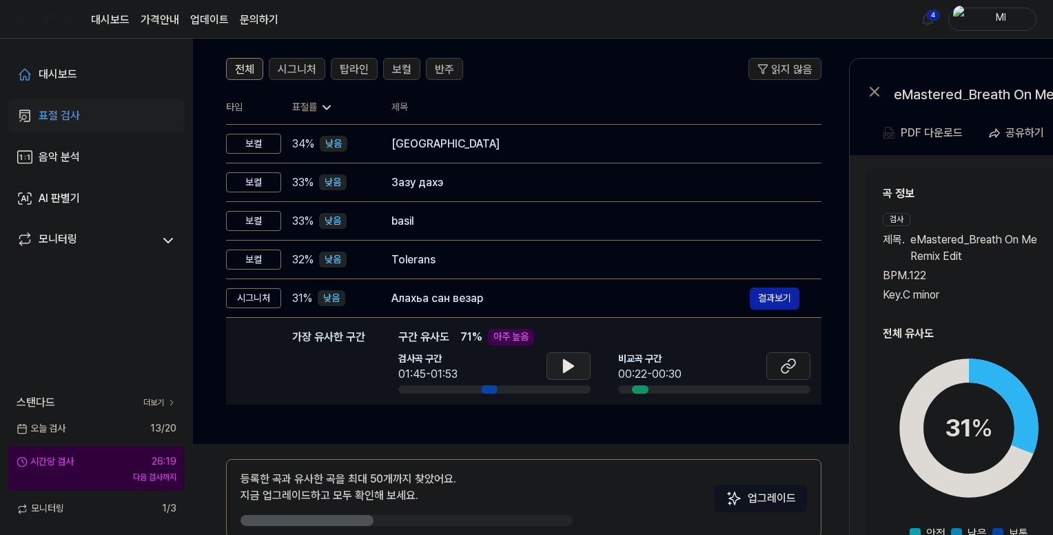
click at [565, 367] on icon at bounding box center [569, 366] width 10 height 12
click at [565, 367] on icon at bounding box center [565, 365] width 3 height 11
click at [237, 70] on span "전체" at bounding box center [244, 69] width 19 height 17
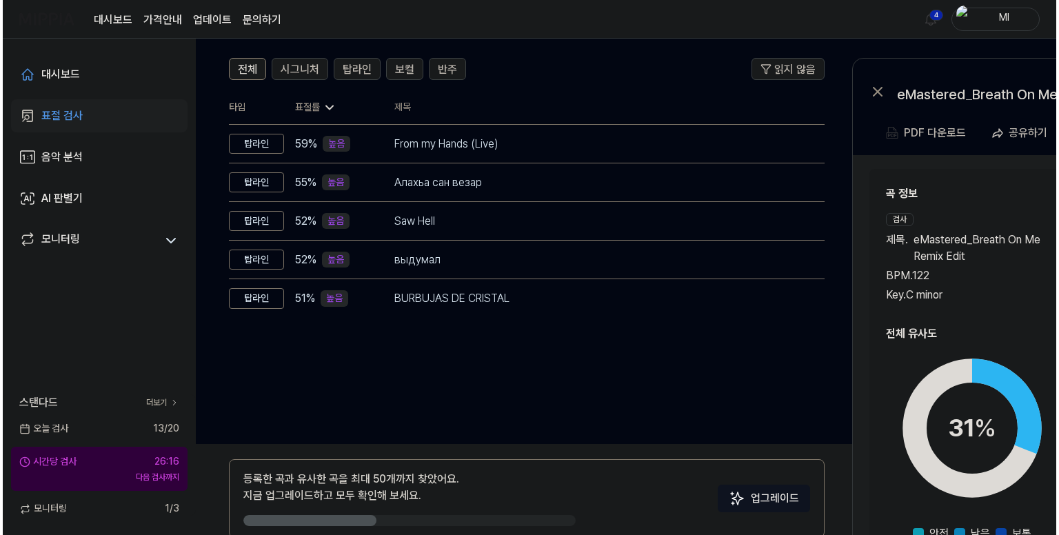
scroll to position [0, 0]
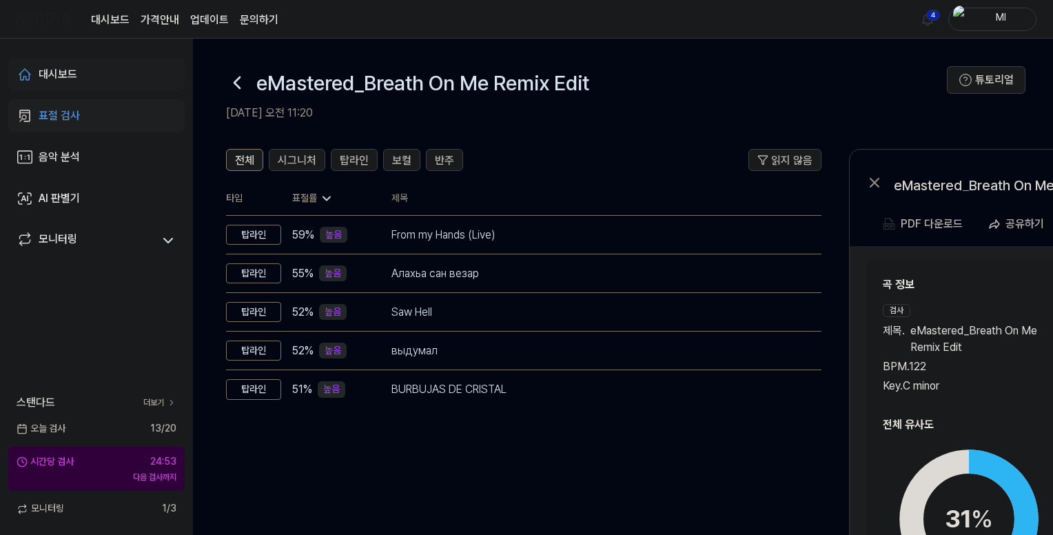
click at [76, 72] on div "대시보드" at bounding box center [58, 74] width 39 height 17
